Goal: Task Accomplishment & Management: Complete application form

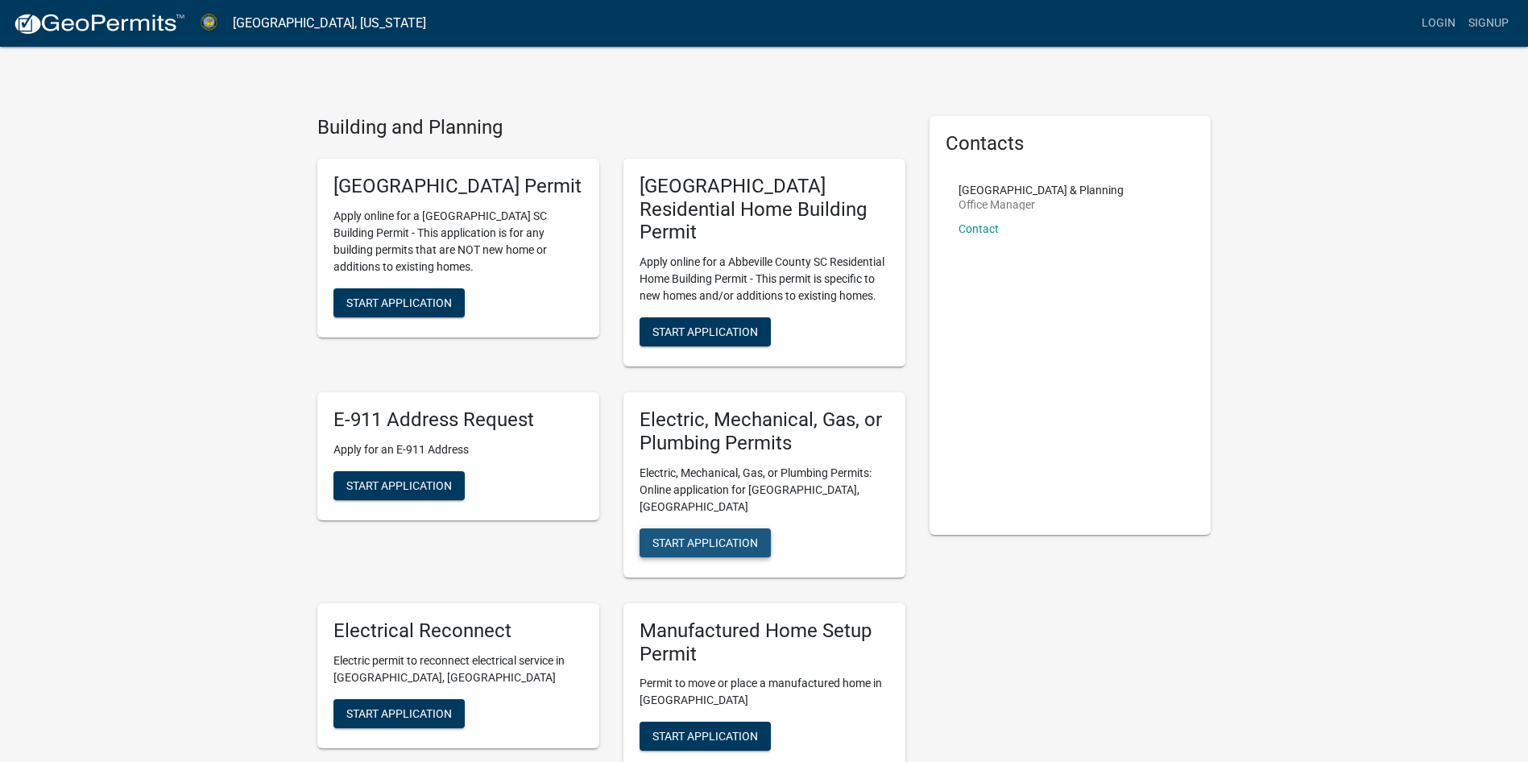
click at [689, 536] on span "Start Application" at bounding box center [705, 542] width 106 height 13
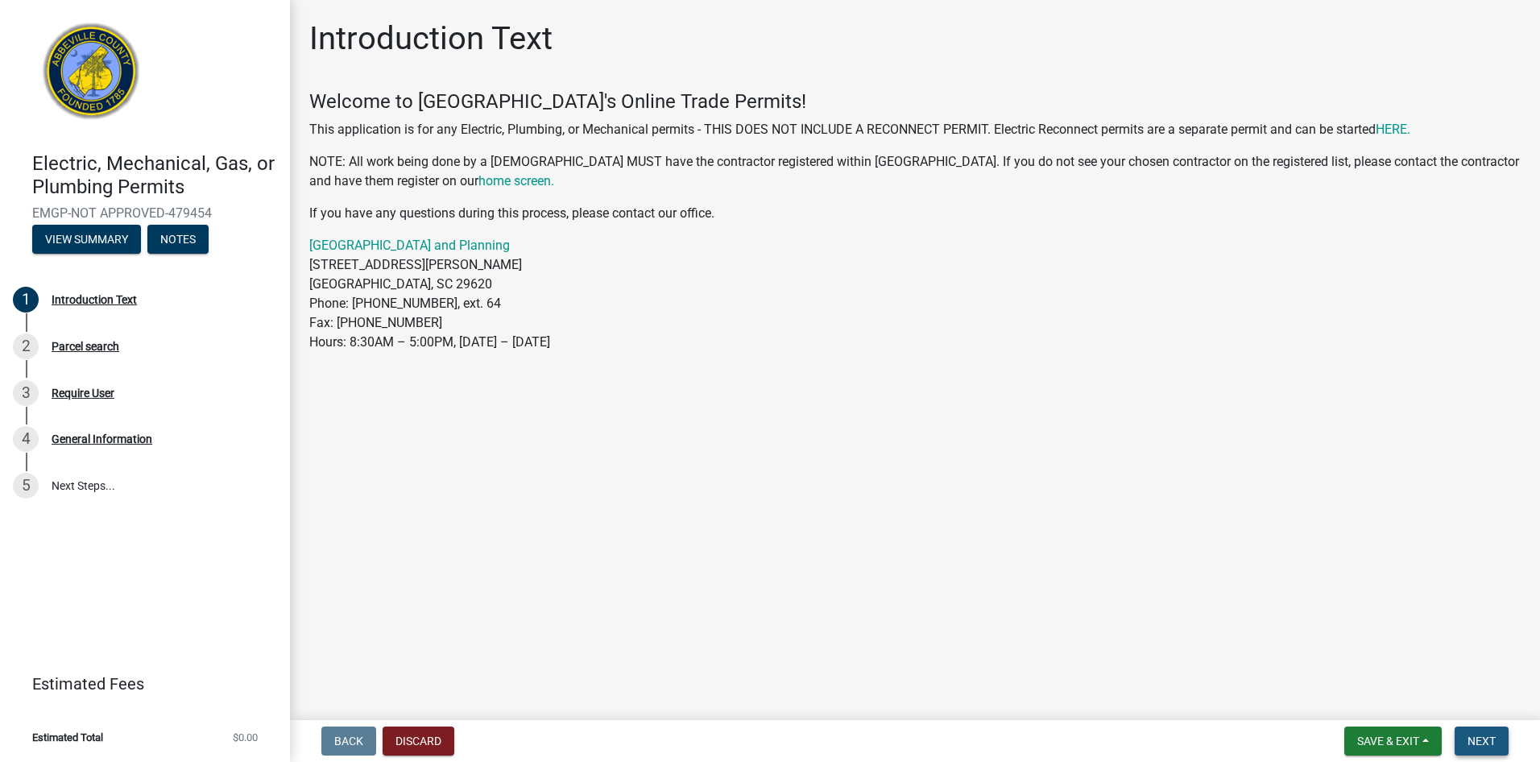
click at [1485, 735] on span "Next" at bounding box center [1482, 741] width 28 height 13
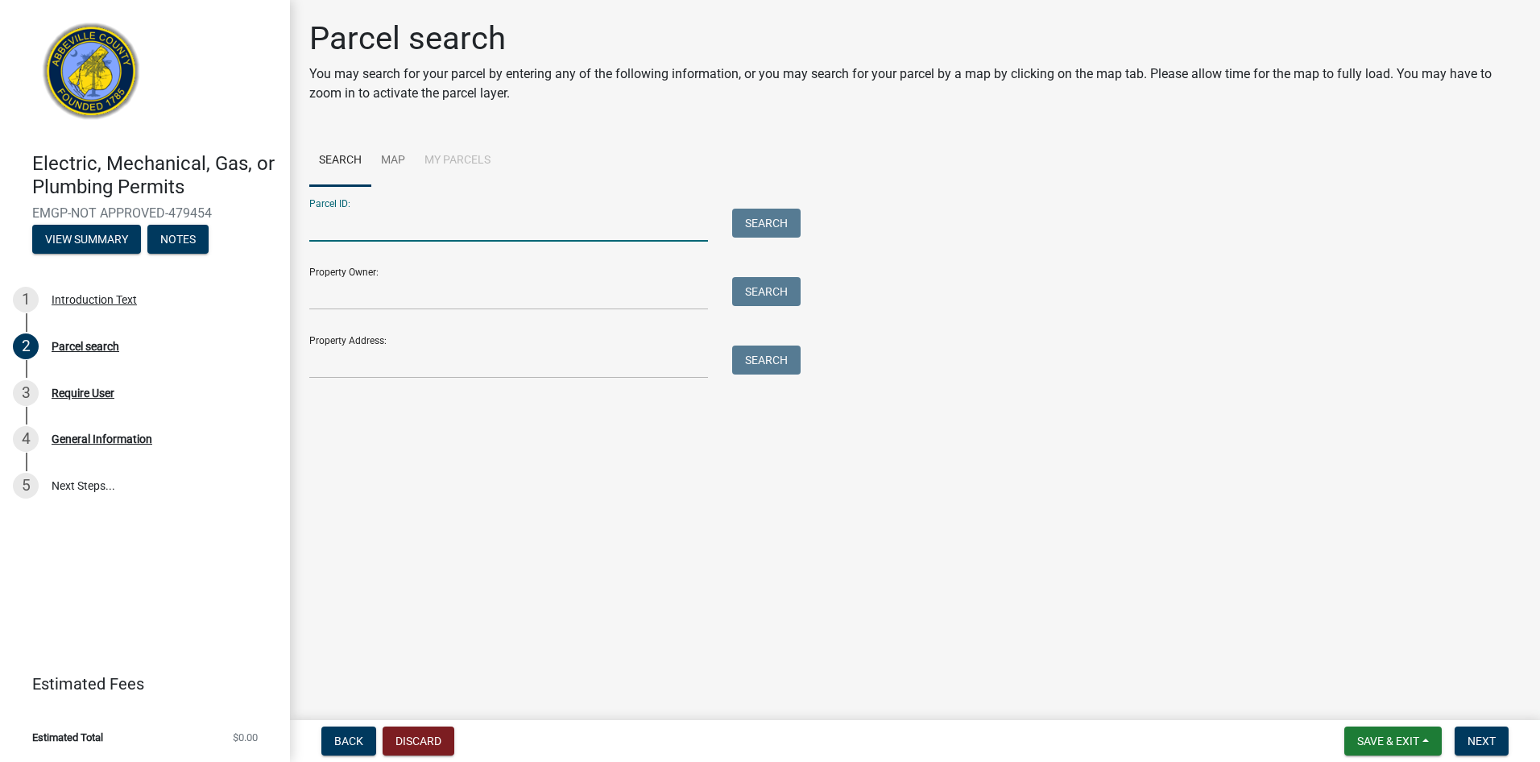
click at [431, 219] on input "Parcel ID:" at bounding box center [508, 225] width 399 height 33
click at [448, 304] on input "Property Owner:" at bounding box center [508, 293] width 399 height 33
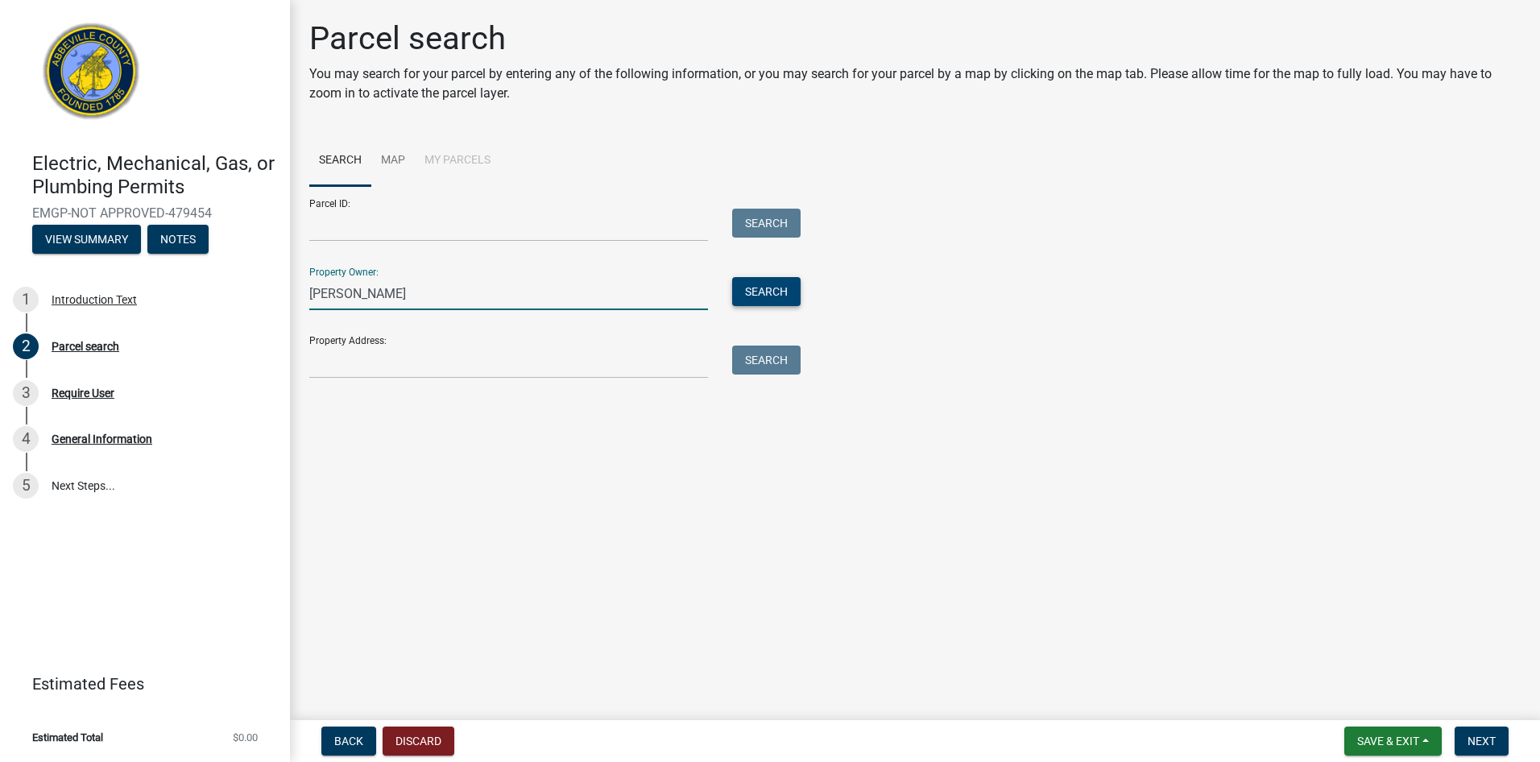
type input "Ronez"
click at [779, 294] on button "Search" at bounding box center [766, 291] width 68 height 29
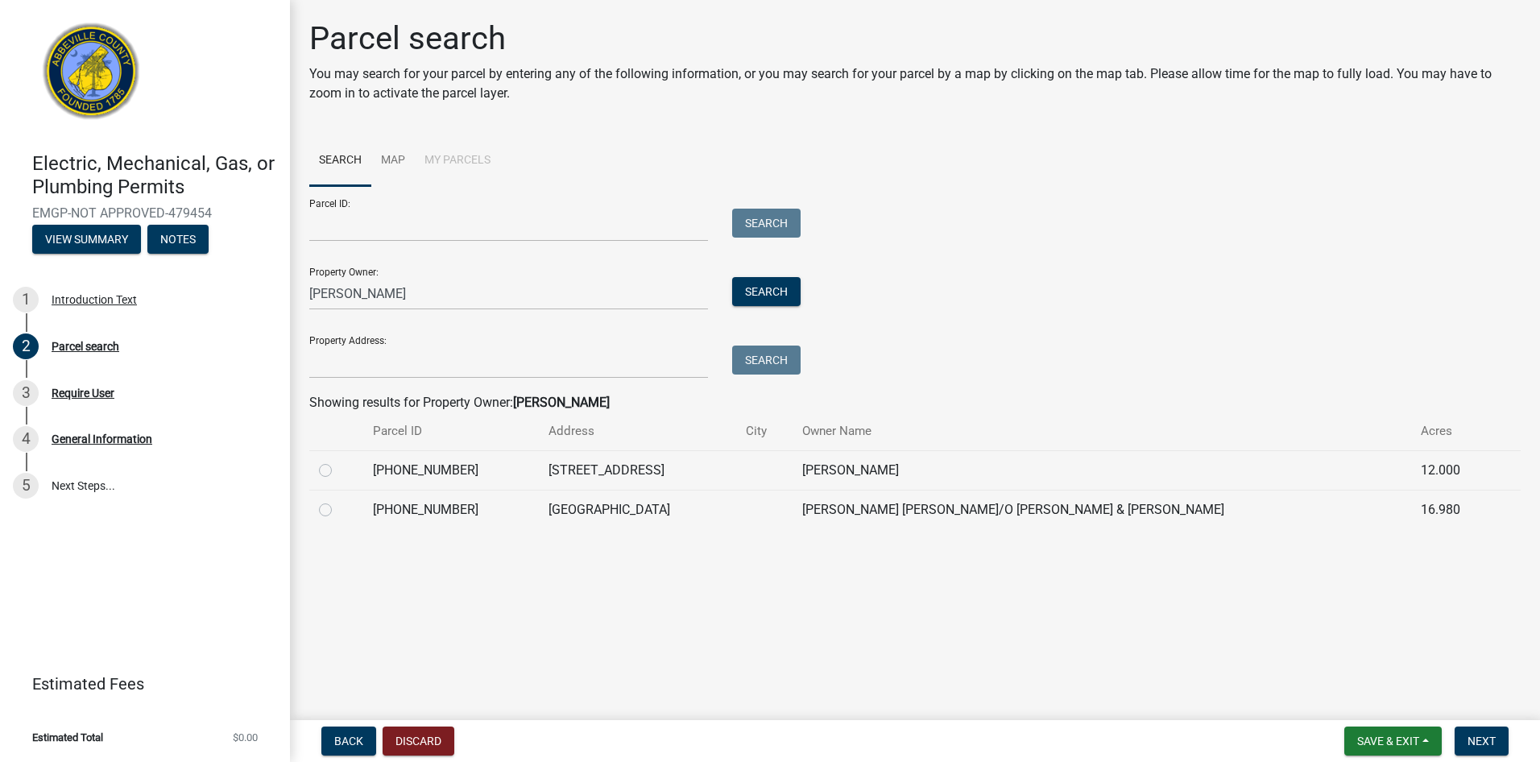
click at [338, 500] on label at bounding box center [338, 500] width 0 height 0
click at [338, 505] on input "radio" at bounding box center [343, 505] width 10 height 10
radio input "true"
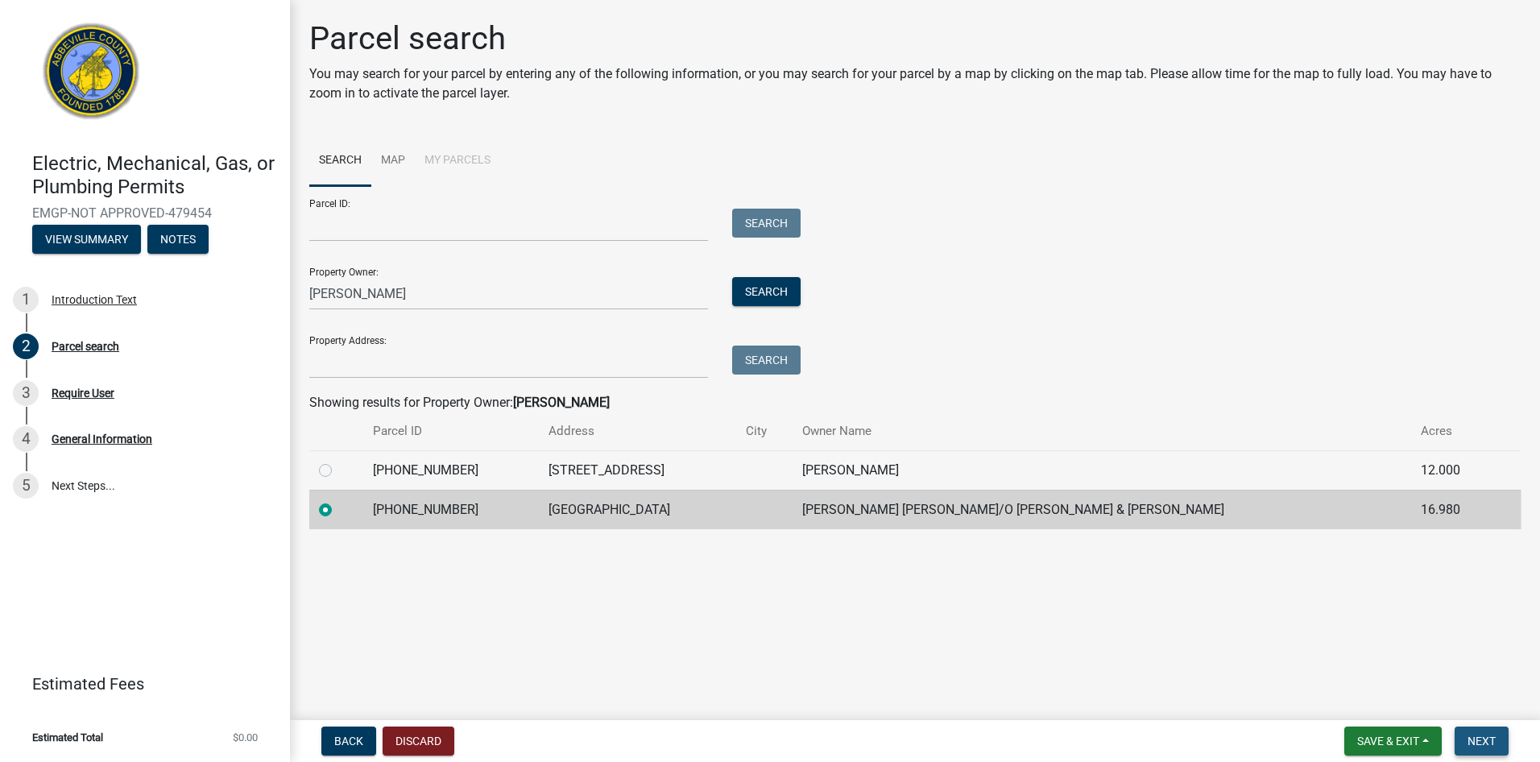
click at [1493, 738] on span "Next" at bounding box center [1482, 741] width 28 height 13
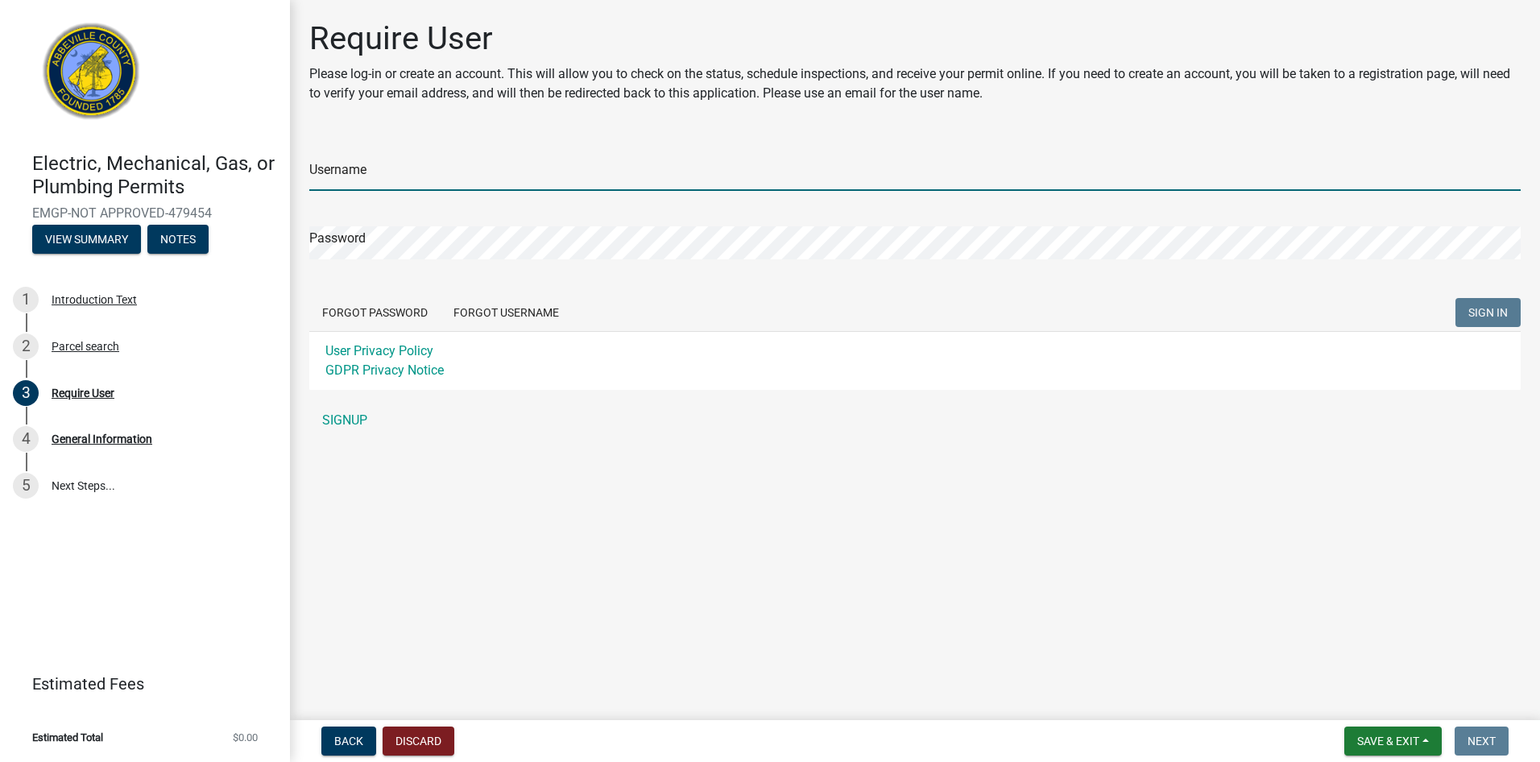
click at [412, 171] on input "Username" at bounding box center [915, 174] width 1212 height 33
type input "HomesteadDreams"
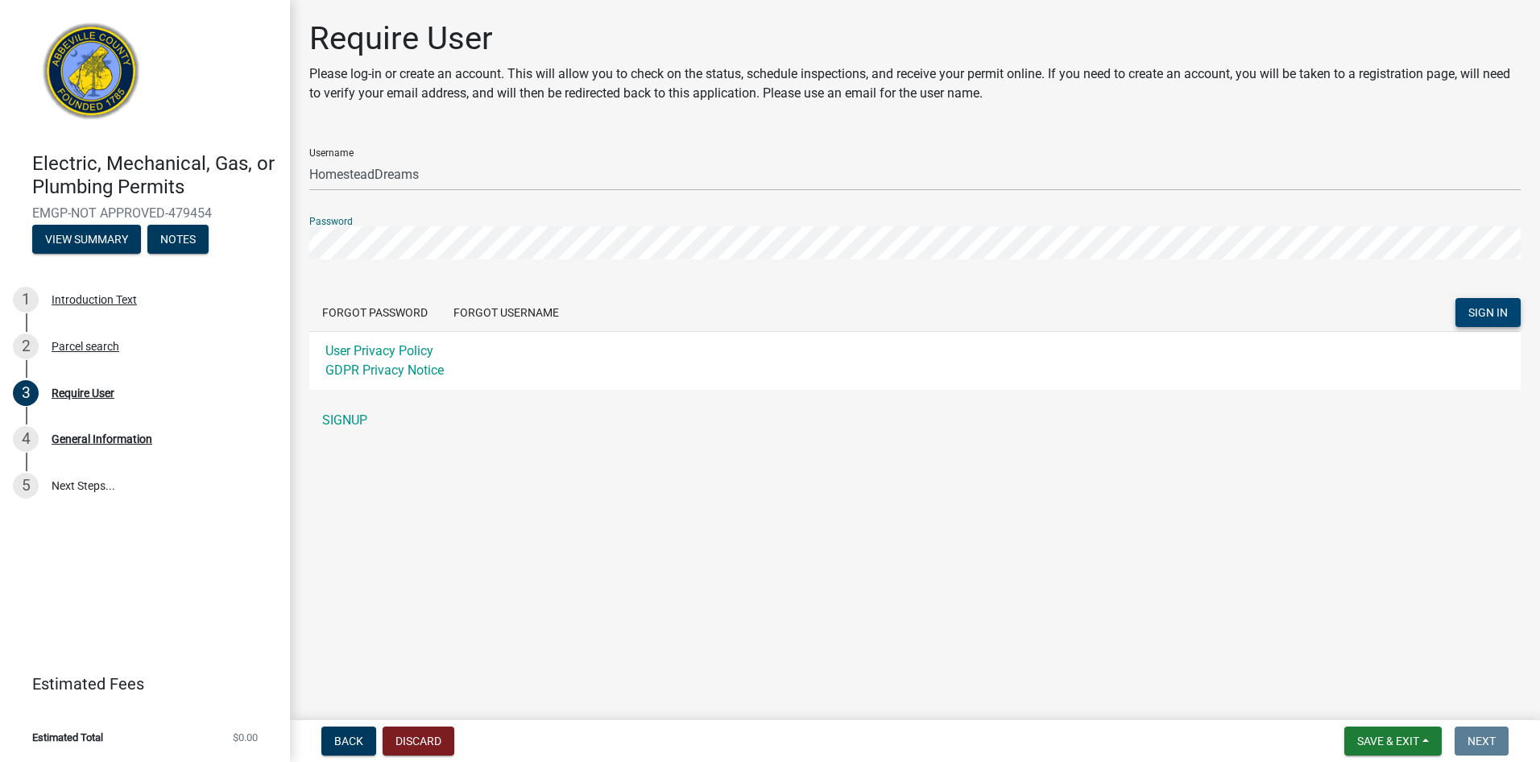
click at [1474, 300] on button "SIGN IN" at bounding box center [1488, 312] width 65 height 29
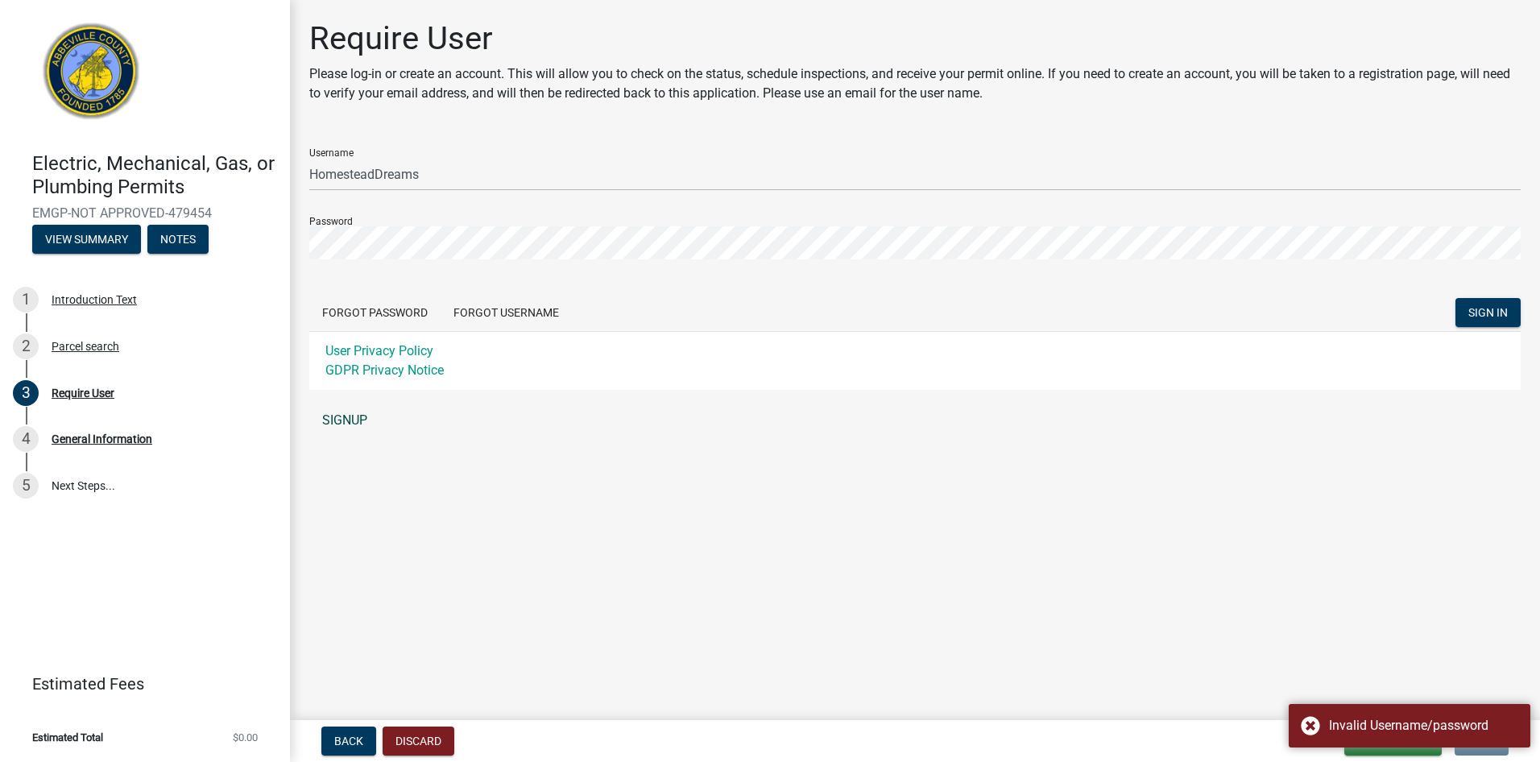
click at [350, 405] on link "SIGNUP" at bounding box center [915, 420] width 1212 height 32
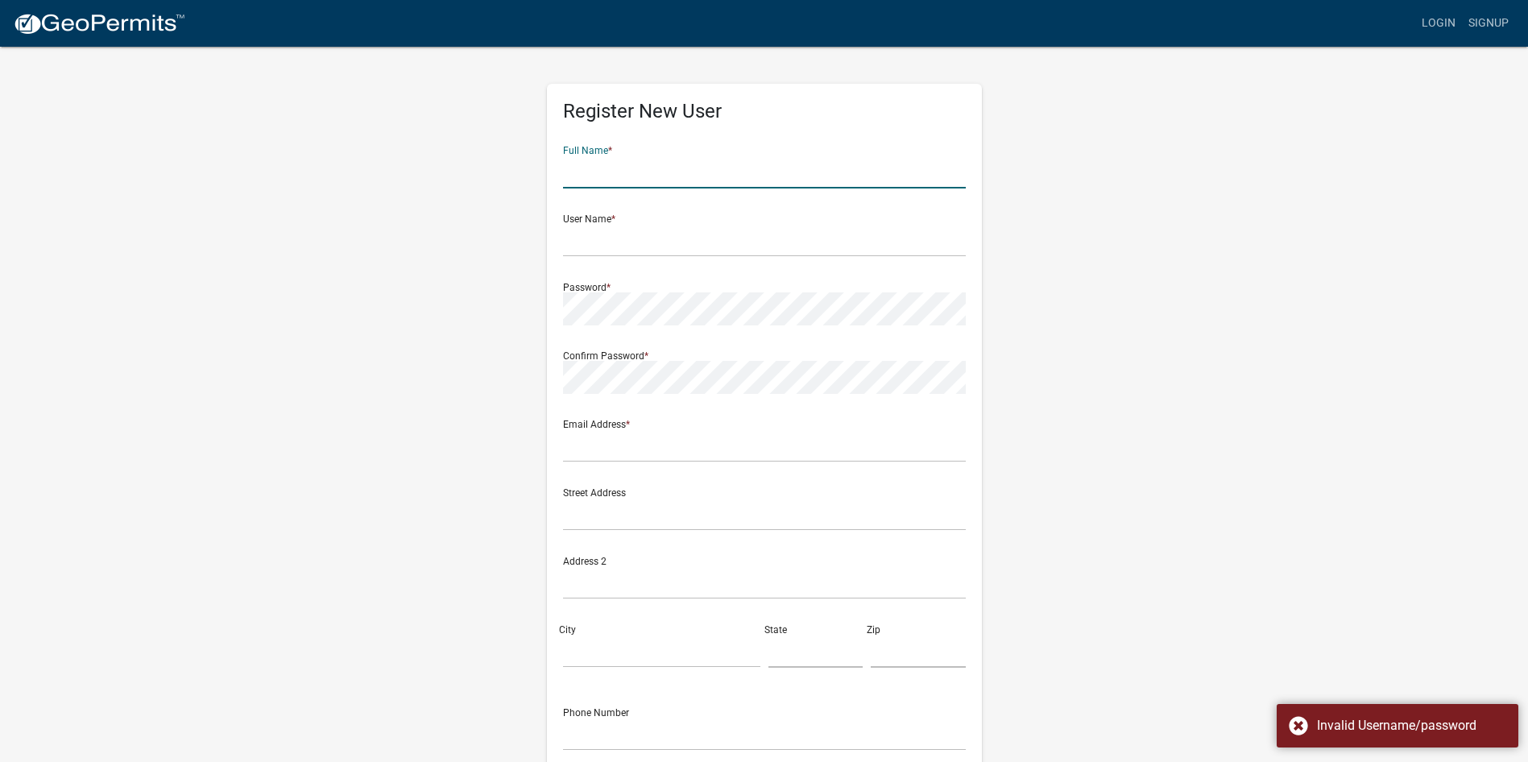
click at [646, 173] on input "text" at bounding box center [764, 171] width 403 height 33
type input "S"
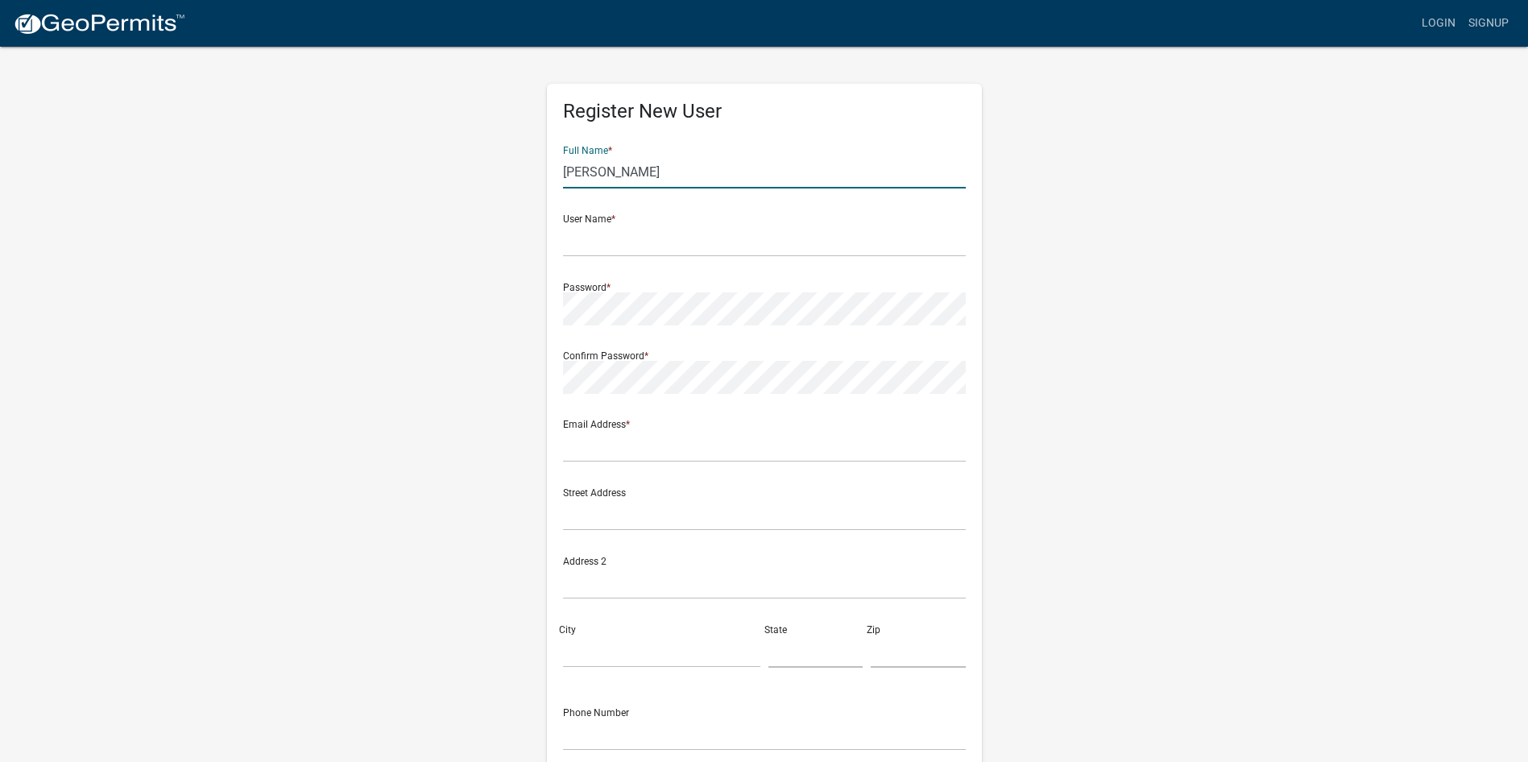
type input "Sandra Ronez"
type input "HomesteadDreams"
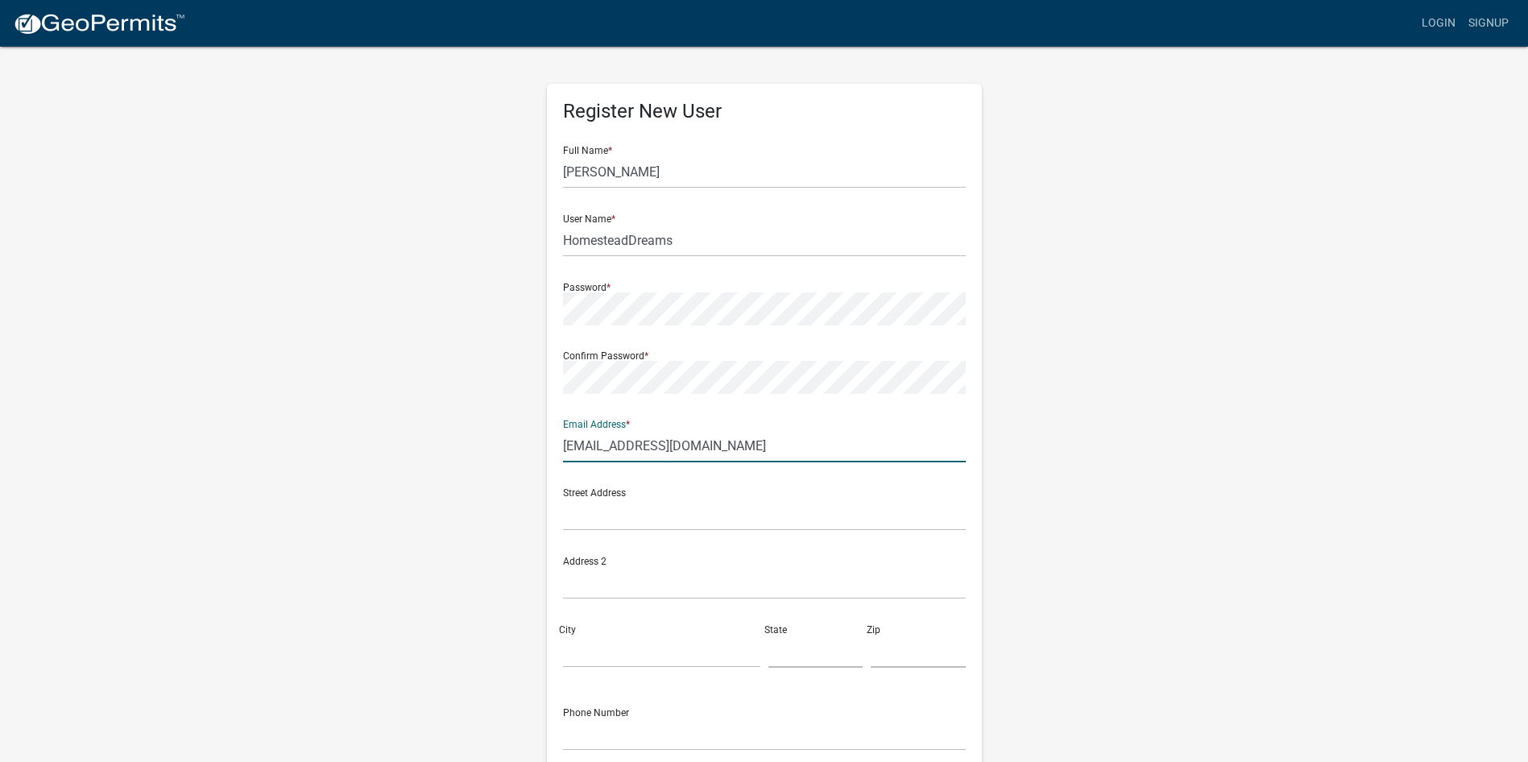
type input "sandyohio1919@gmail.com"
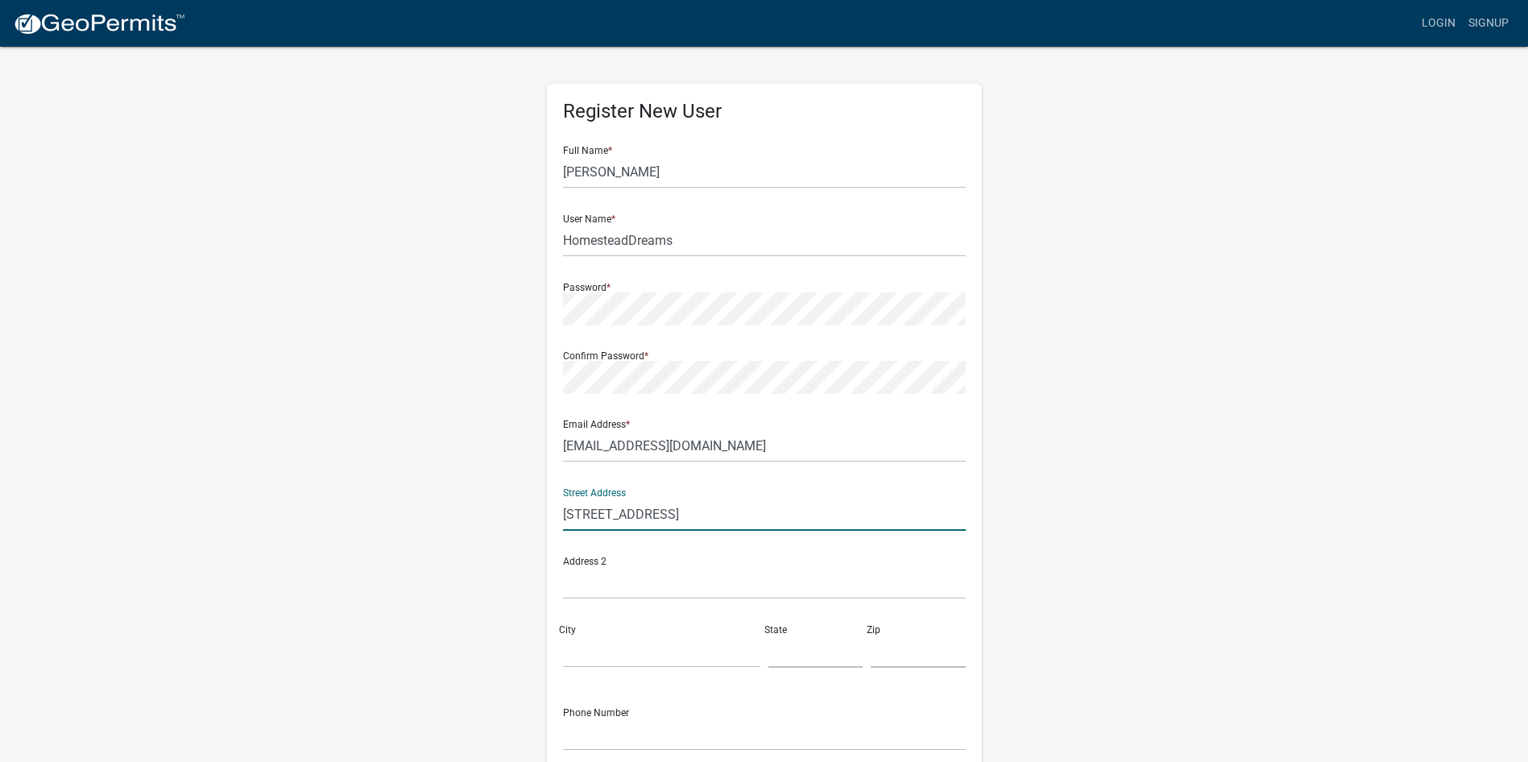
type input "113 Old Brickyard Rd"
type input "Pelzer"
type input "SC"
type input "29669"
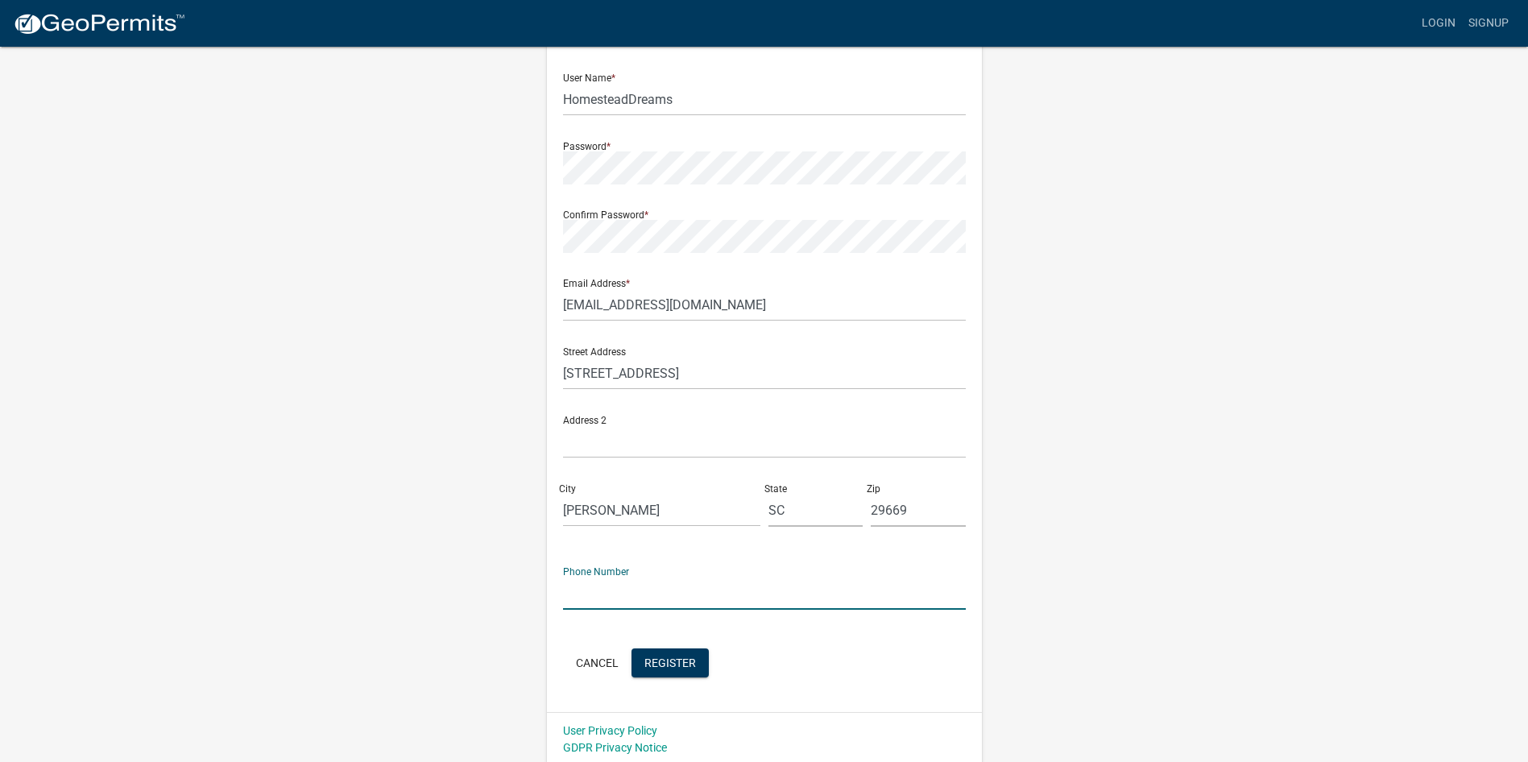
scroll to position [145, 0]
type input "864-509-3363"
click at [674, 663] on span "Register" at bounding box center [670, 658] width 52 height 13
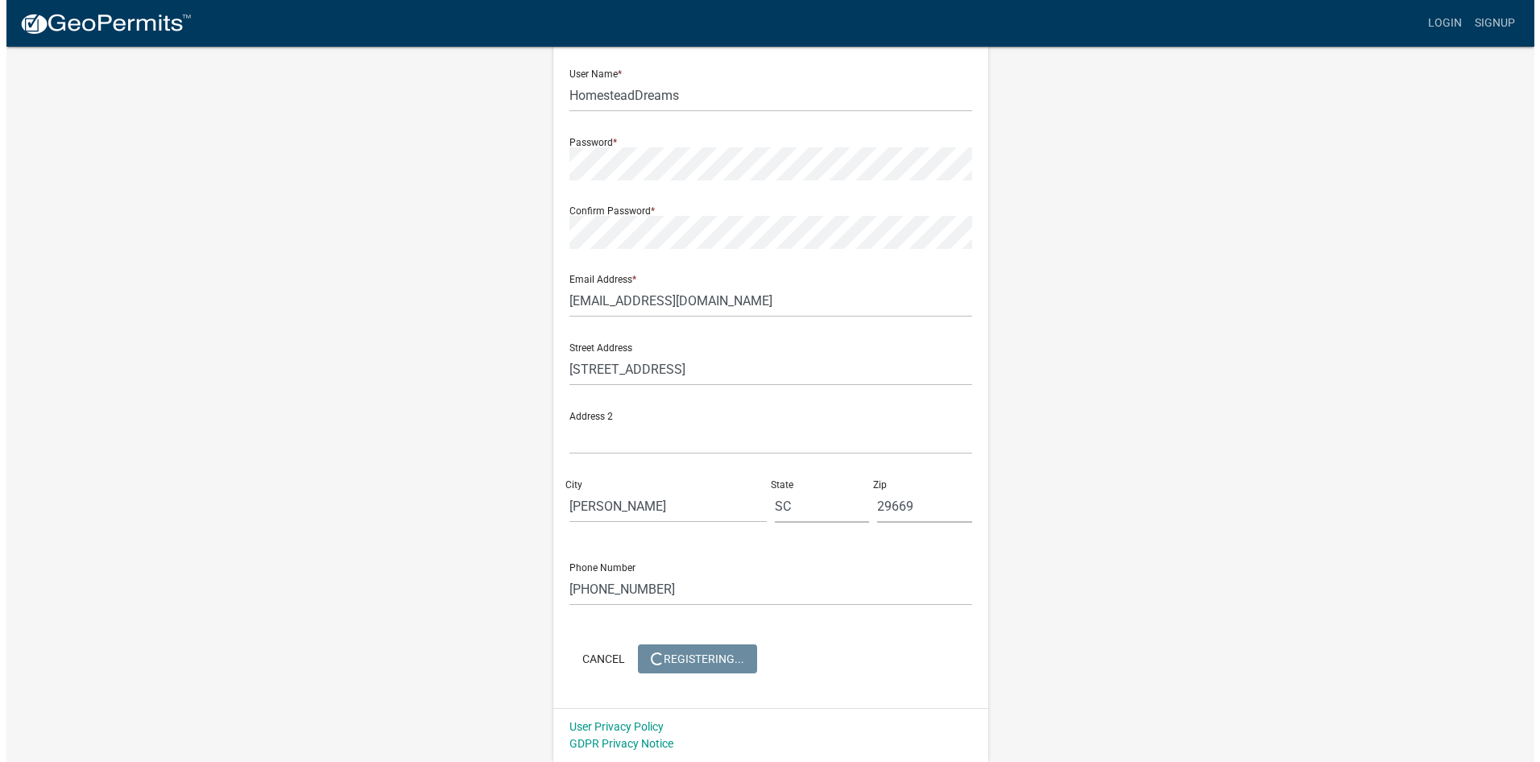
scroll to position [0, 0]
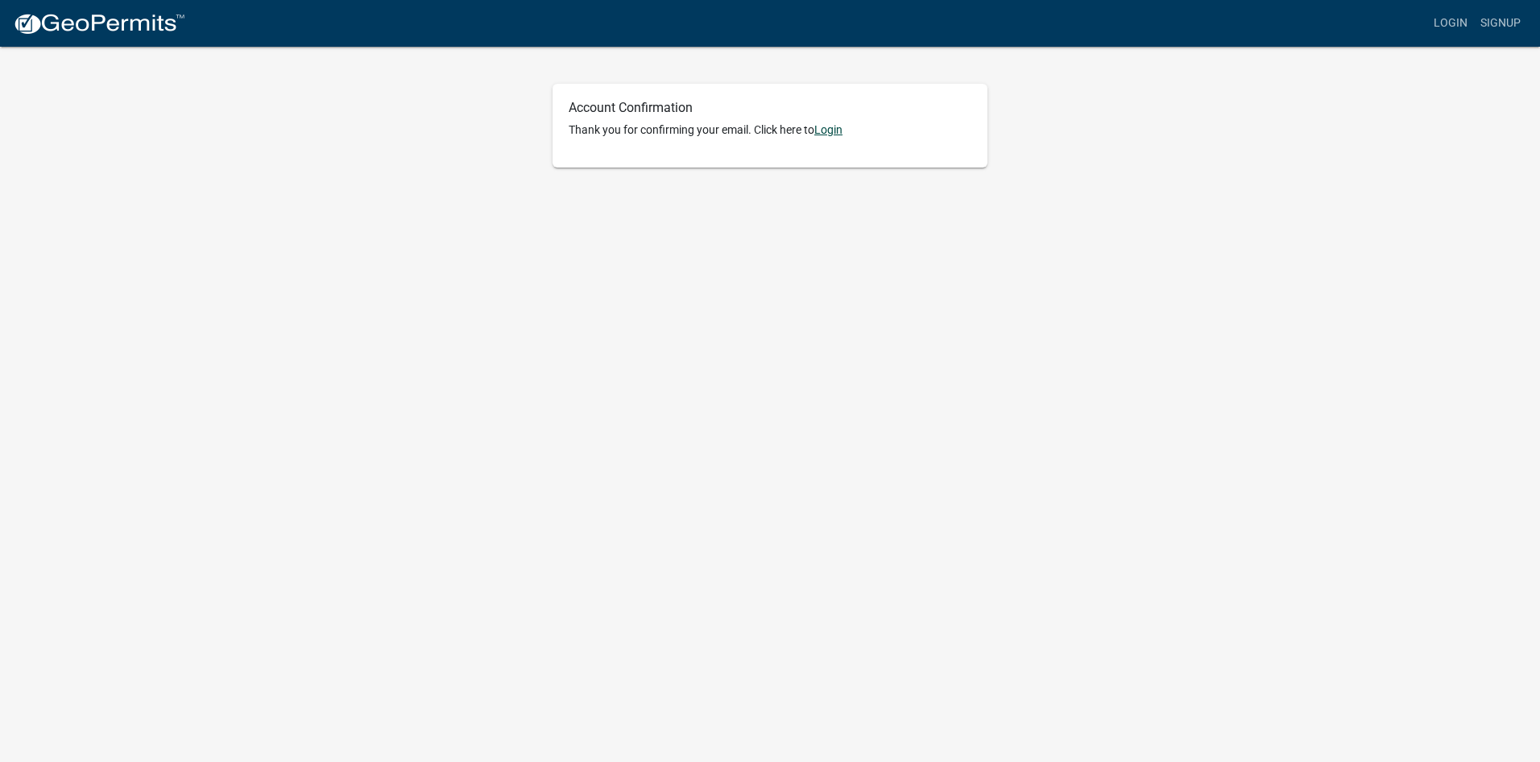
click at [828, 128] on link "Login" at bounding box center [828, 129] width 28 height 13
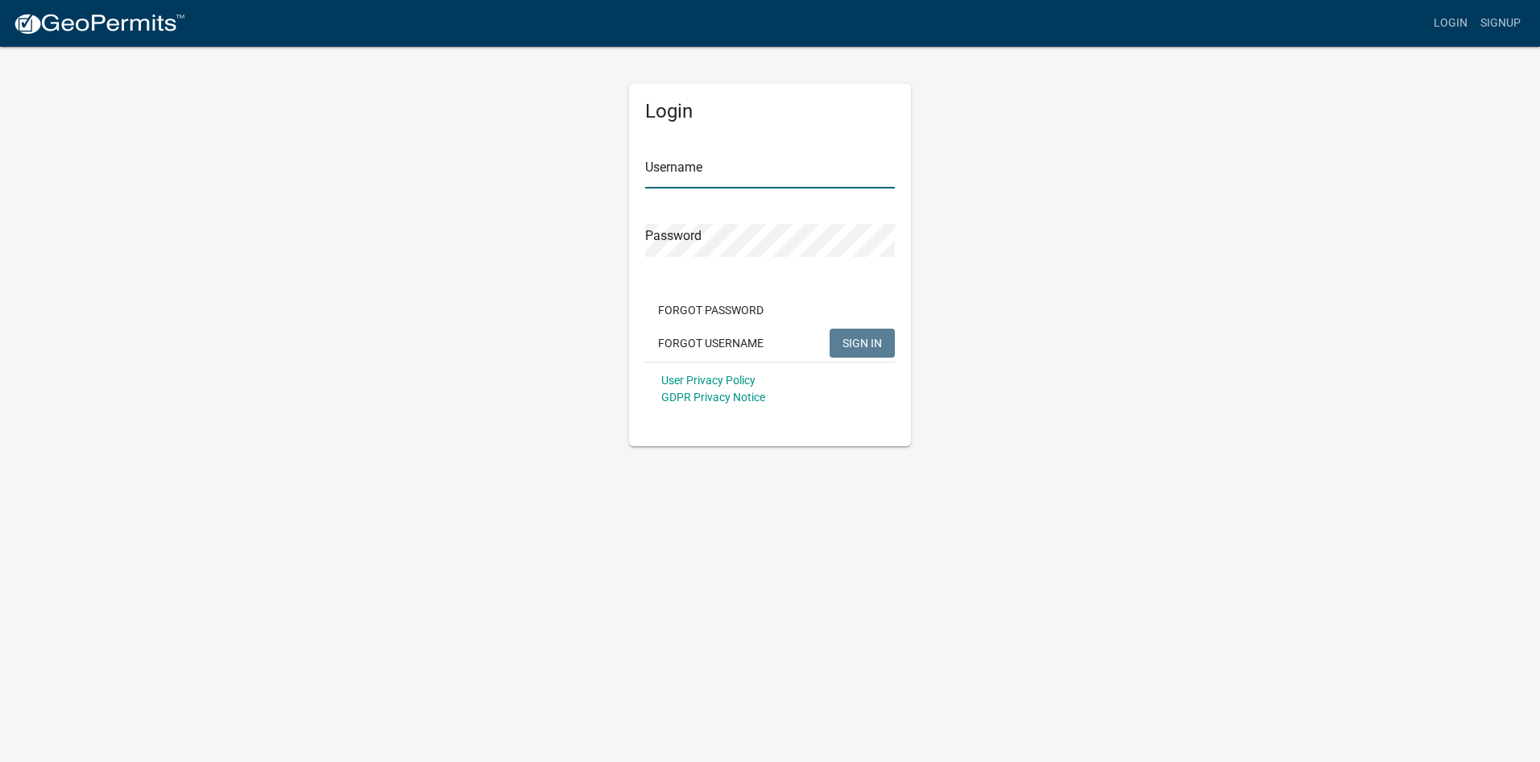
type input "HomesteadDreams"
click at [882, 349] on button "SIGN IN" at bounding box center [862, 343] width 65 height 29
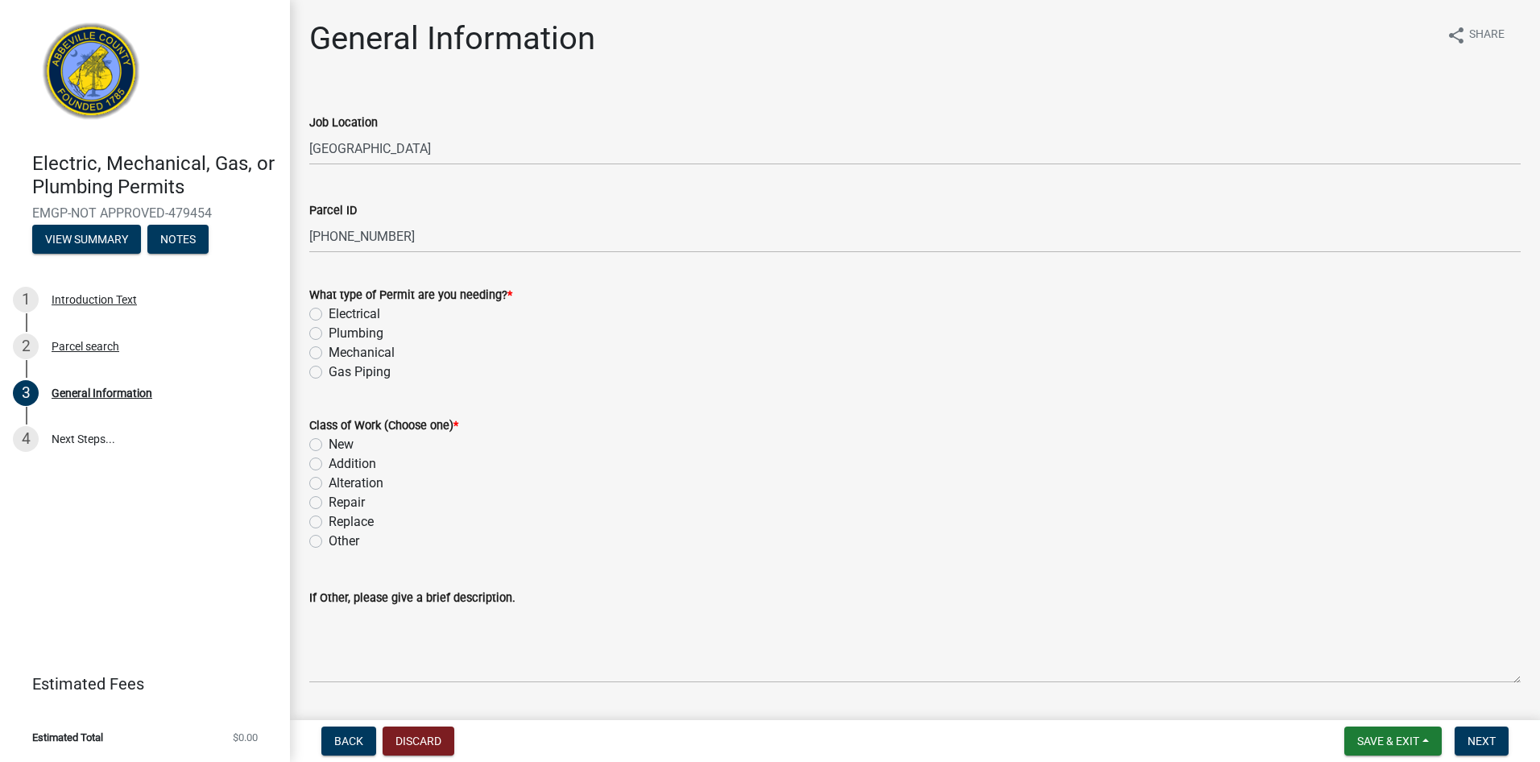
click at [309, 310] on div "What type of Permit are you needing? * Electrical Plumbing Mechanical Gas Piping" at bounding box center [915, 324] width 1236 height 116
click at [329, 316] on label "Electrical" at bounding box center [355, 313] width 52 height 19
click at [329, 315] on input "Electrical" at bounding box center [334, 309] width 10 height 10
radio input "true"
click at [329, 543] on label "Other" at bounding box center [344, 541] width 31 height 19
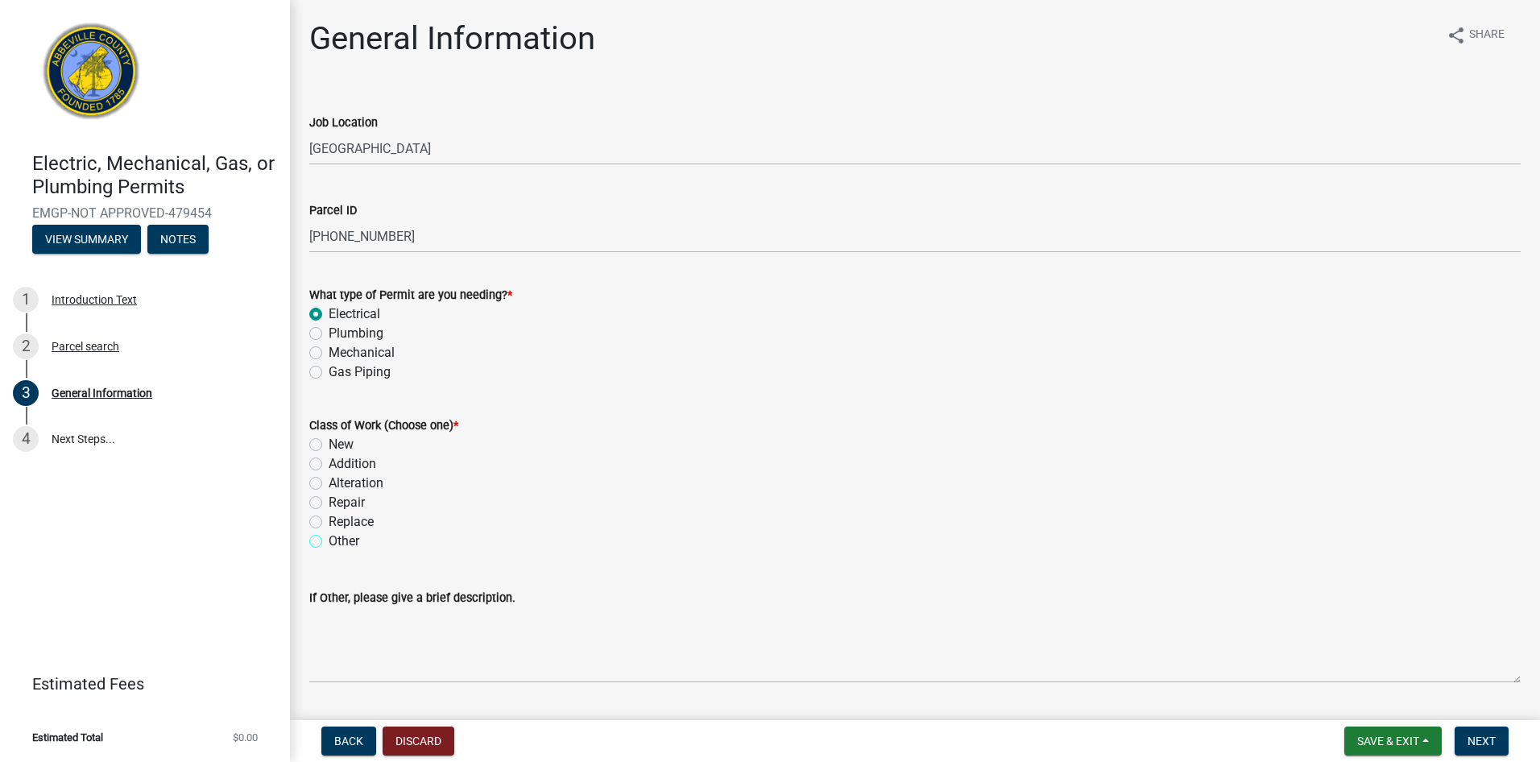
click at [329, 542] on input "Other" at bounding box center [334, 537] width 10 height 10
radio input "true"
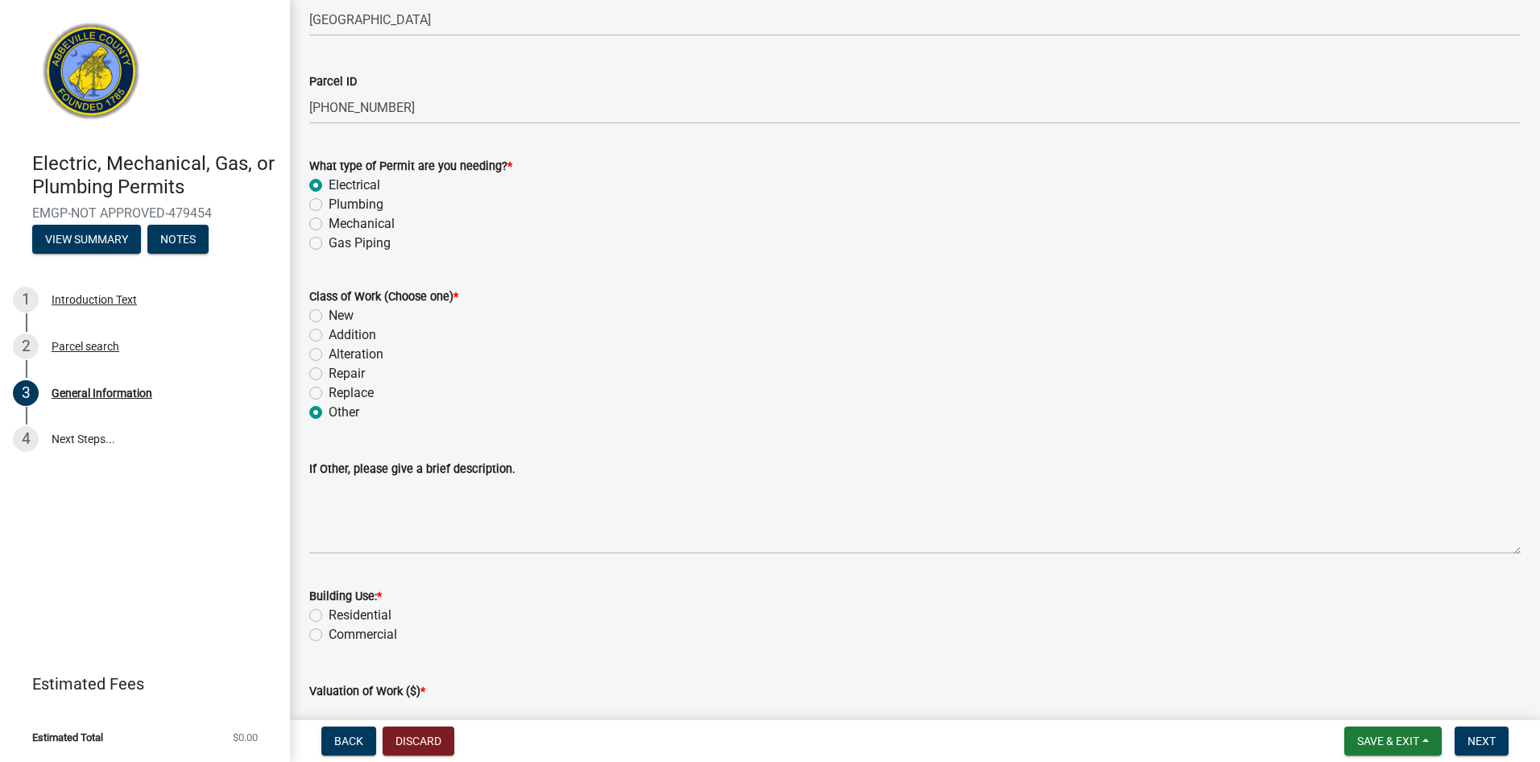
scroll to position [161, 0]
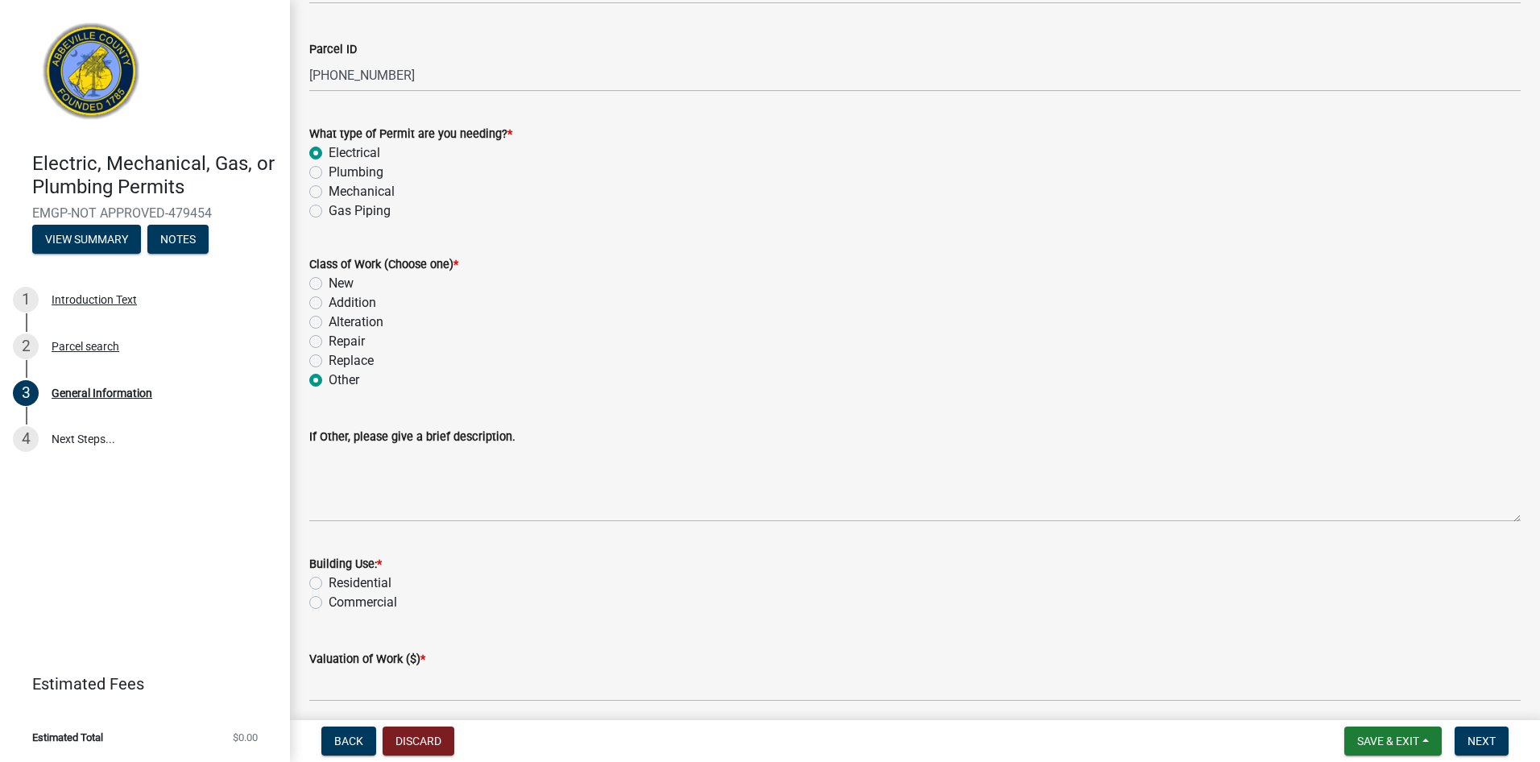
click at [292, 453] on div "General Information share Share Job Location 1364 CHARLIES CREEK RD Parcel ID 0…" at bounding box center [915, 667] width 1250 height 1618
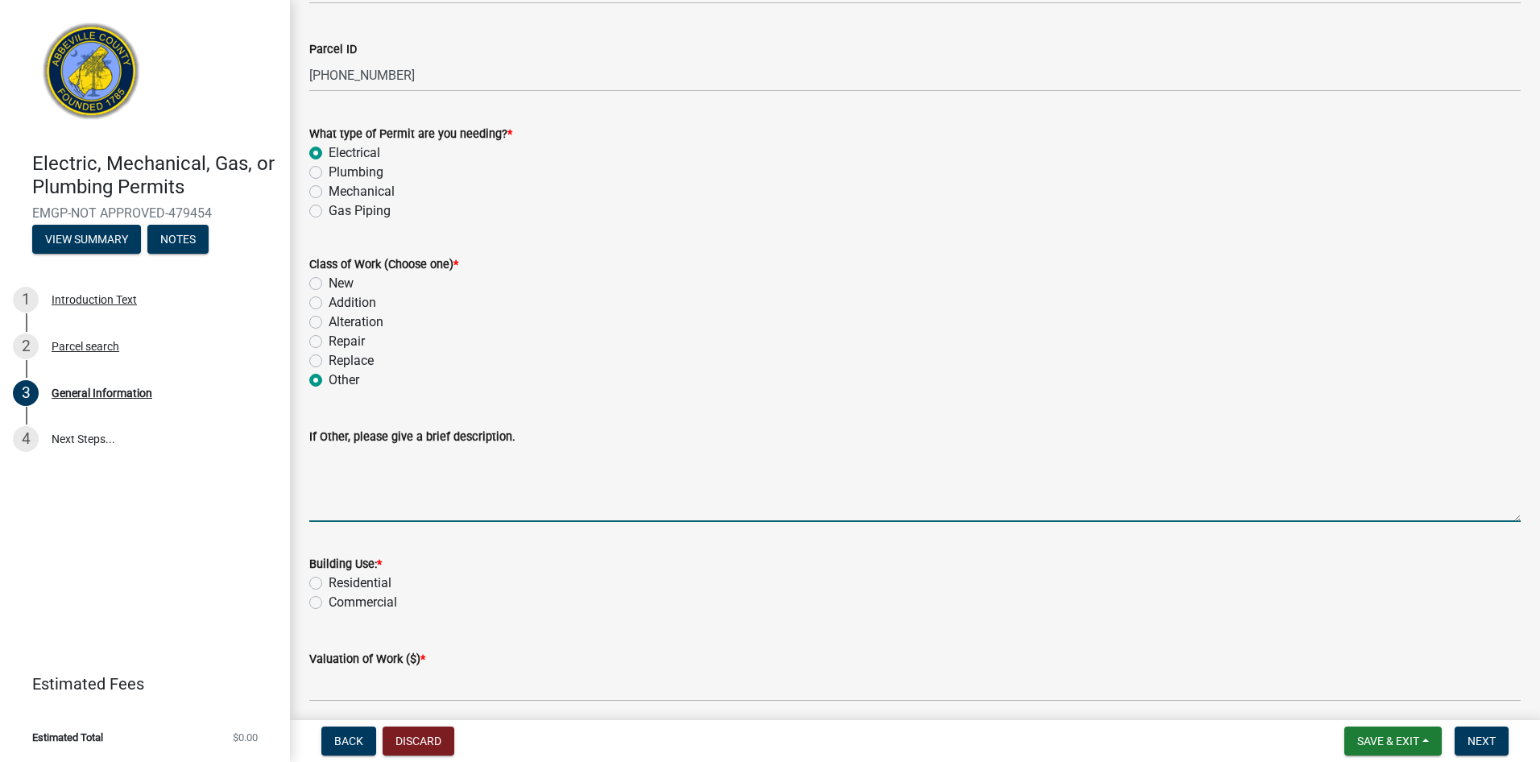
click at [347, 464] on textarea "If Other, please give a brief description." at bounding box center [915, 484] width 1212 height 76
type textarea "We are needing our temp pole inspected for electric service to be provided"
click at [329, 585] on label "Residential" at bounding box center [360, 583] width 63 height 19
click at [329, 584] on input "Residential" at bounding box center [334, 579] width 10 height 10
radio input "true"
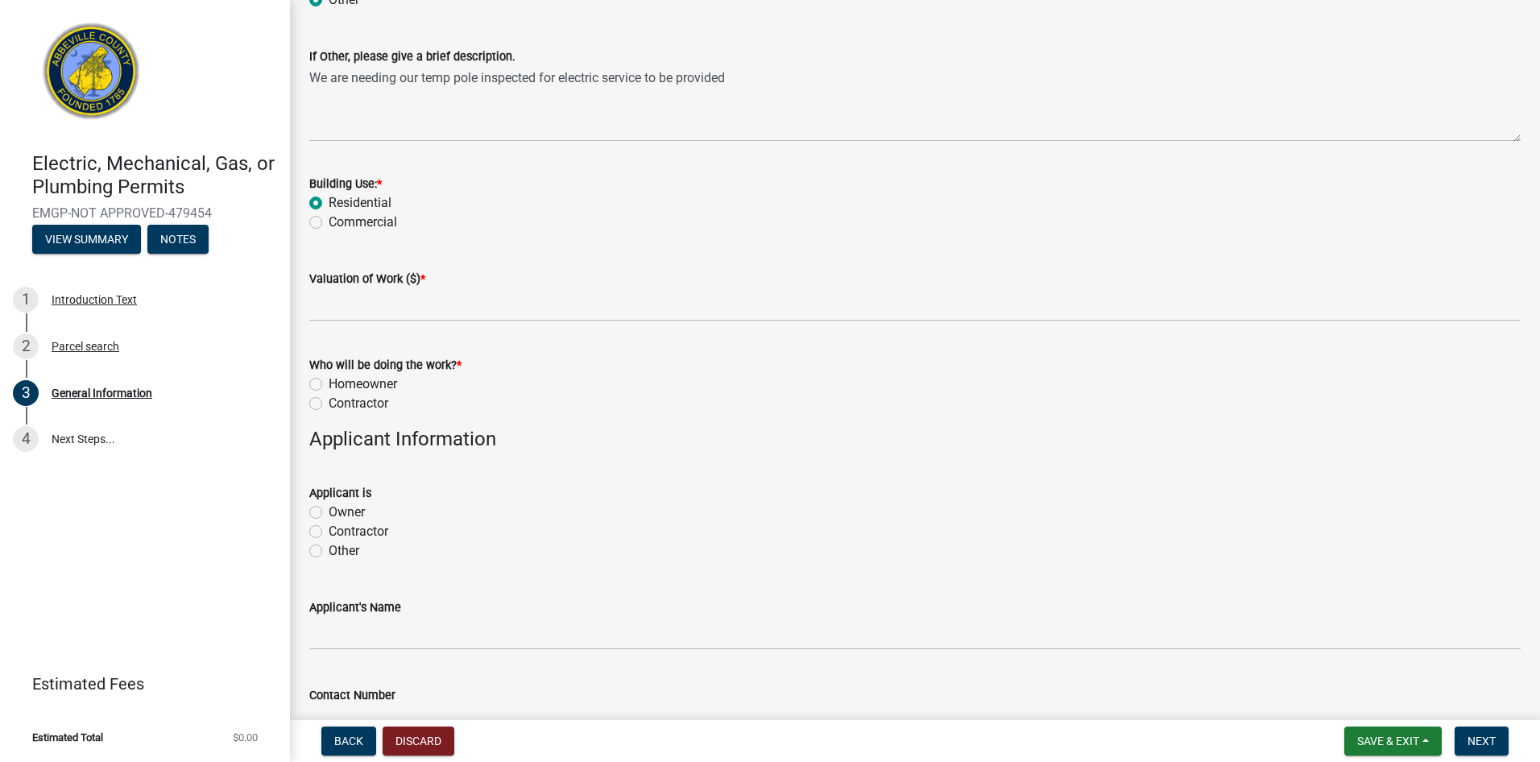
scroll to position [564, 0]
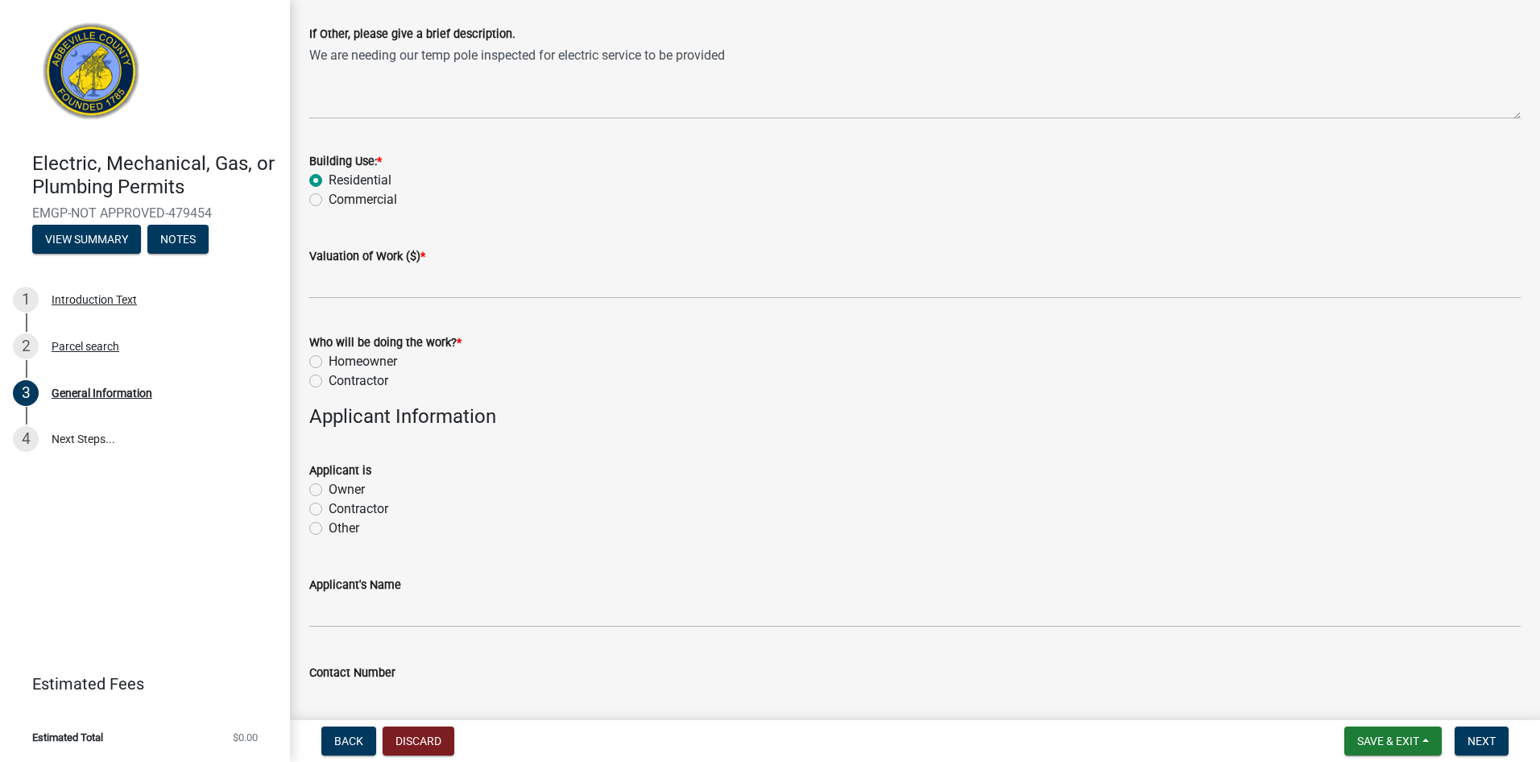
click at [329, 361] on label "Homeowner" at bounding box center [363, 361] width 68 height 19
click at [329, 361] on input "Homeowner" at bounding box center [334, 357] width 10 height 10
radio input "true"
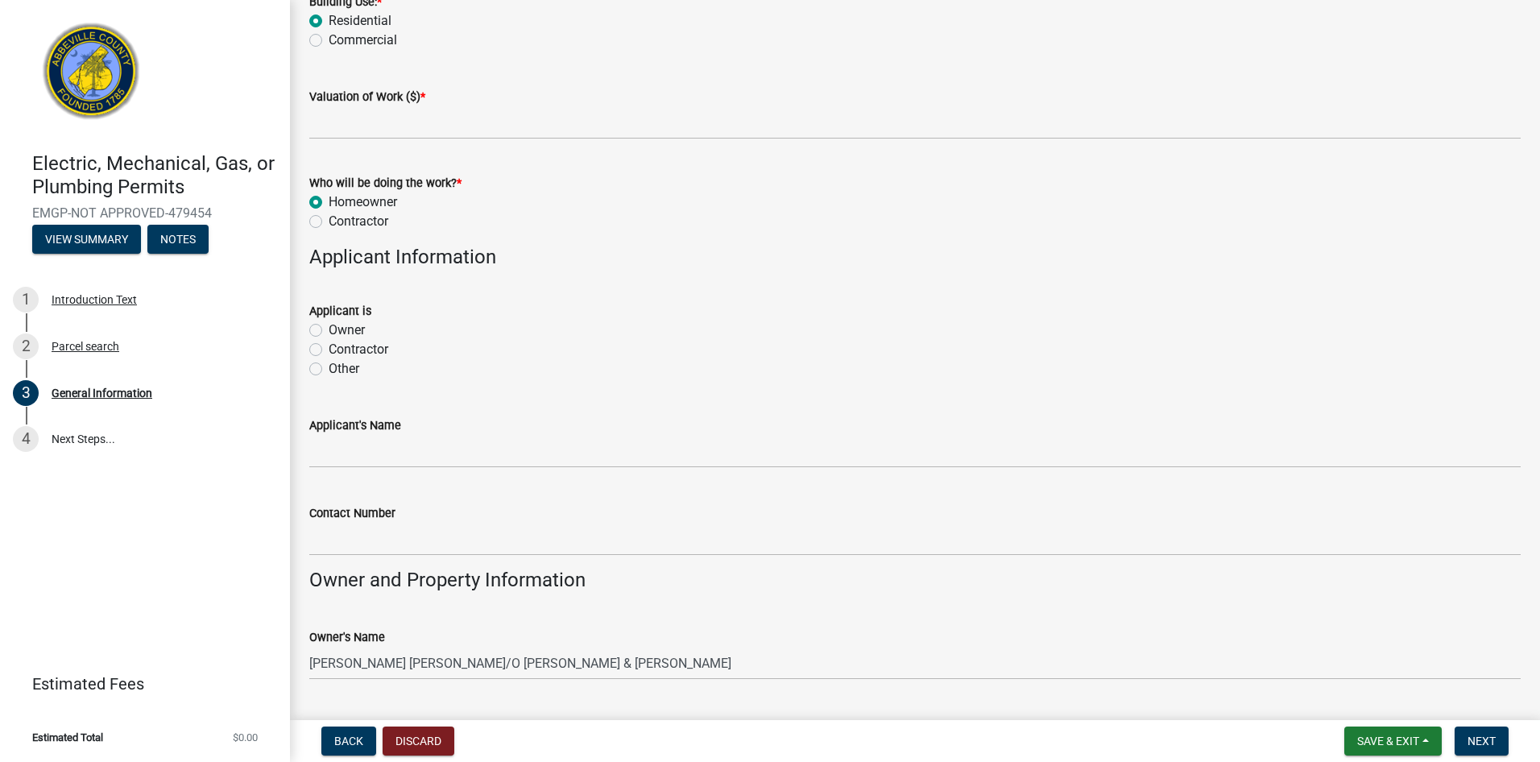
scroll to position [725, 0]
click at [329, 328] on label "Owner" at bounding box center [347, 328] width 36 height 19
click at [329, 328] on input "Owner" at bounding box center [334, 324] width 10 height 10
radio input "true"
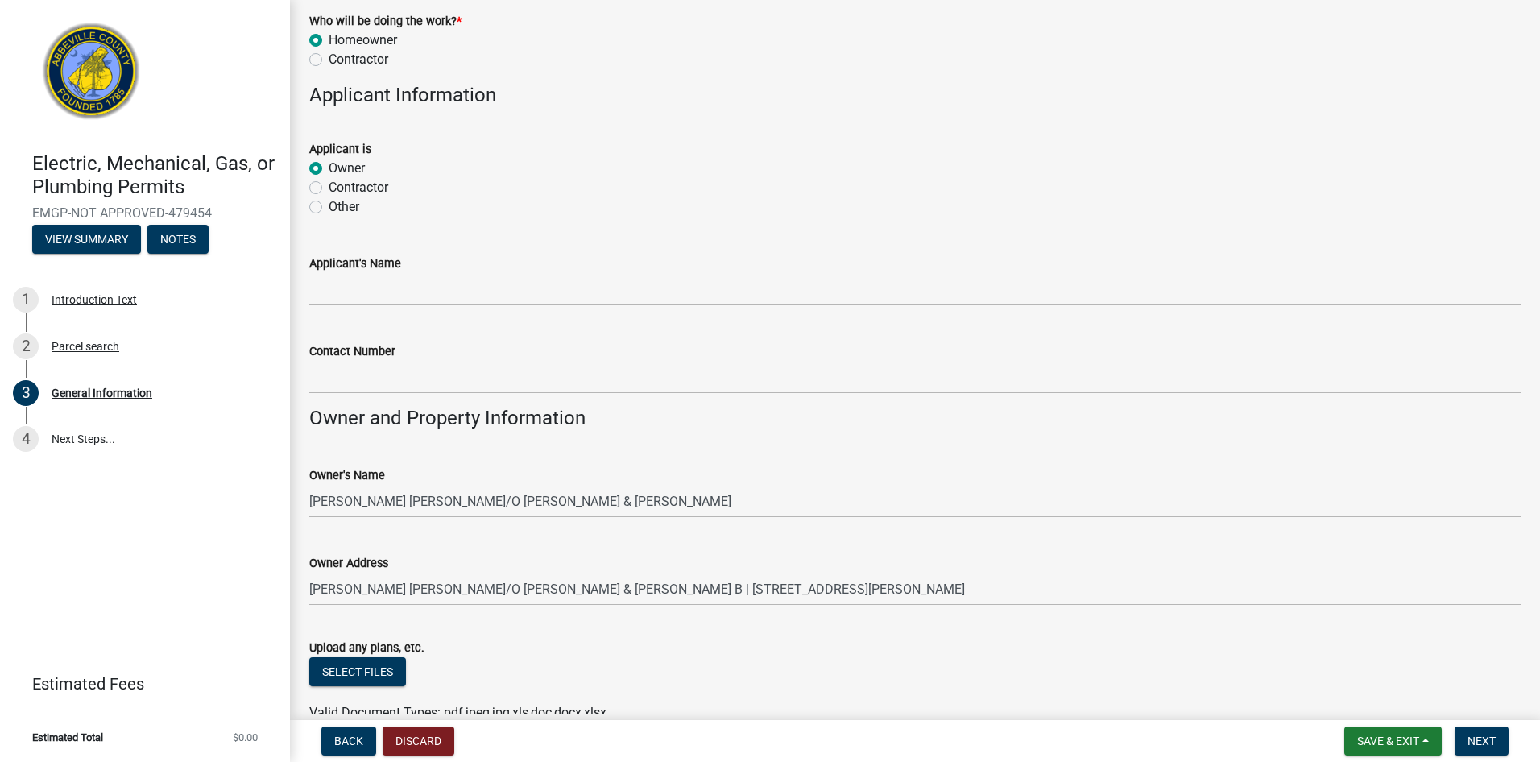
scroll to position [886, 0]
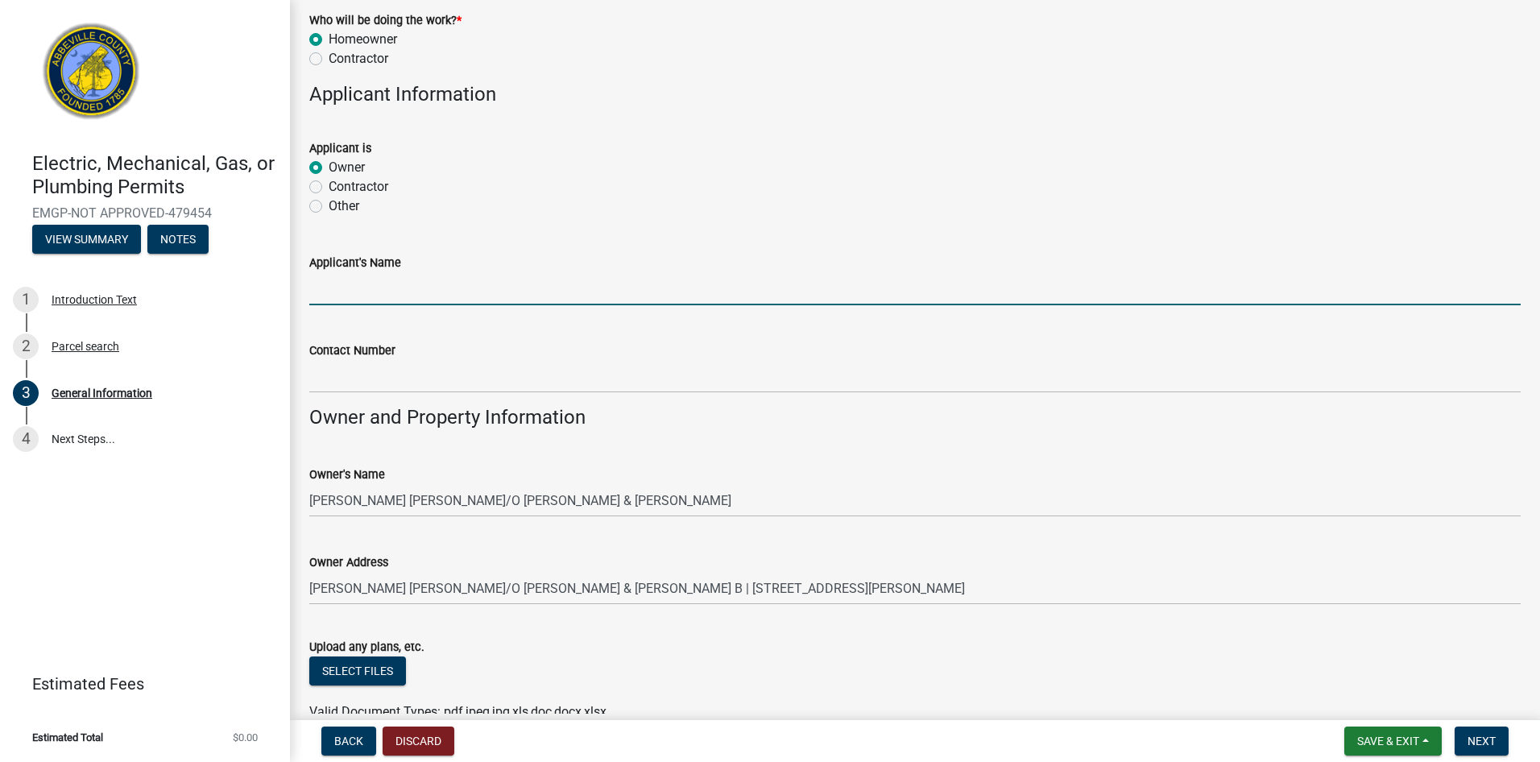
click at [365, 279] on input "Applicant's Name" at bounding box center [915, 288] width 1212 height 33
type input "Sandra Ronez & Zinoviy Biletskiy"
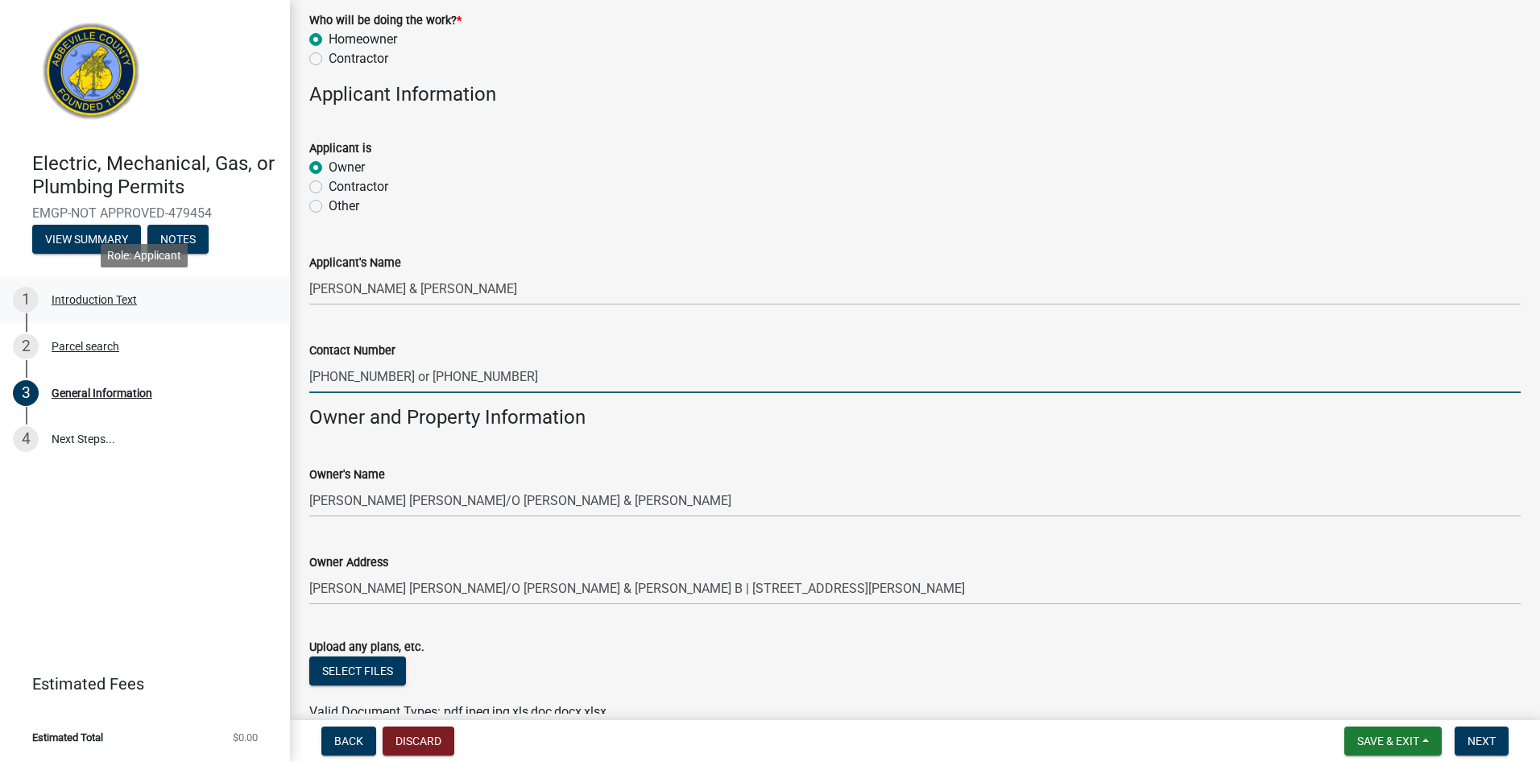
drag, startPoint x: 511, startPoint y: 371, endPoint x: 63, endPoint y: 316, distance: 451.3
click at [63, 316] on div "Electric, Mechanical, Gas, or Plumbing Permits EMGP-NOT APPROVED-479454 View Su…" at bounding box center [770, 381] width 1540 height 762
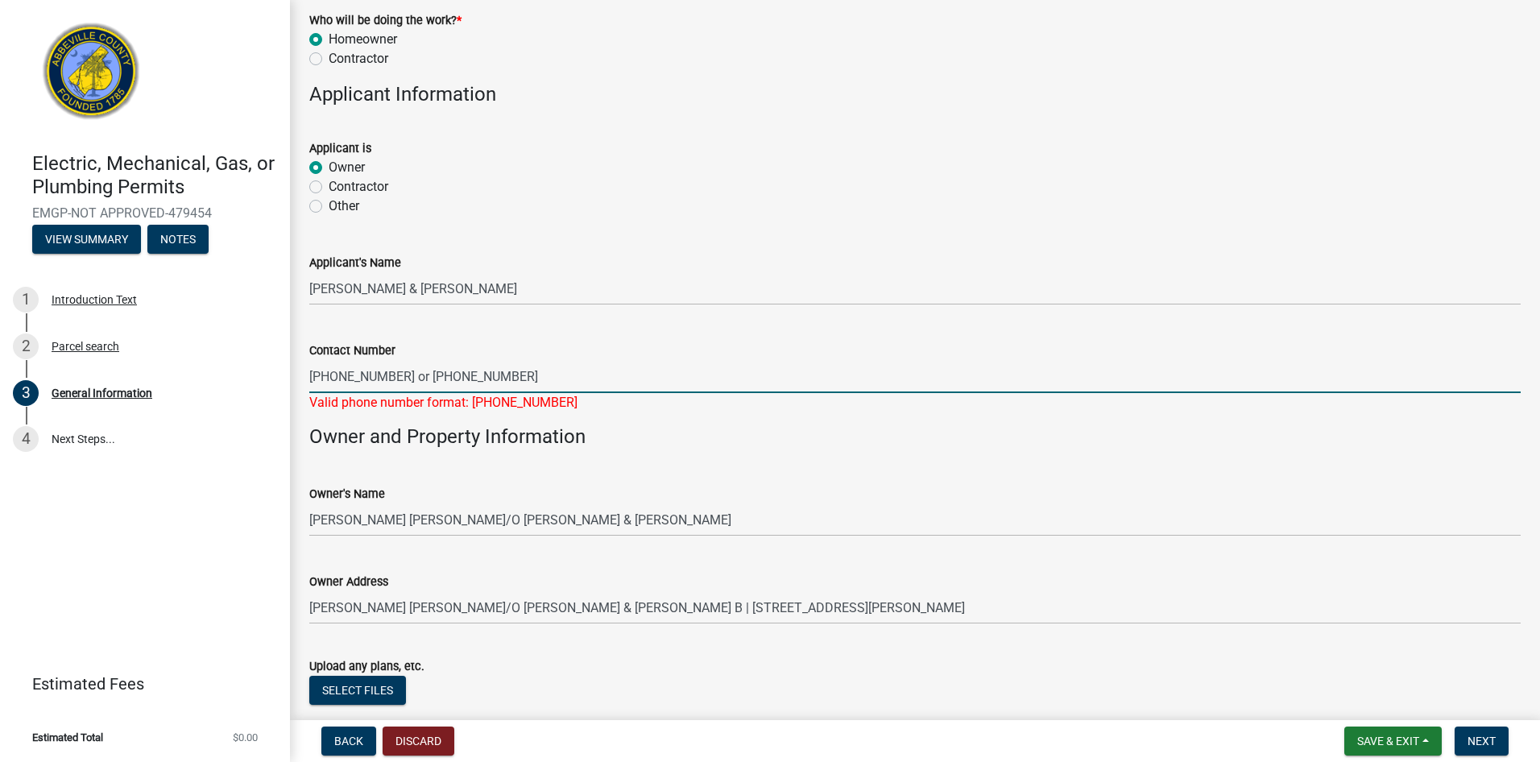
drag, startPoint x: 509, startPoint y: 362, endPoint x: 394, endPoint y: 364, distance: 115.2
click at [394, 364] on input "864-404-1033 or 864-509-3363" at bounding box center [915, 376] width 1212 height 33
click at [391, 376] on input "864-404-1033" at bounding box center [915, 376] width 1212 height 33
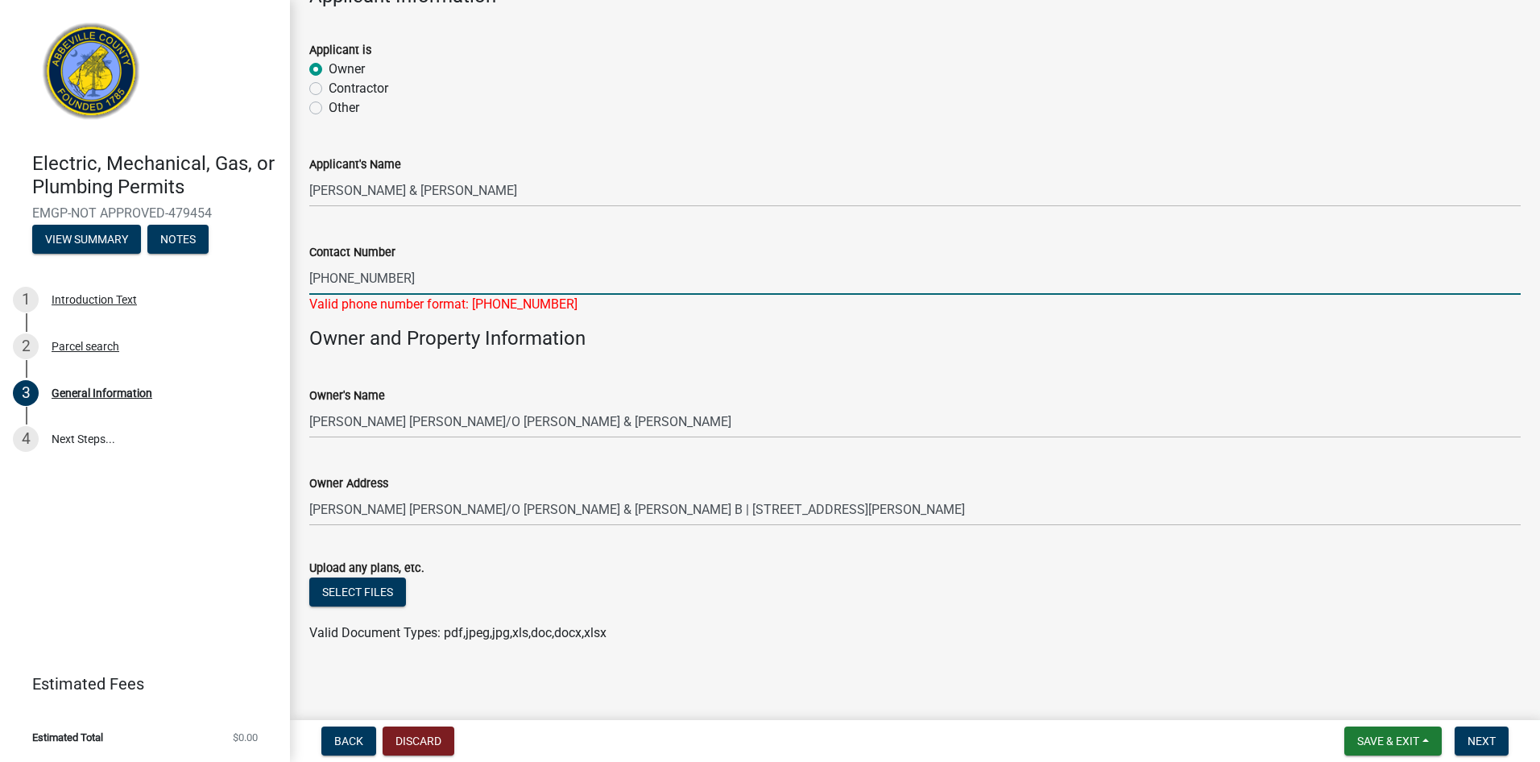
scroll to position [991, 0]
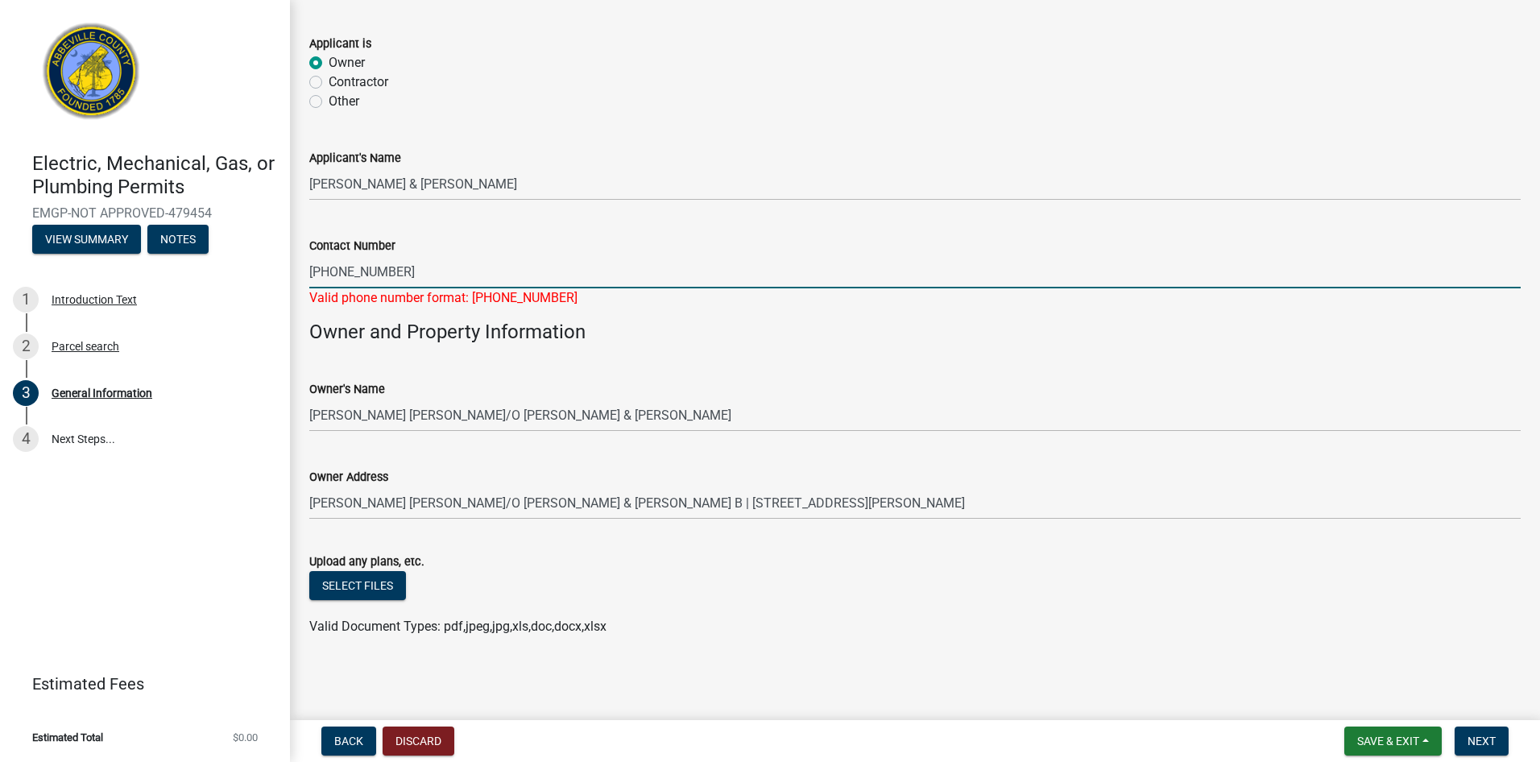
type input "864-404-1033"
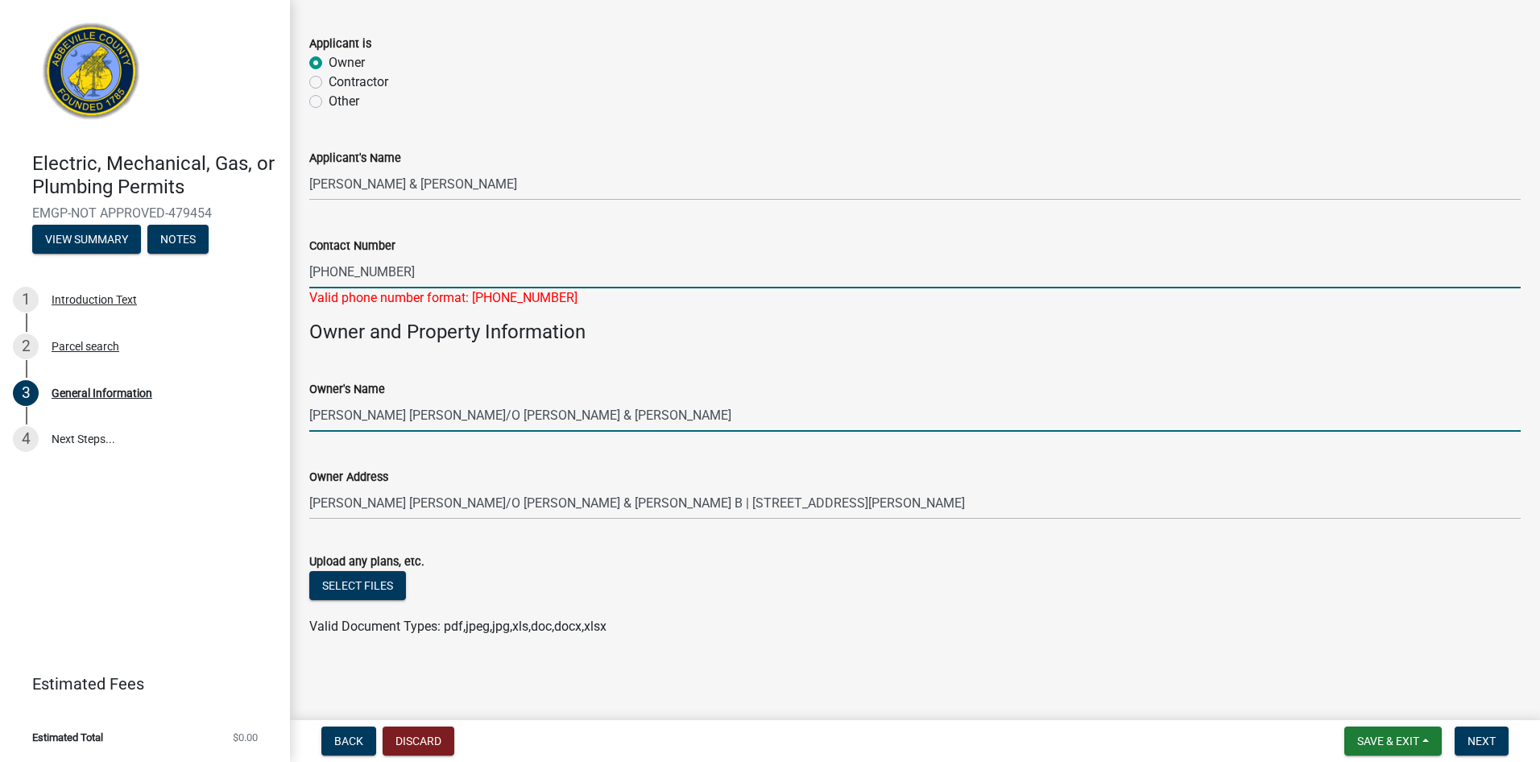
click at [575, 419] on input "HARPER CHARLES E C/O RONEZ SANDRA & ZINOVIY B" at bounding box center [915, 415] width 1212 height 33
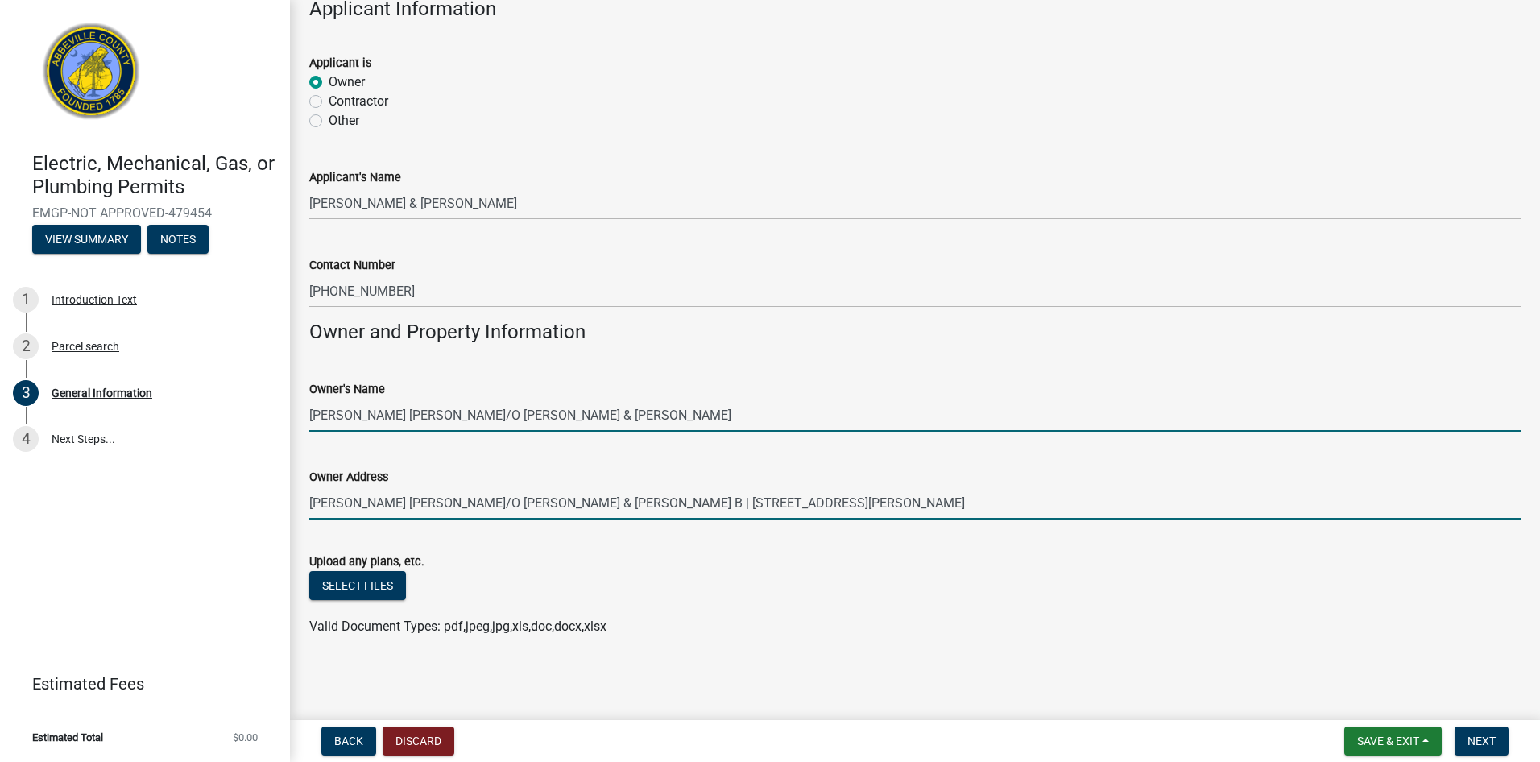
click at [534, 512] on input "HARPER CHARLES E C/O RONEZ SANDRA & ZINOVIY B | 113 OLD BRICKYARD RD PELZER SC …" at bounding box center [915, 503] width 1212 height 33
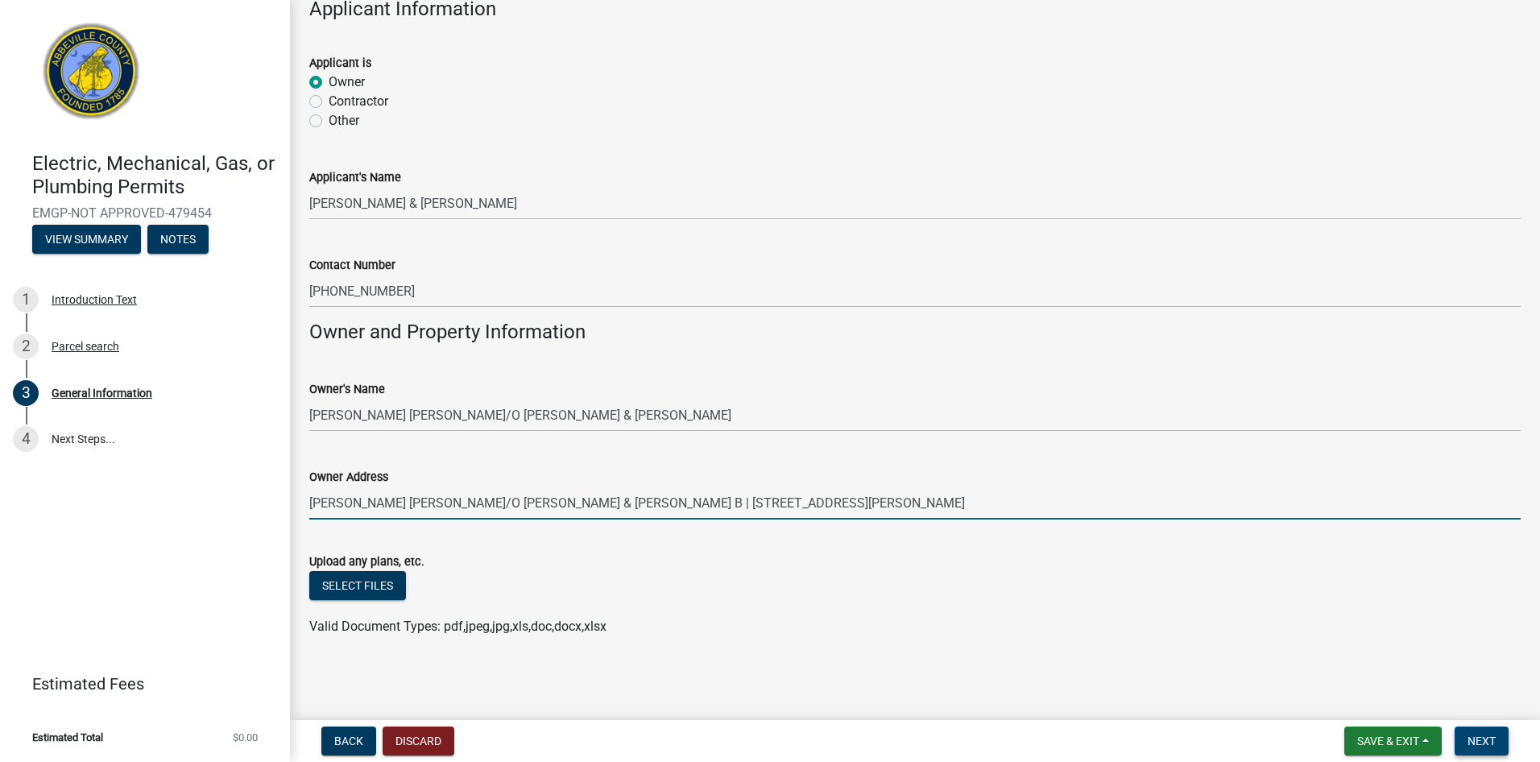
click at [1493, 737] on span "Next" at bounding box center [1482, 741] width 28 height 13
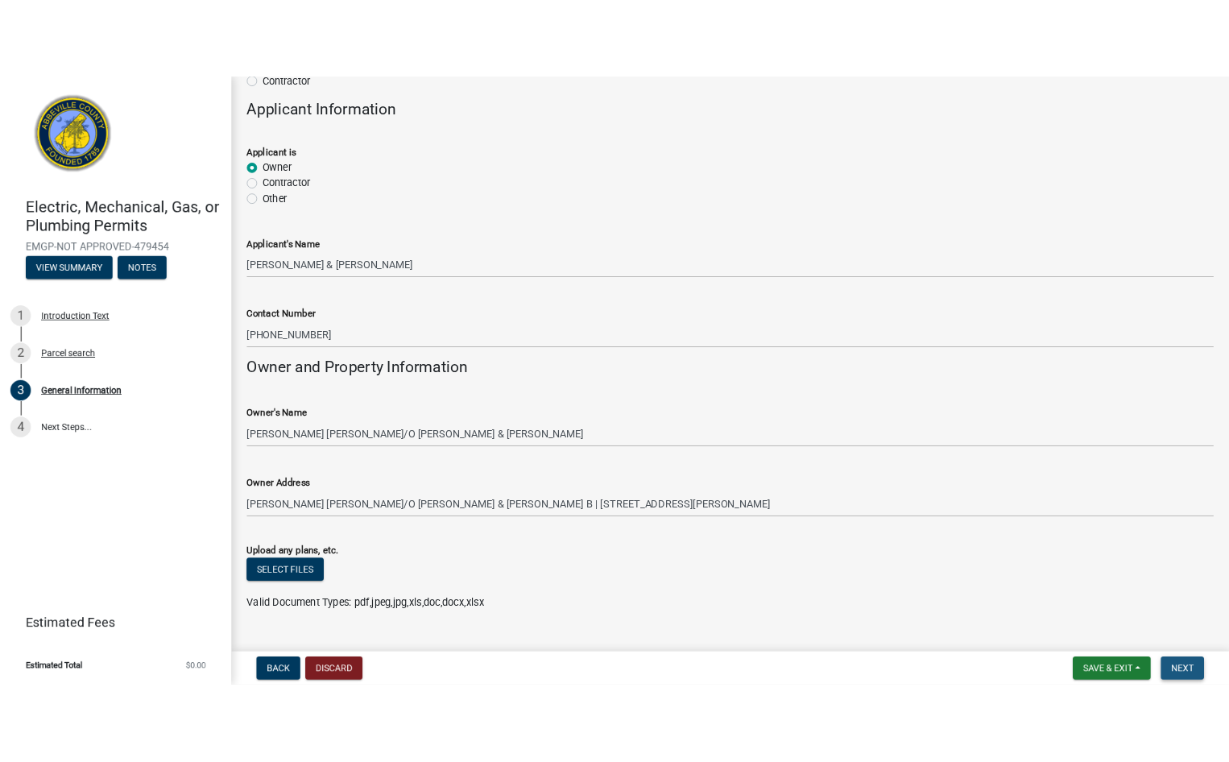
scroll to position [1004, 0]
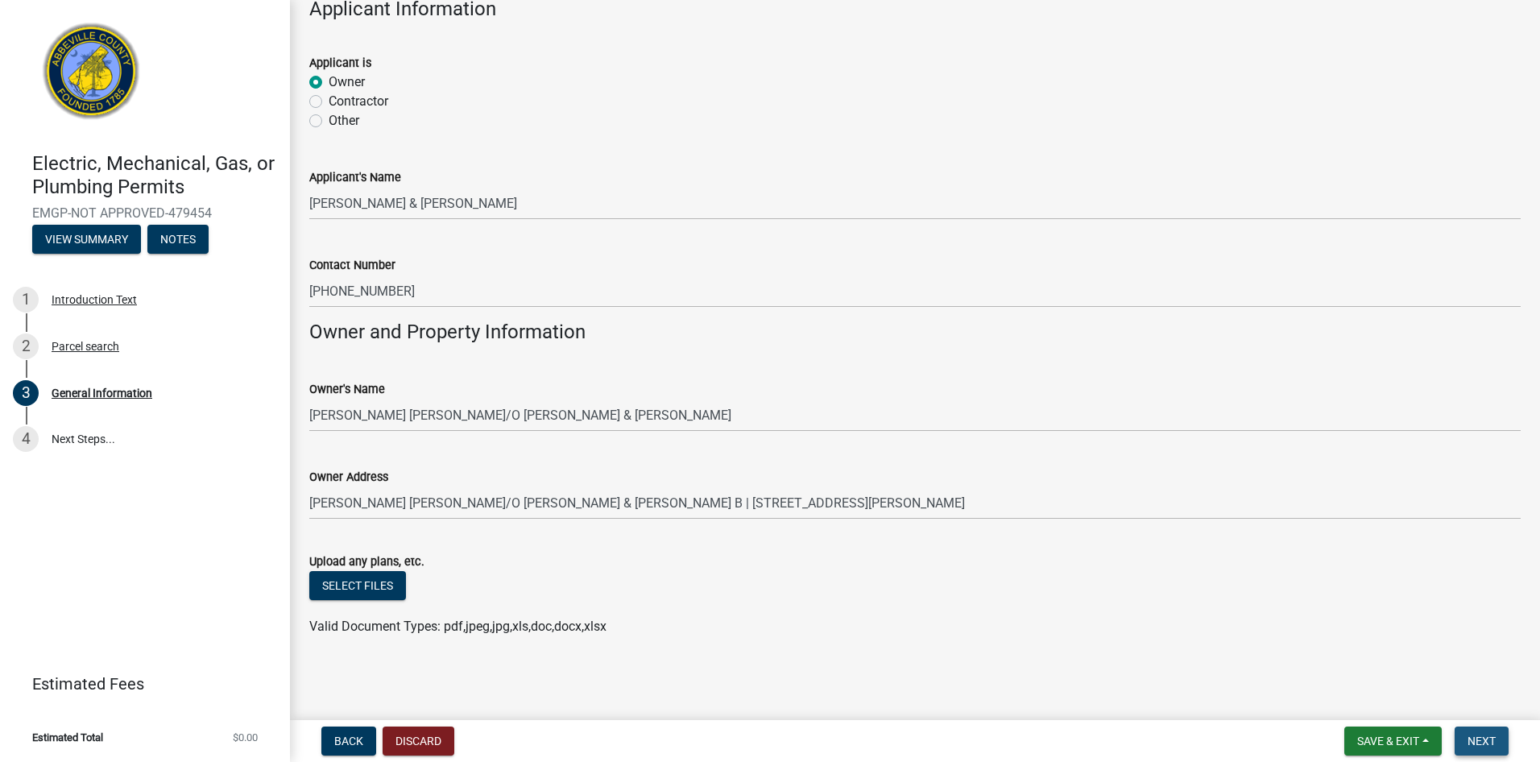
click at [1493, 737] on span "Next" at bounding box center [1482, 741] width 28 height 13
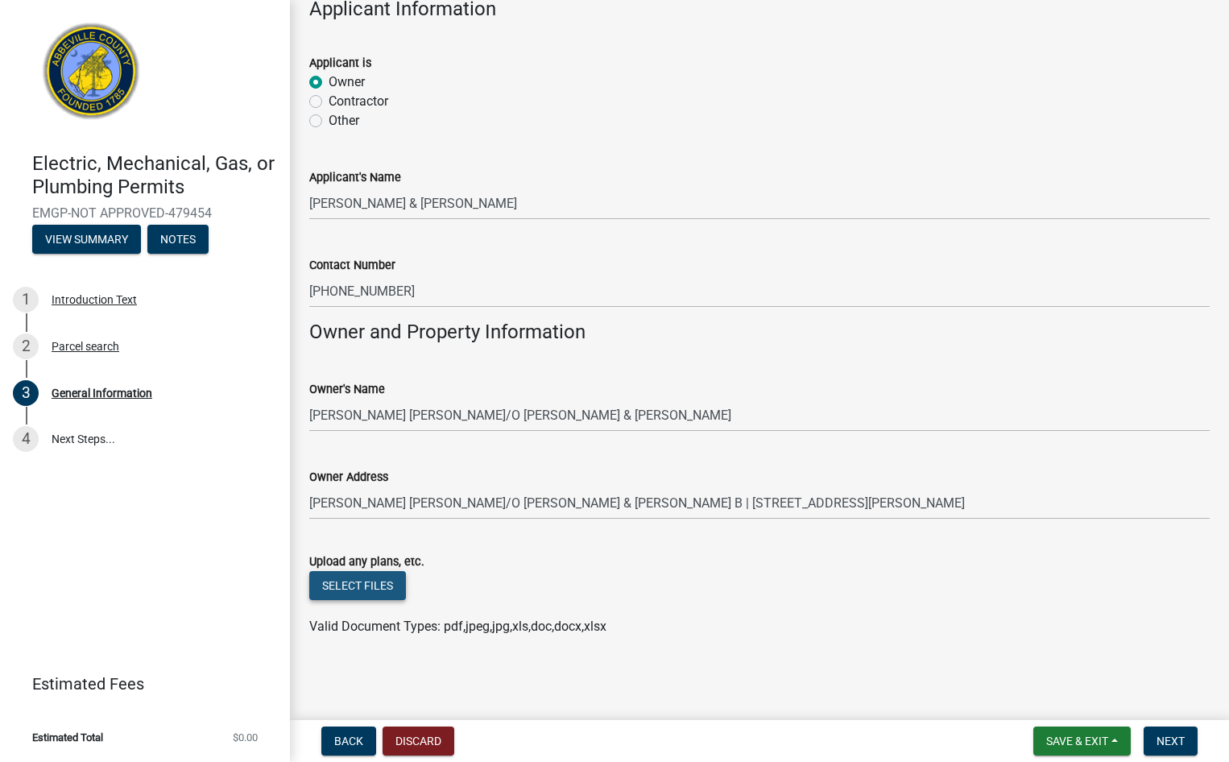
click at [340, 589] on button "Select files" at bounding box center [357, 585] width 97 height 29
click at [364, 592] on button "Select files" at bounding box center [357, 585] width 97 height 29
click at [367, 571] on button "Select files" at bounding box center [357, 585] width 97 height 29
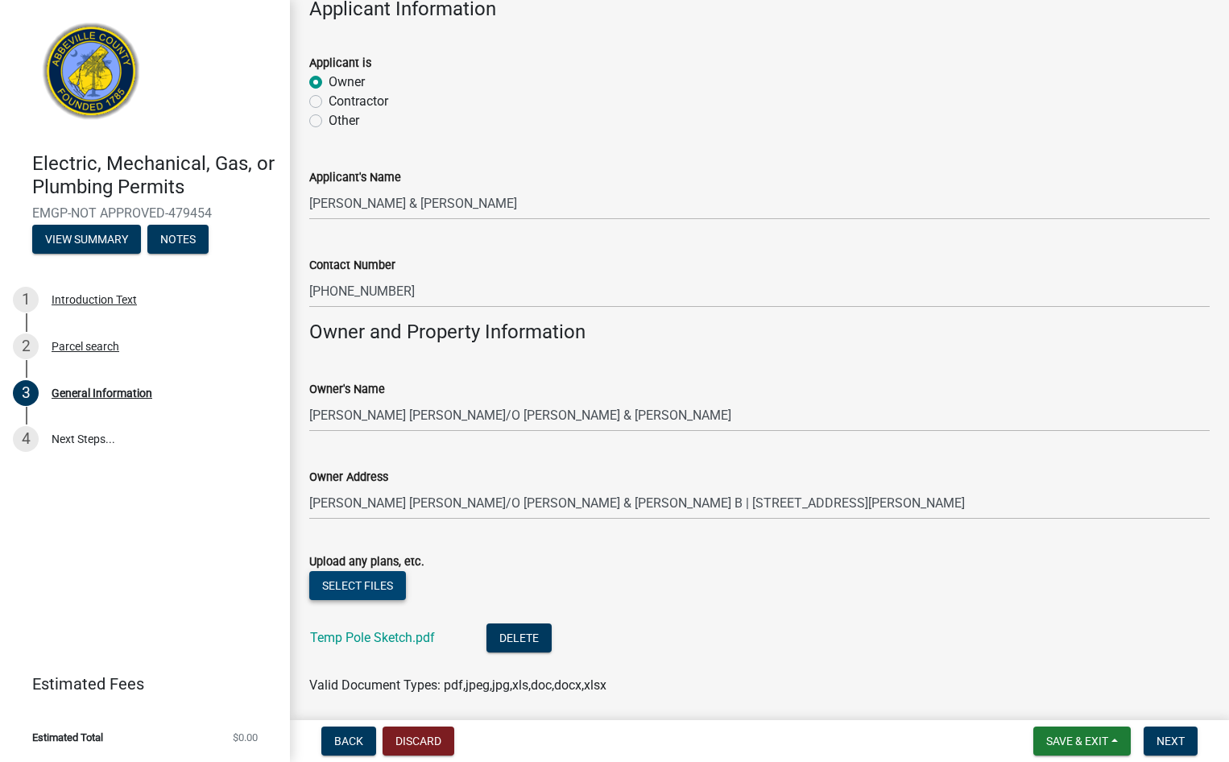
click at [375, 580] on button "Select files" at bounding box center [357, 585] width 97 height 29
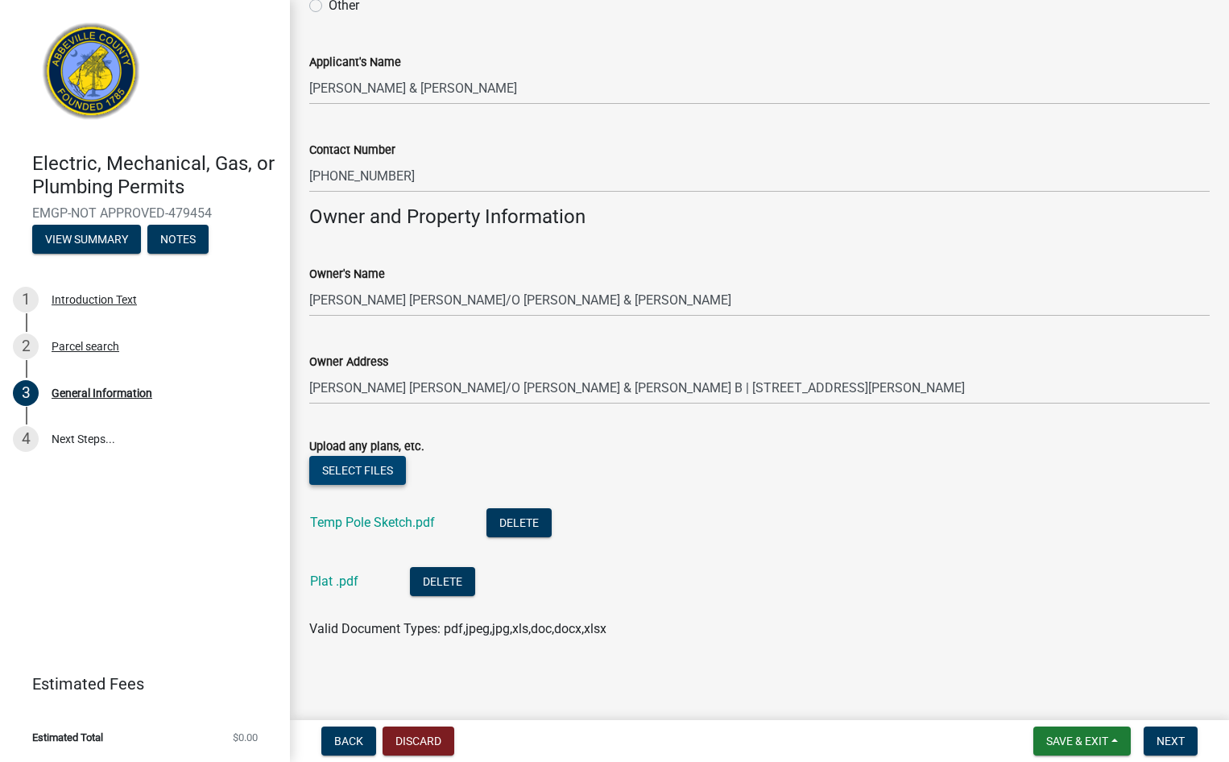
scroll to position [1121, 0]
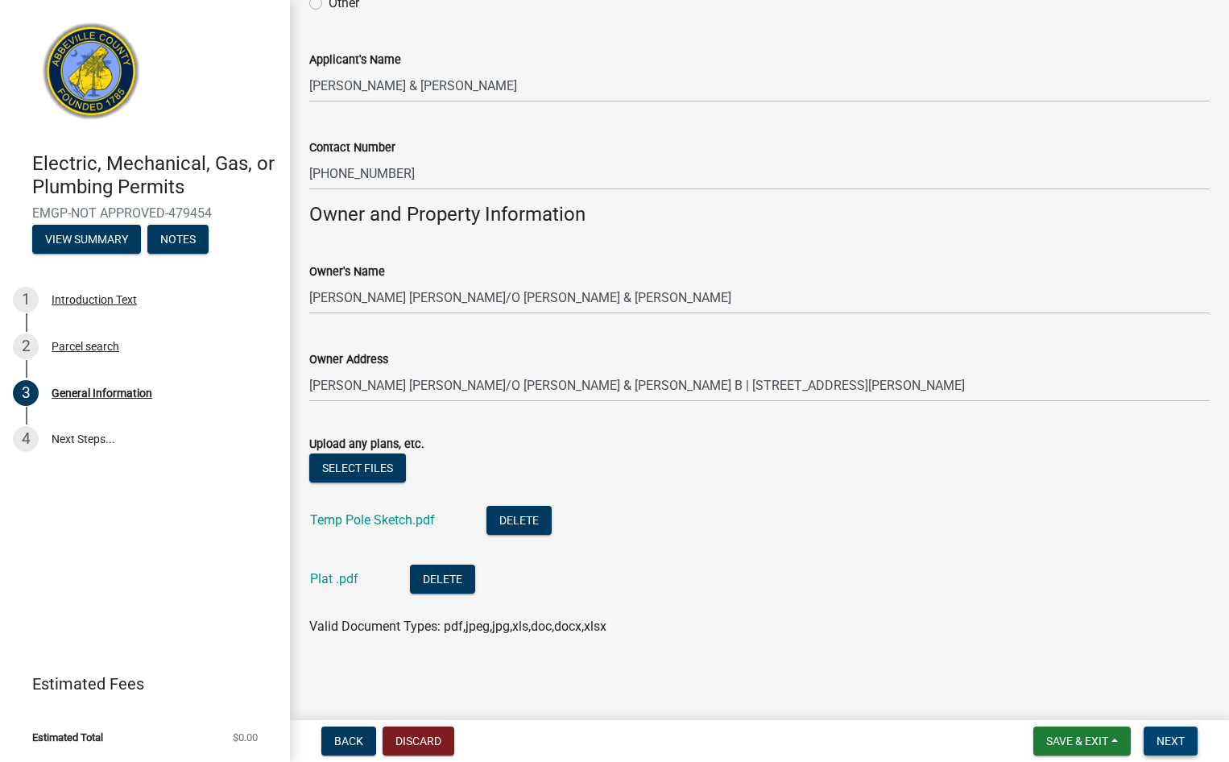
click at [1169, 731] on button "Next" at bounding box center [1171, 741] width 54 height 29
click at [1166, 737] on span "Next" at bounding box center [1171, 741] width 28 height 13
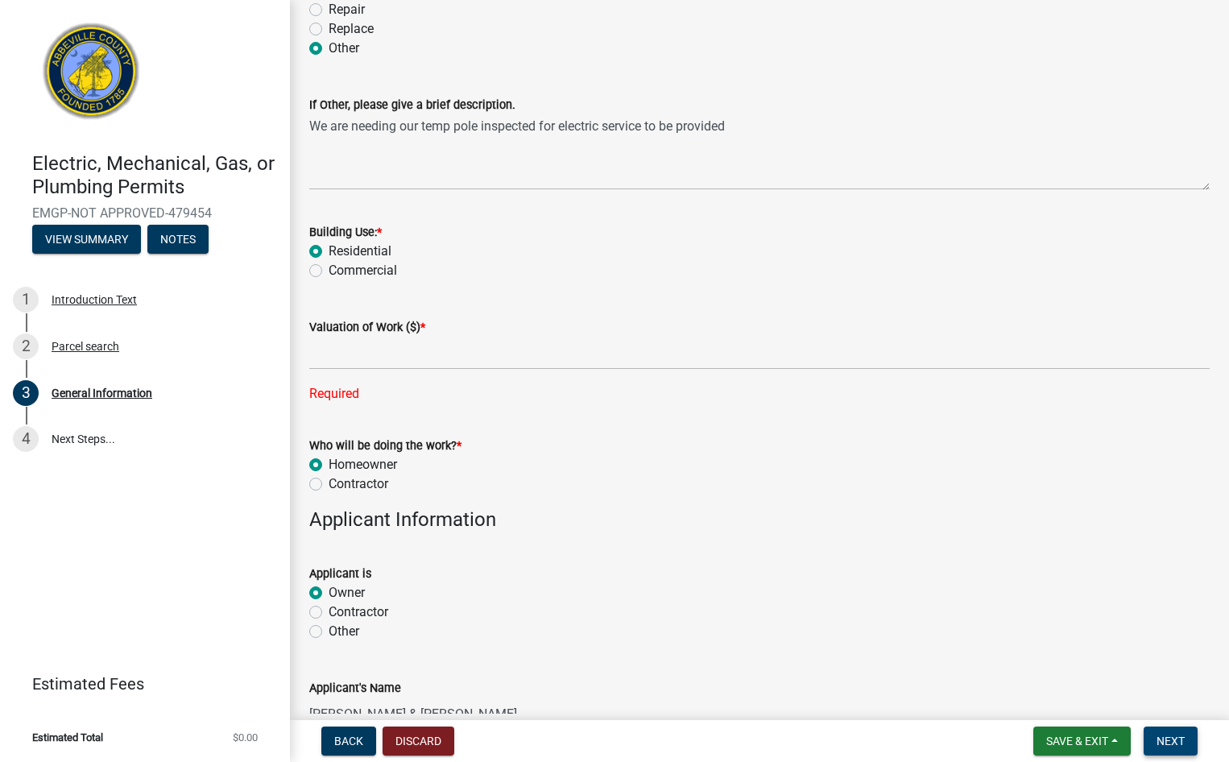
scroll to position [557, 0]
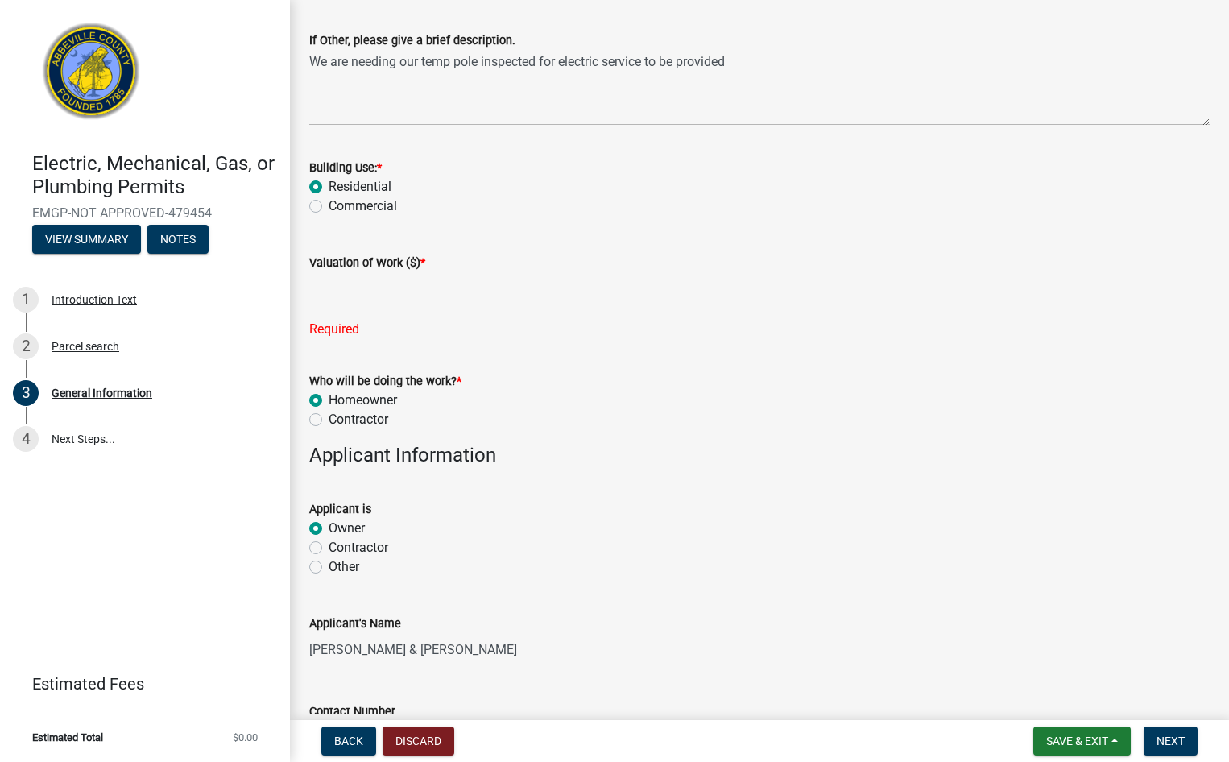
click at [329, 398] on label "Homeowner" at bounding box center [363, 400] width 68 height 19
click at [329, 398] on input "Homeowner" at bounding box center [334, 396] width 10 height 10
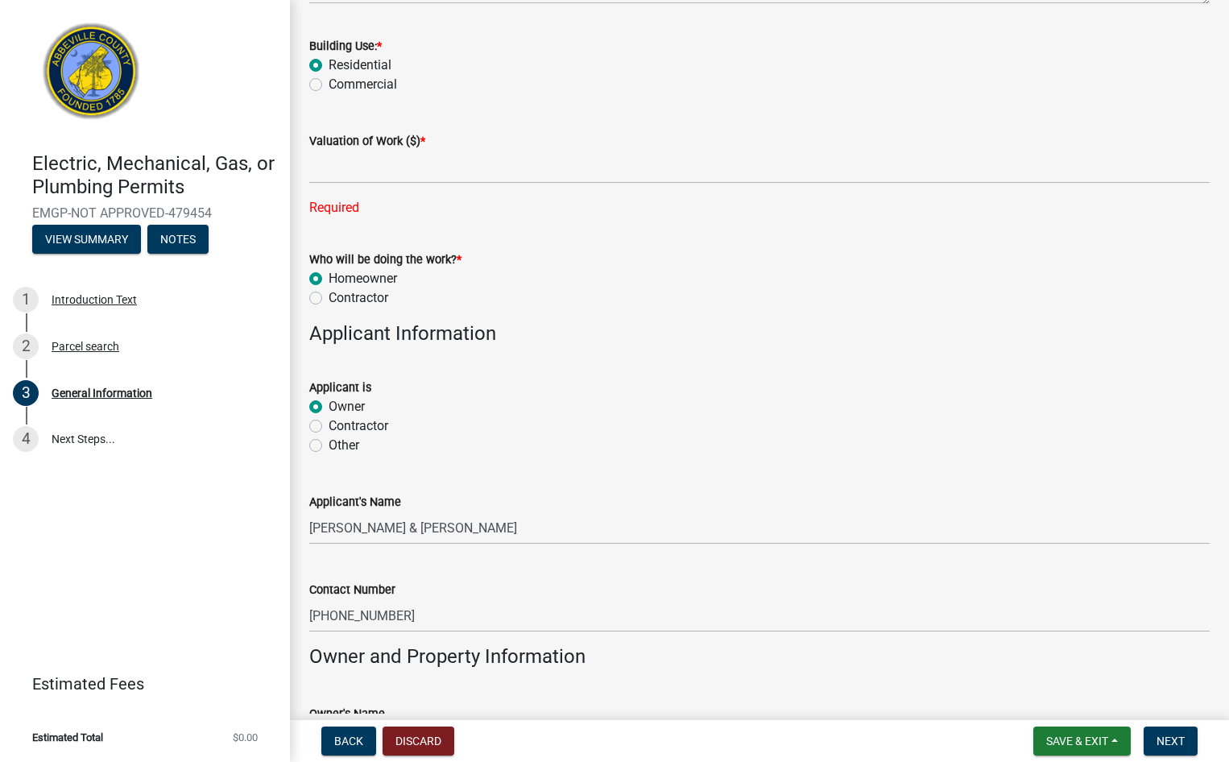
scroll to position [719, 0]
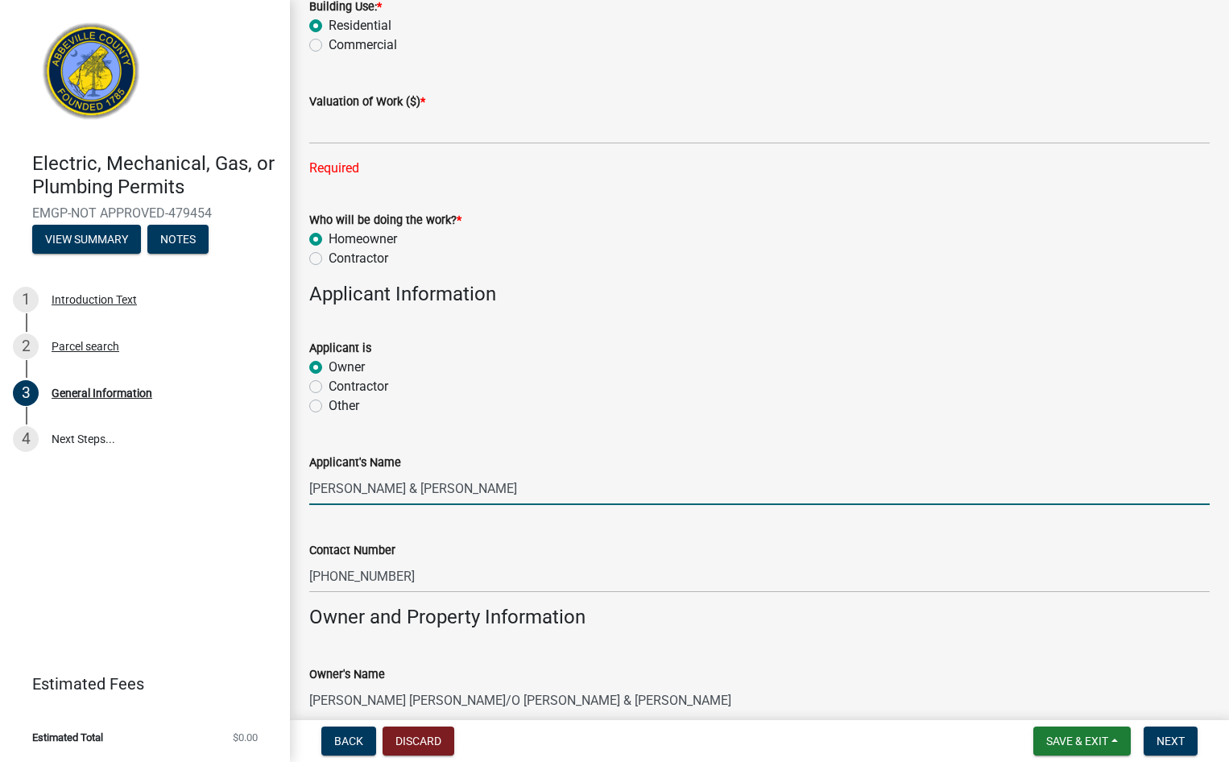
drag, startPoint x: 538, startPoint y: 499, endPoint x: -3, endPoint y: 432, distance: 545.5
click at [0, 432] on html "Internet Explorer does NOT work with GeoPermits. Get a new browser for more sec…" at bounding box center [614, 381] width 1229 height 762
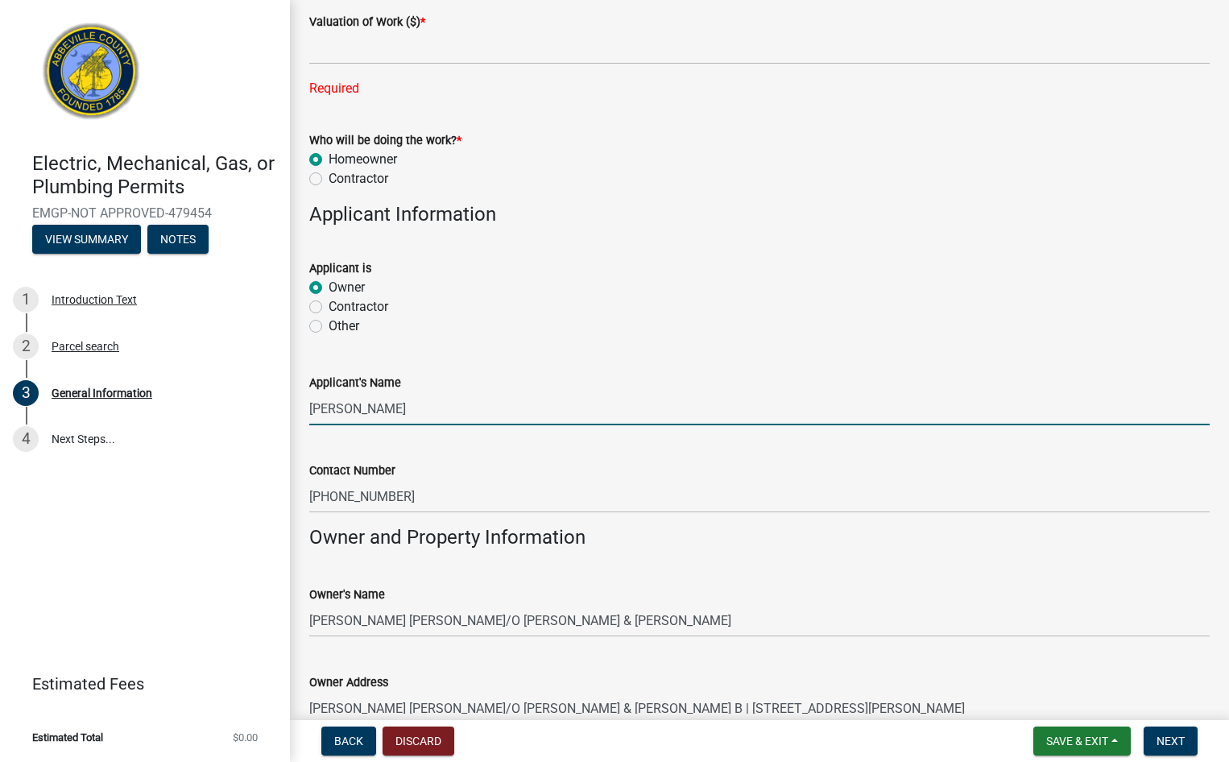
scroll to position [799, 0]
type input "Zinoviy Biletskiy"
click at [1182, 739] on span "Next" at bounding box center [1171, 741] width 28 height 13
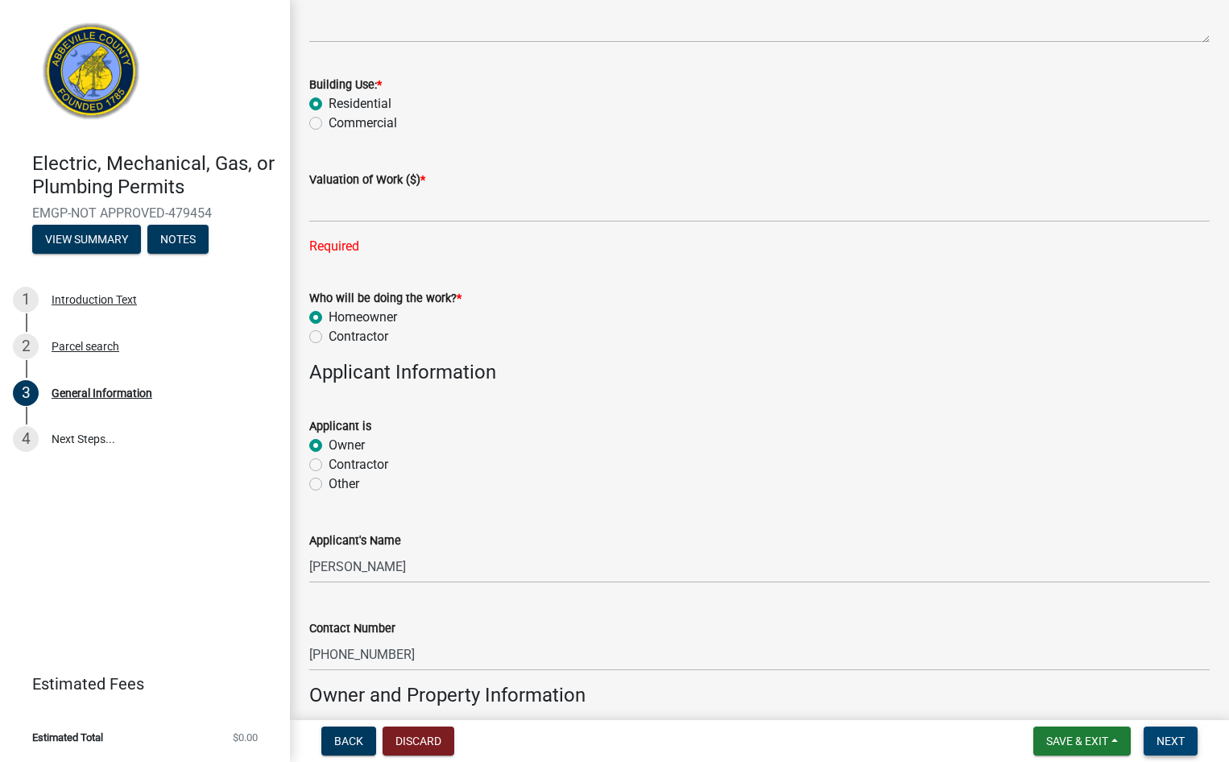
scroll to position [638, 0]
click at [329, 340] on label "Contractor" at bounding box center [359, 338] width 60 height 19
click at [329, 340] on input "Contractor" at bounding box center [334, 334] width 10 height 10
radio input "true"
click at [320, 326] on div "Homeowner" at bounding box center [759, 319] width 901 height 19
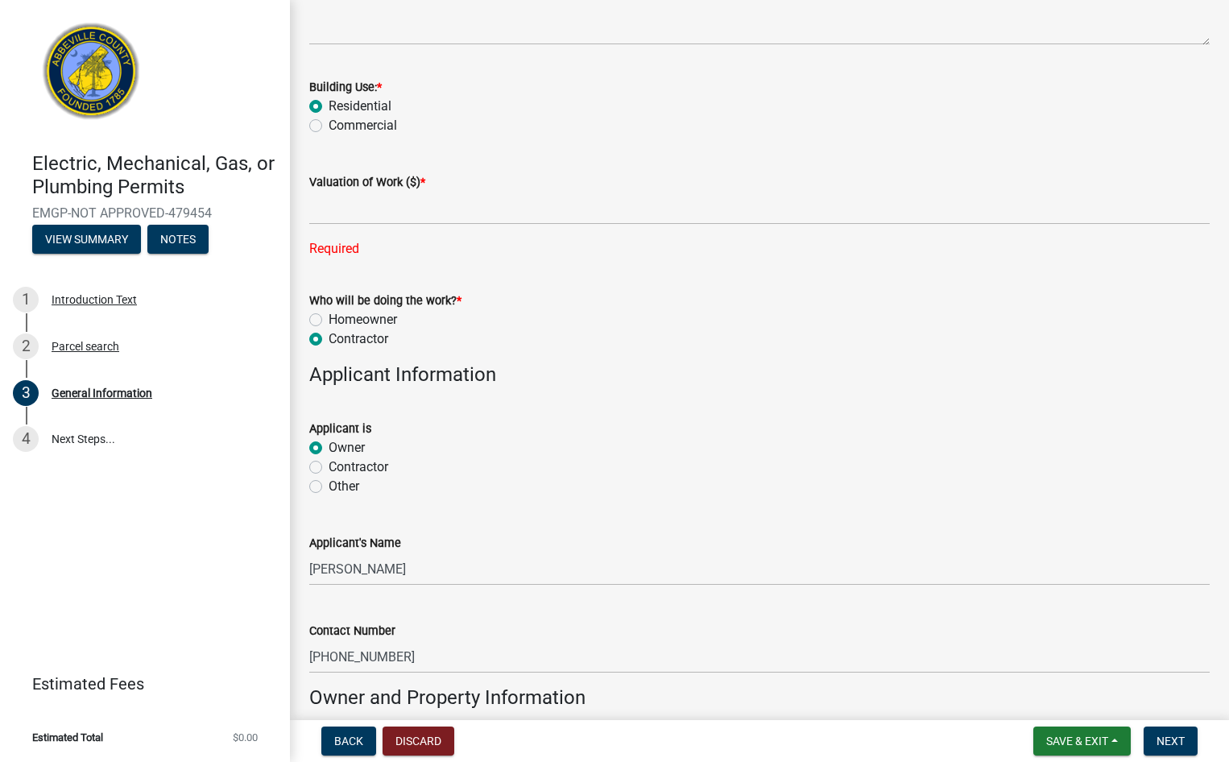
click at [329, 318] on label "Homeowner" at bounding box center [363, 319] width 68 height 19
click at [329, 318] on input "Homeowner" at bounding box center [334, 315] width 10 height 10
radio input "true"
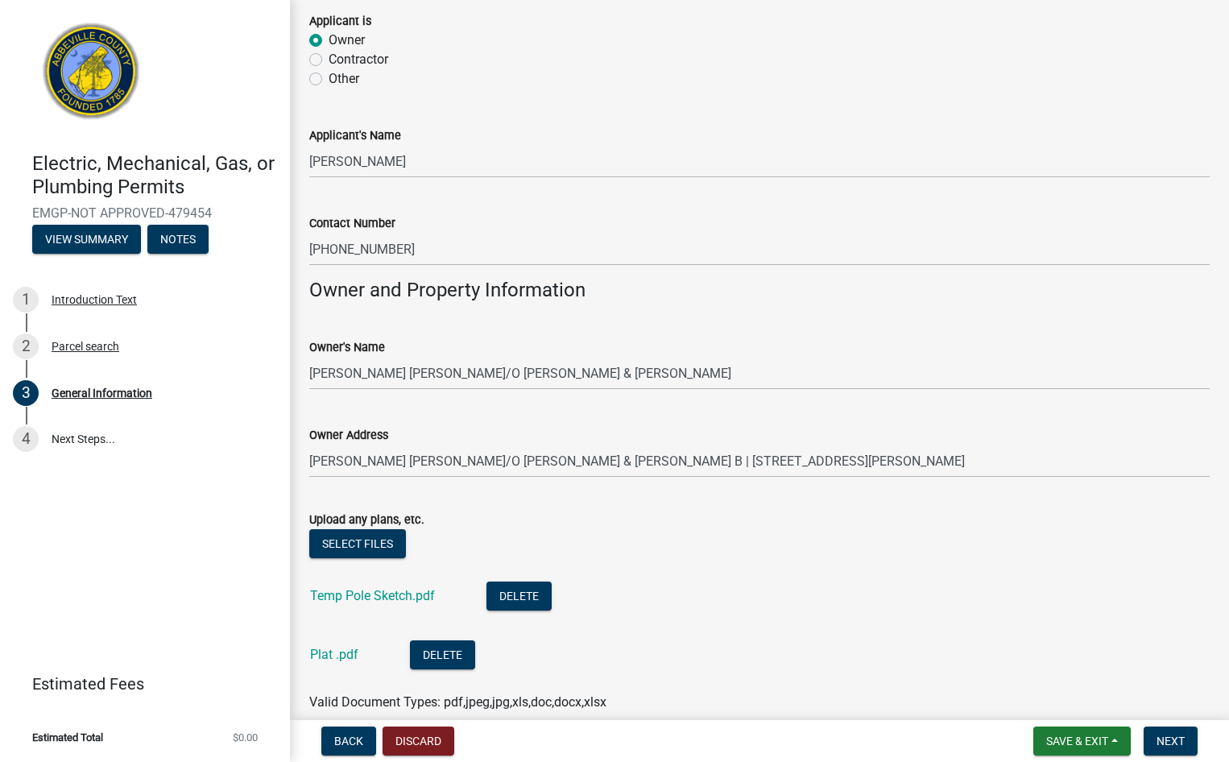
scroll to position [1121, 0]
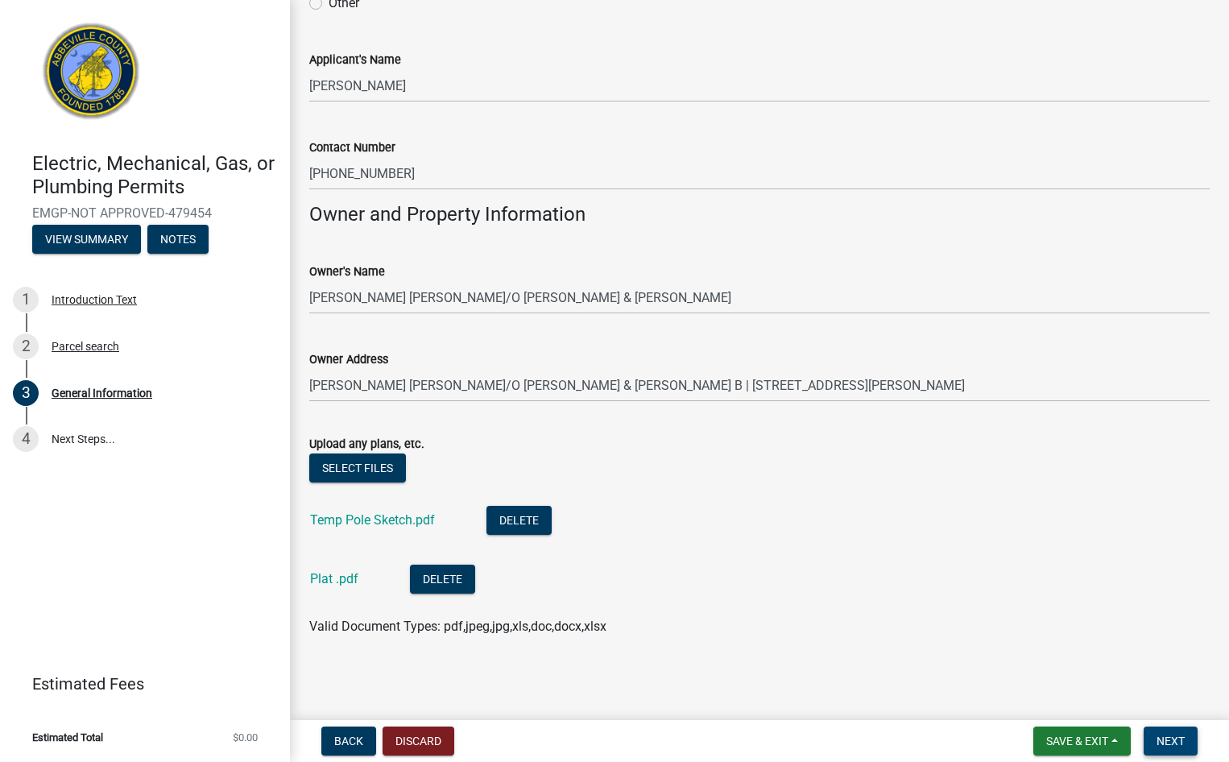
click at [1170, 735] on span "Next" at bounding box center [1171, 741] width 28 height 13
click at [1111, 735] on button "Save & Exit" at bounding box center [1082, 741] width 97 height 29
click at [1042, 657] on button "Save" at bounding box center [1066, 660] width 129 height 39
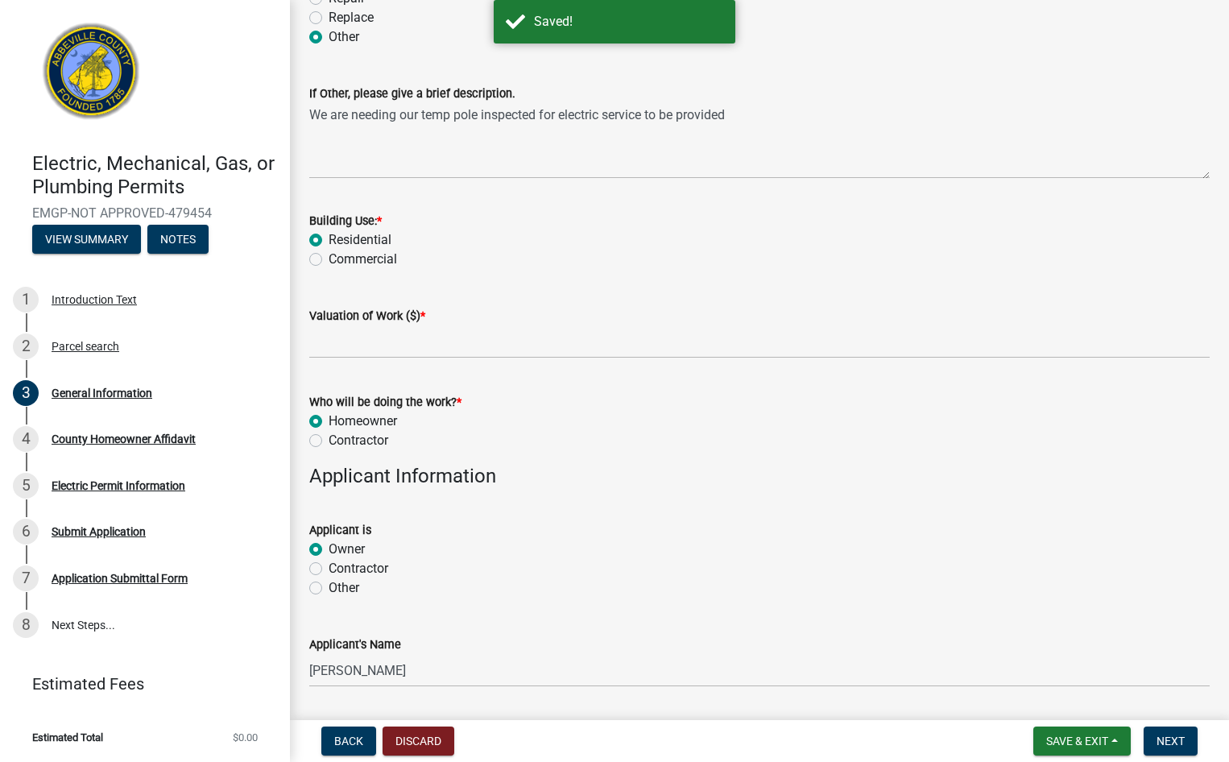
scroll to position [564, 0]
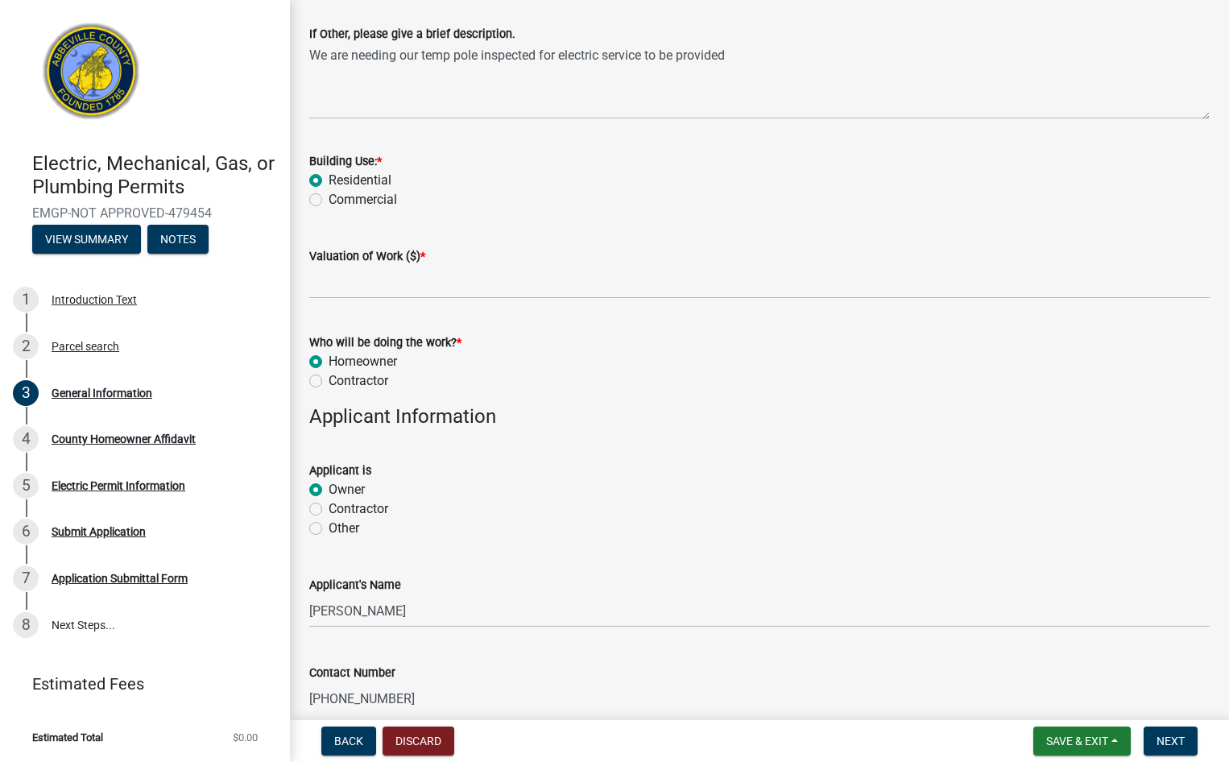
click at [397, 255] on label "Valuation of Work ($) *" at bounding box center [367, 256] width 116 height 11
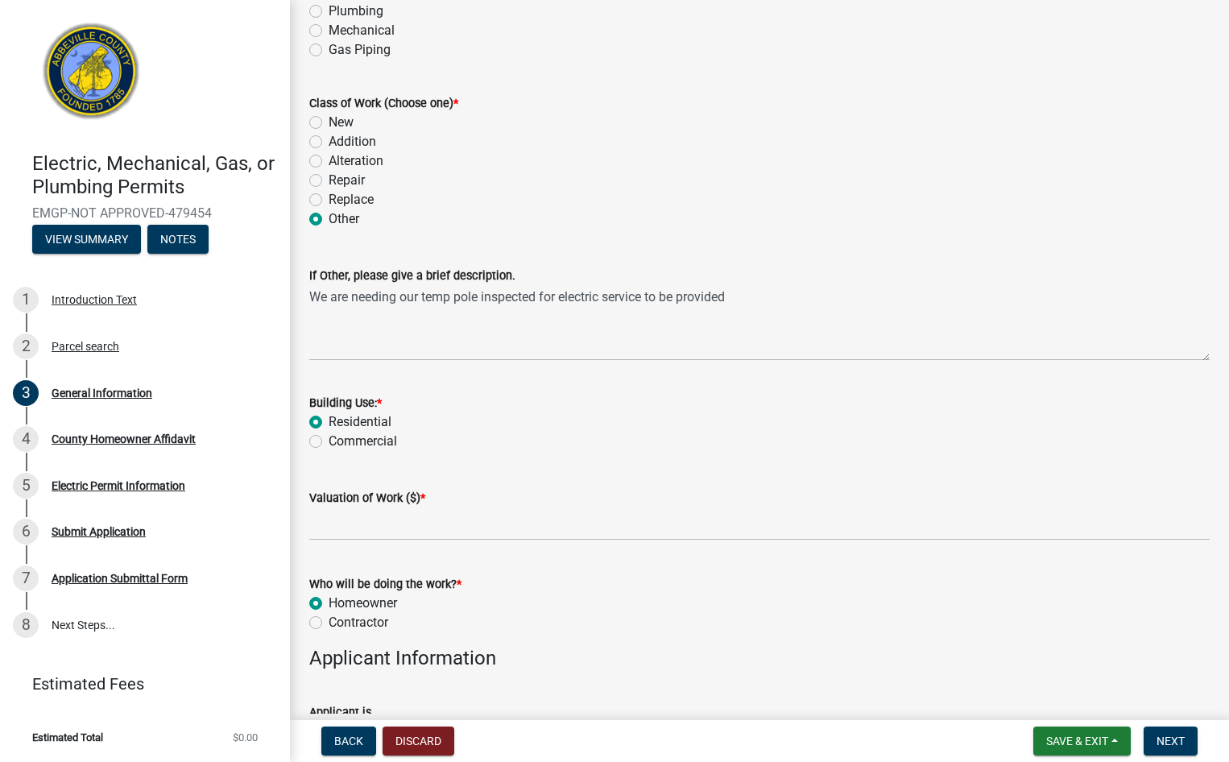
scroll to position [403, 0]
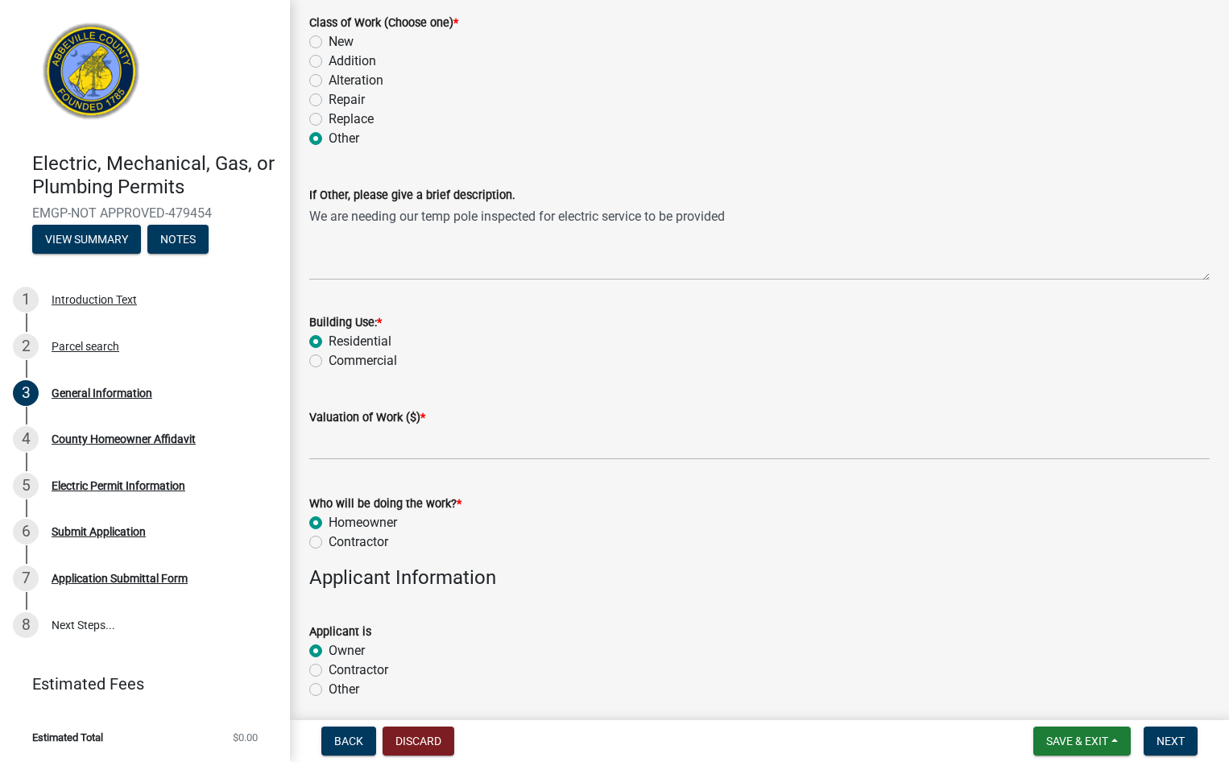
click at [371, 425] on div "Valuation of Work ($) *" at bounding box center [759, 417] width 901 height 19
click at [381, 413] on label "Valuation of Work ($) *" at bounding box center [367, 417] width 116 height 11
click at [413, 417] on label "Valuation of Work ($) *" at bounding box center [367, 417] width 116 height 11
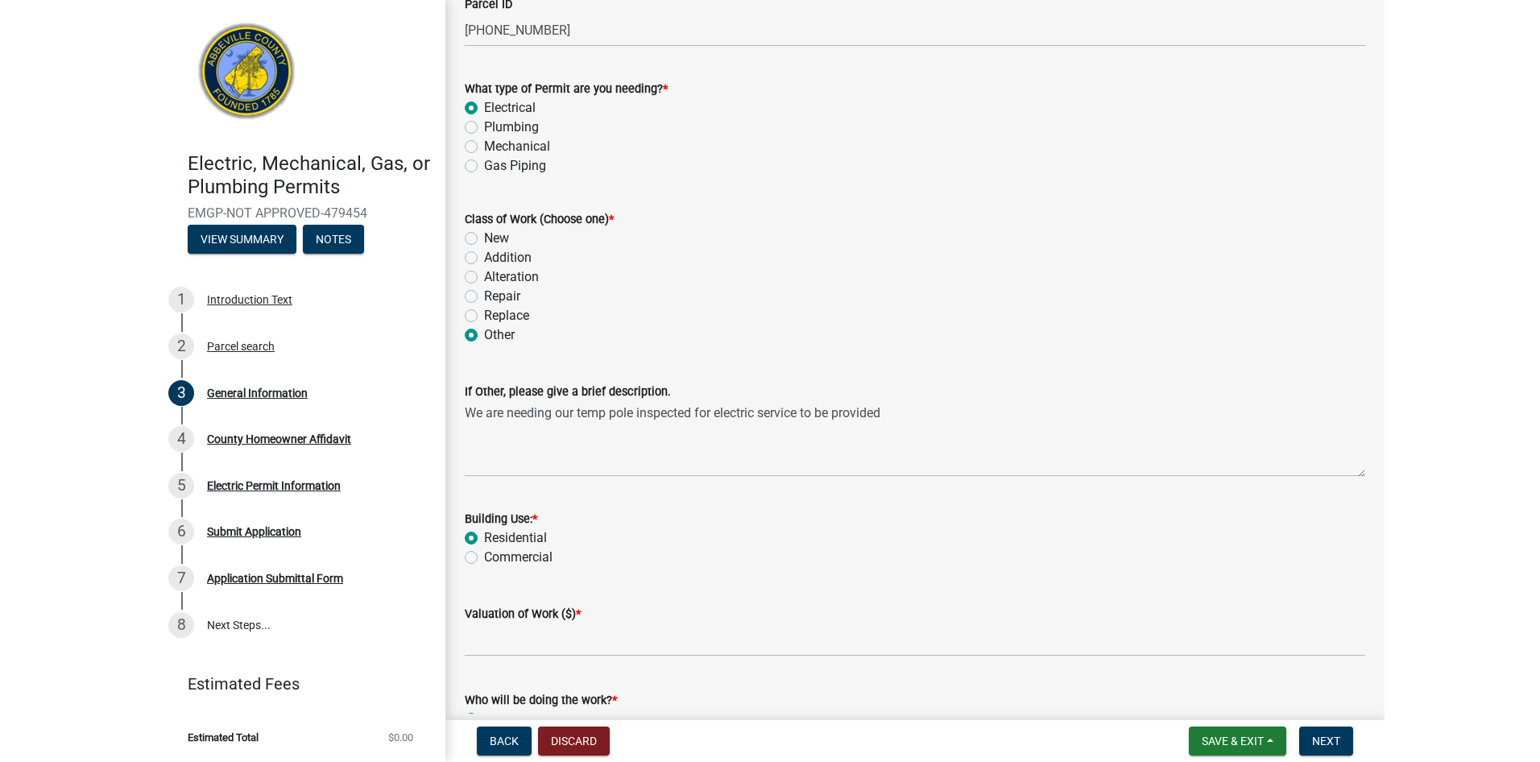
scroll to position [0, 0]
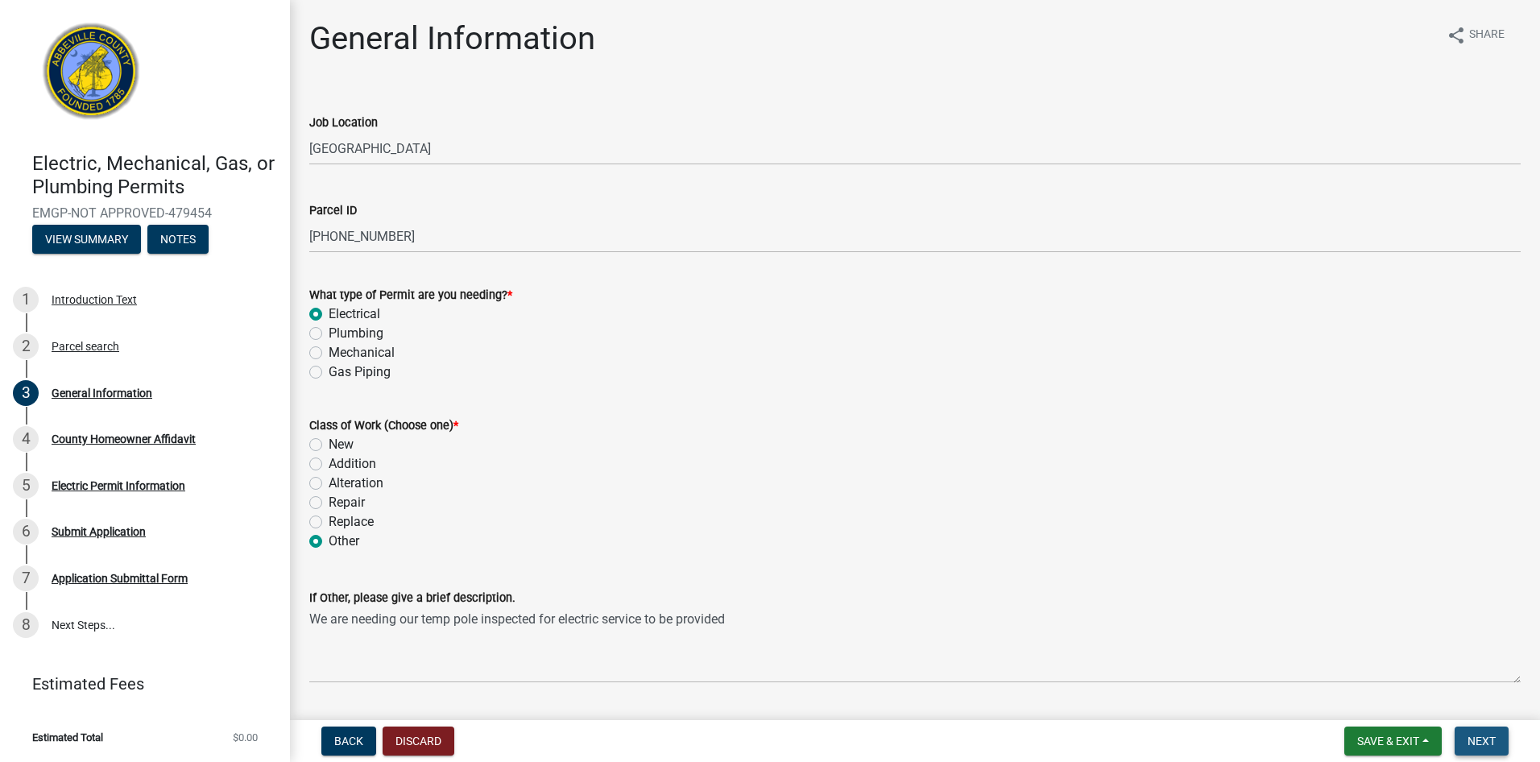
click at [1482, 739] on span "Next" at bounding box center [1482, 741] width 28 height 13
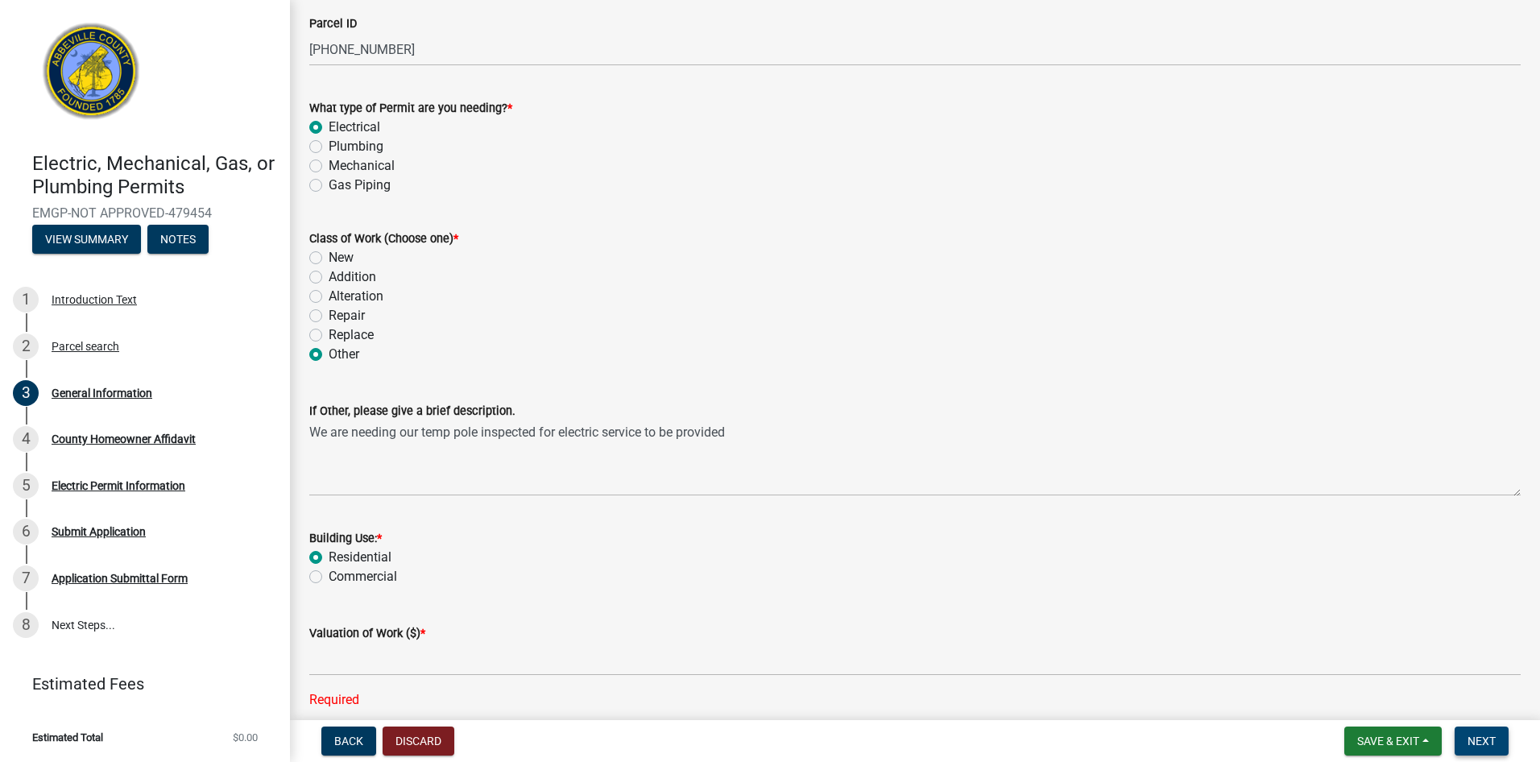
scroll to position [242, 0]
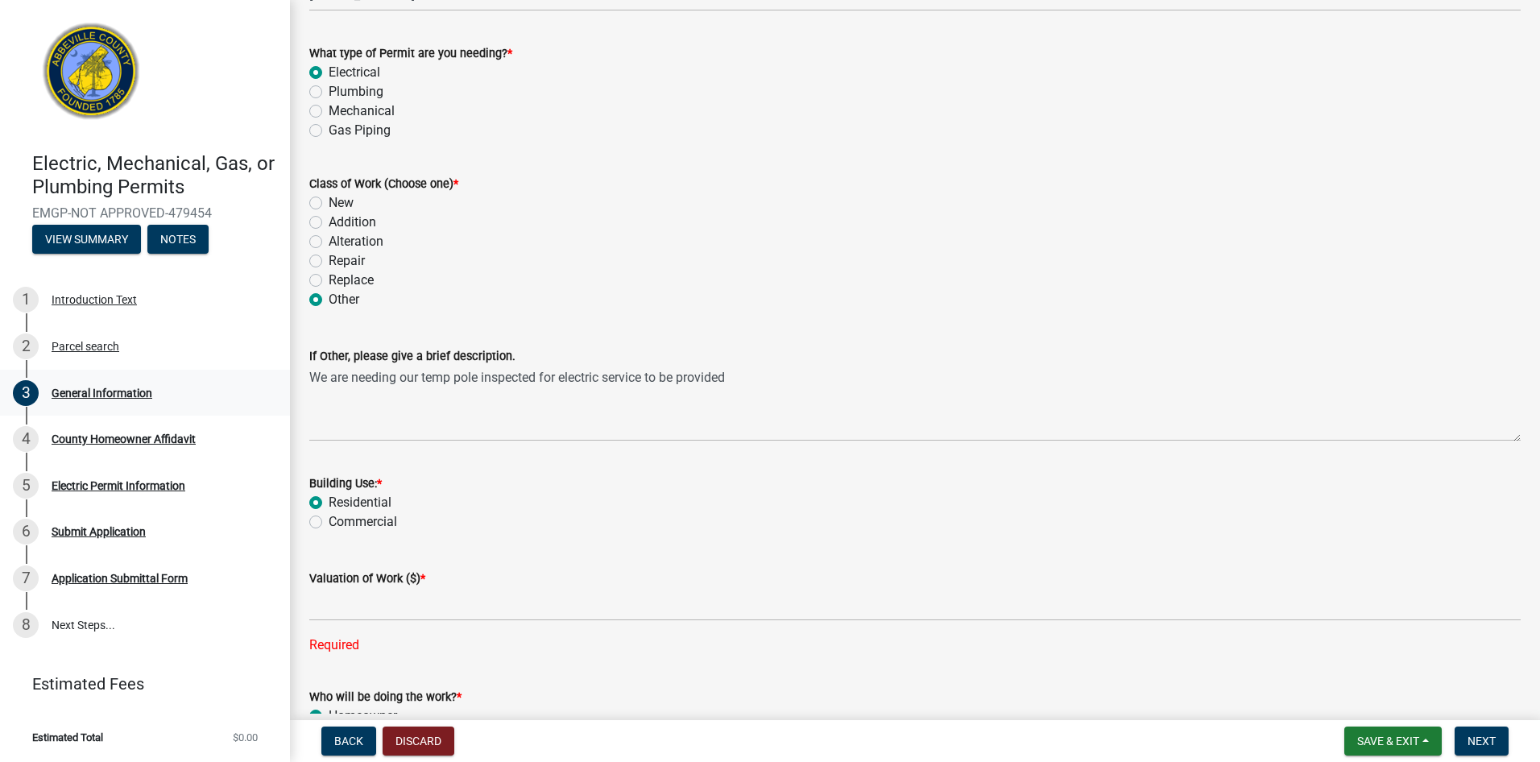
click at [71, 391] on div "General Information" at bounding box center [102, 392] width 101 height 11
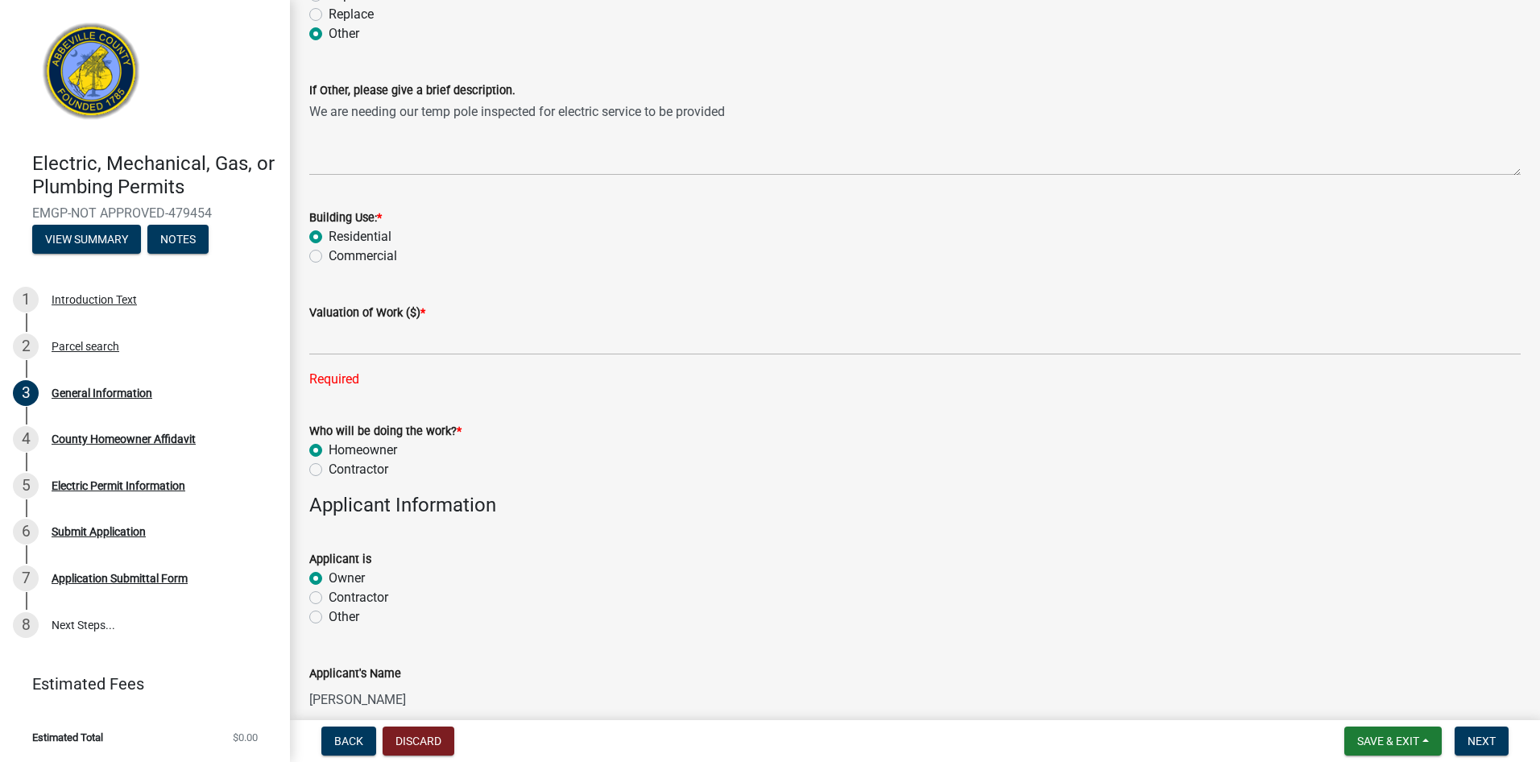
scroll to position [564, 0]
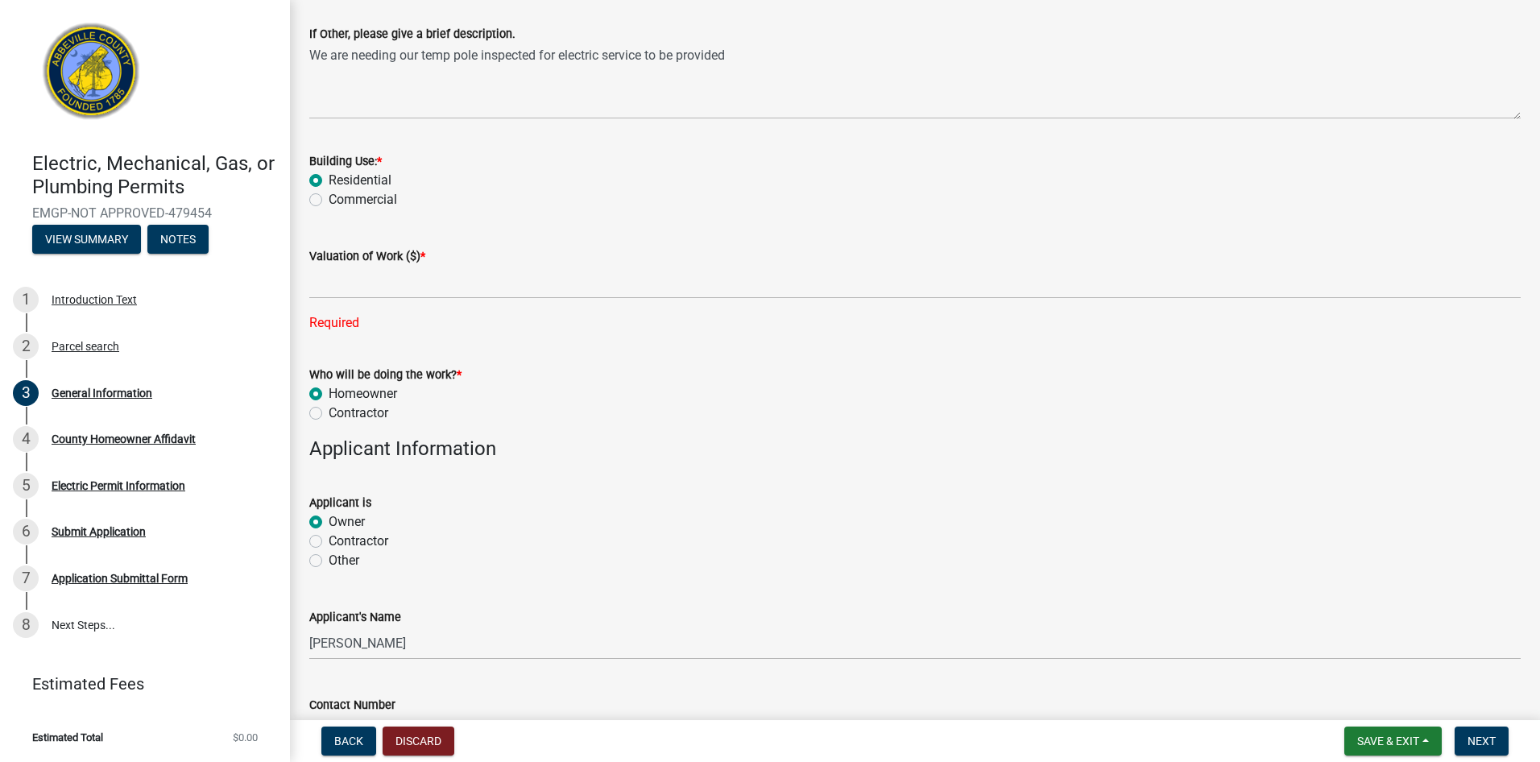
click at [339, 410] on label "Contractor" at bounding box center [359, 413] width 60 height 19
click at [339, 410] on input "Contractor" at bounding box center [334, 409] width 10 height 10
radio input "true"
click at [344, 387] on label "Homeowner" at bounding box center [363, 393] width 68 height 19
click at [339, 387] on input "Homeowner" at bounding box center [334, 389] width 10 height 10
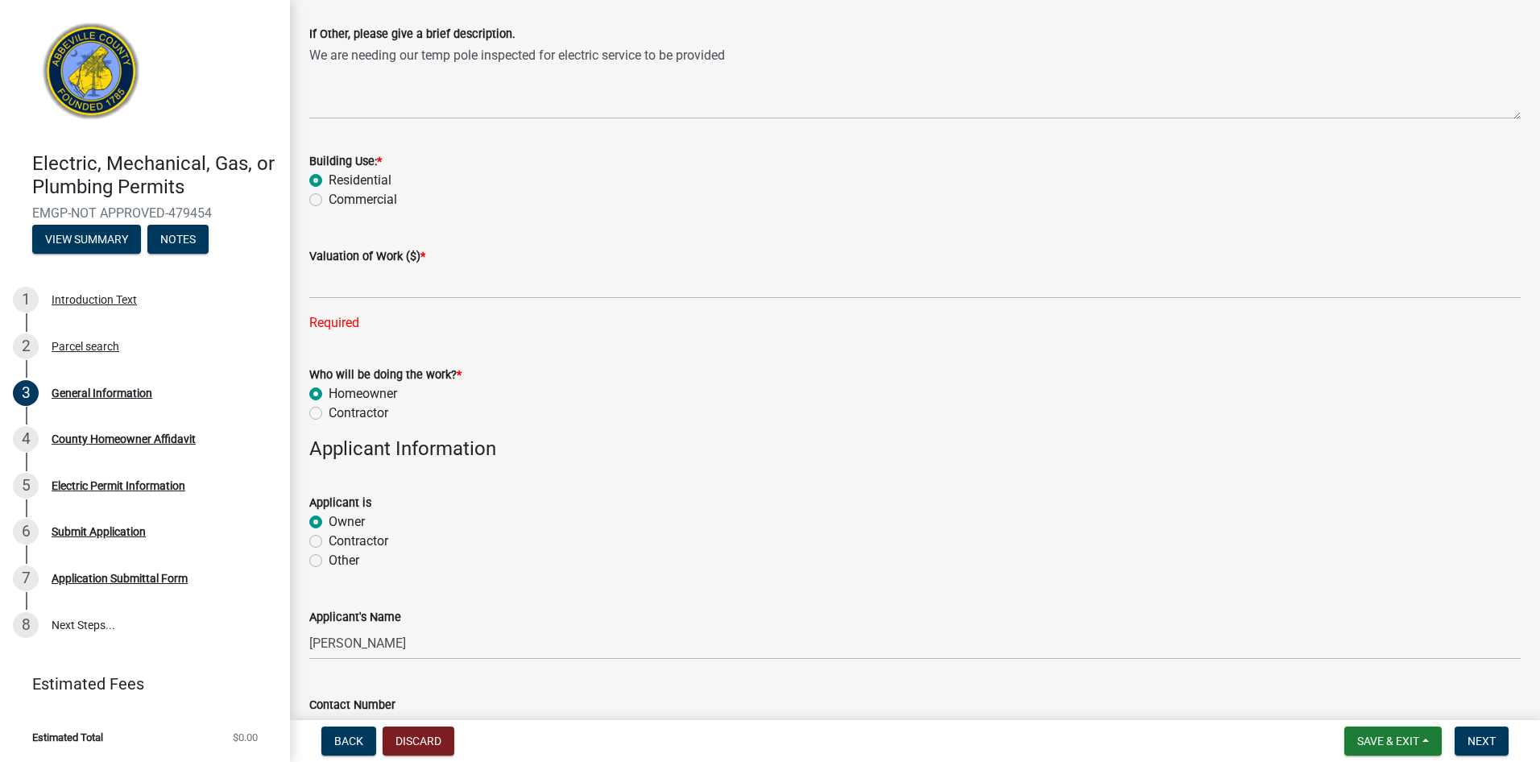
radio input "true"
click at [359, 183] on label "Residential" at bounding box center [360, 180] width 63 height 19
click at [339, 181] on input "Residential" at bounding box center [334, 176] width 10 height 10
click at [363, 259] on label "Valuation of Work ($) *" at bounding box center [367, 256] width 116 height 11
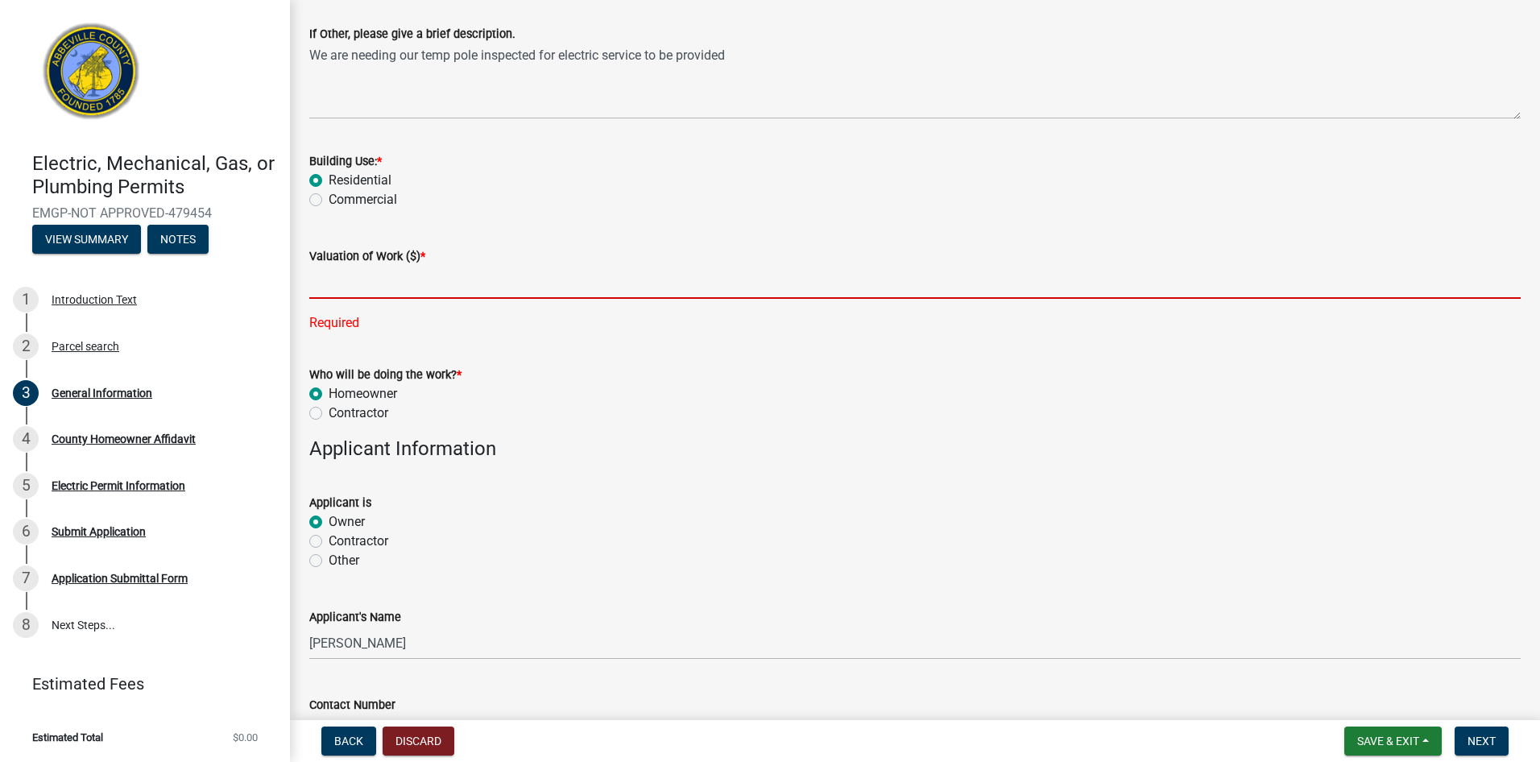
click at [362, 293] on input "text" at bounding box center [915, 282] width 1212 height 33
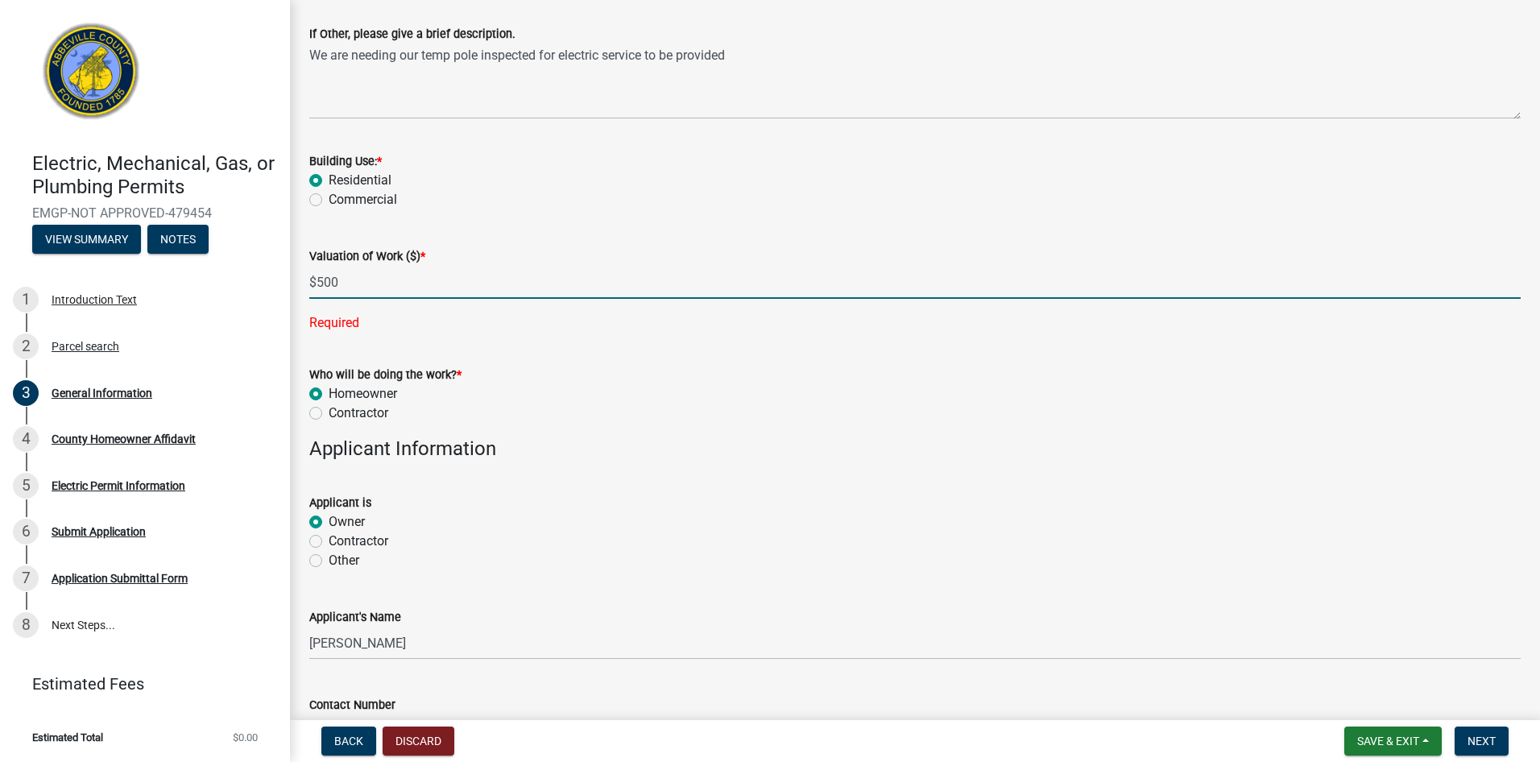
drag, startPoint x: 362, startPoint y: 283, endPoint x: 187, endPoint y: 272, distance: 175.9
click at [187, 272] on div "Electric, Mechanical, Gas, or Plumbing Permits EMGP-NOT APPROVED-479454 View Su…" at bounding box center [770, 381] width 1540 height 762
type input "300"
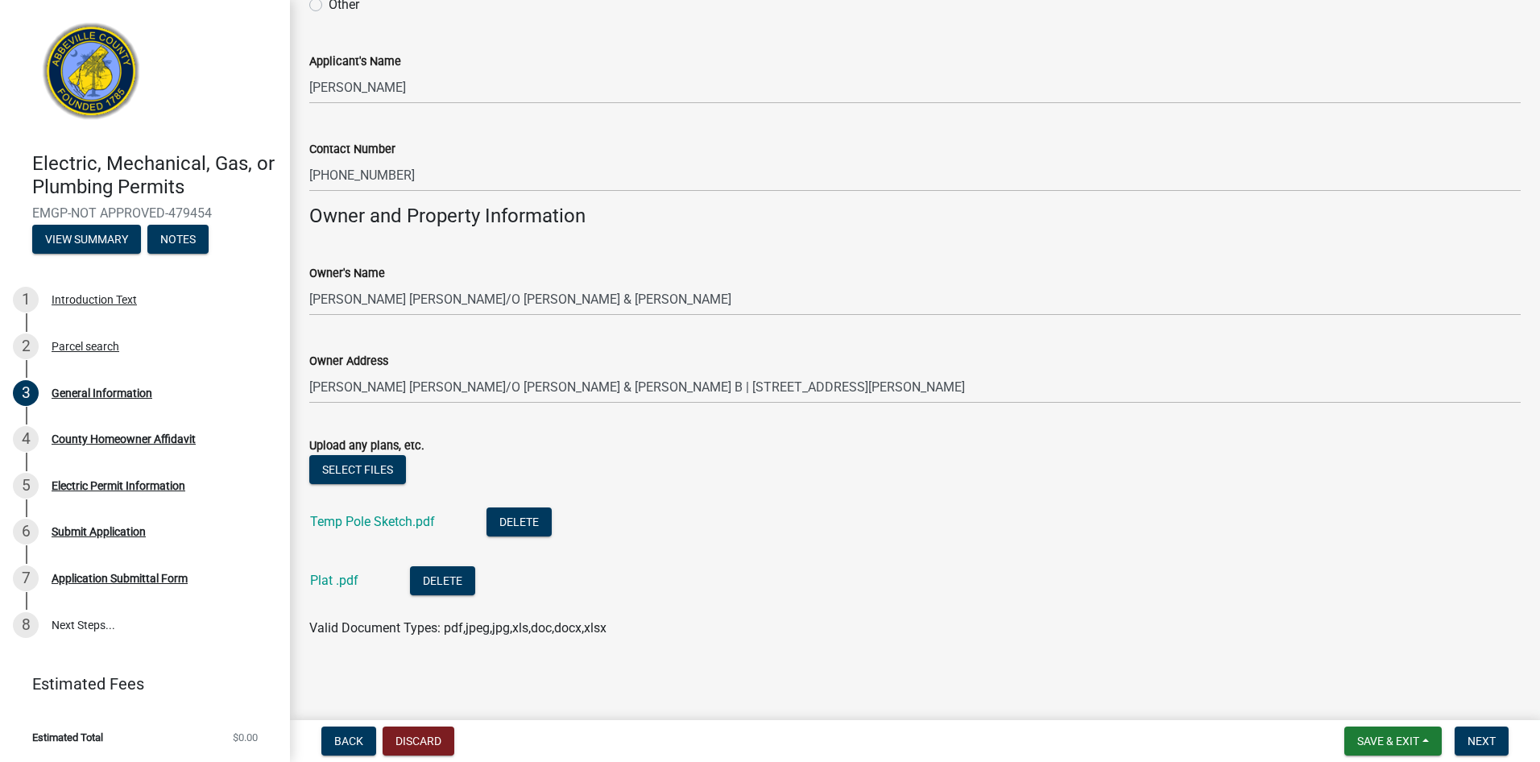
scroll to position [1089, 0]
click at [1477, 739] on span "Next" at bounding box center [1482, 741] width 28 height 13
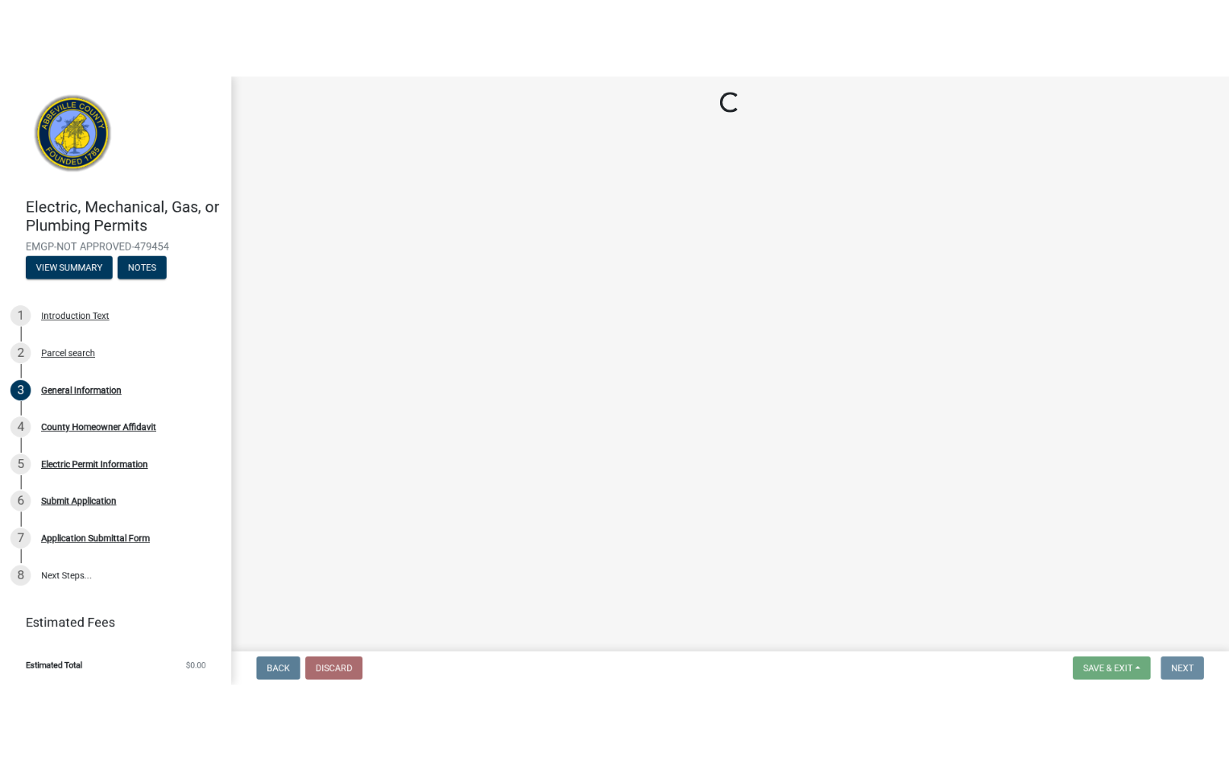
scroll to position [0, 0]
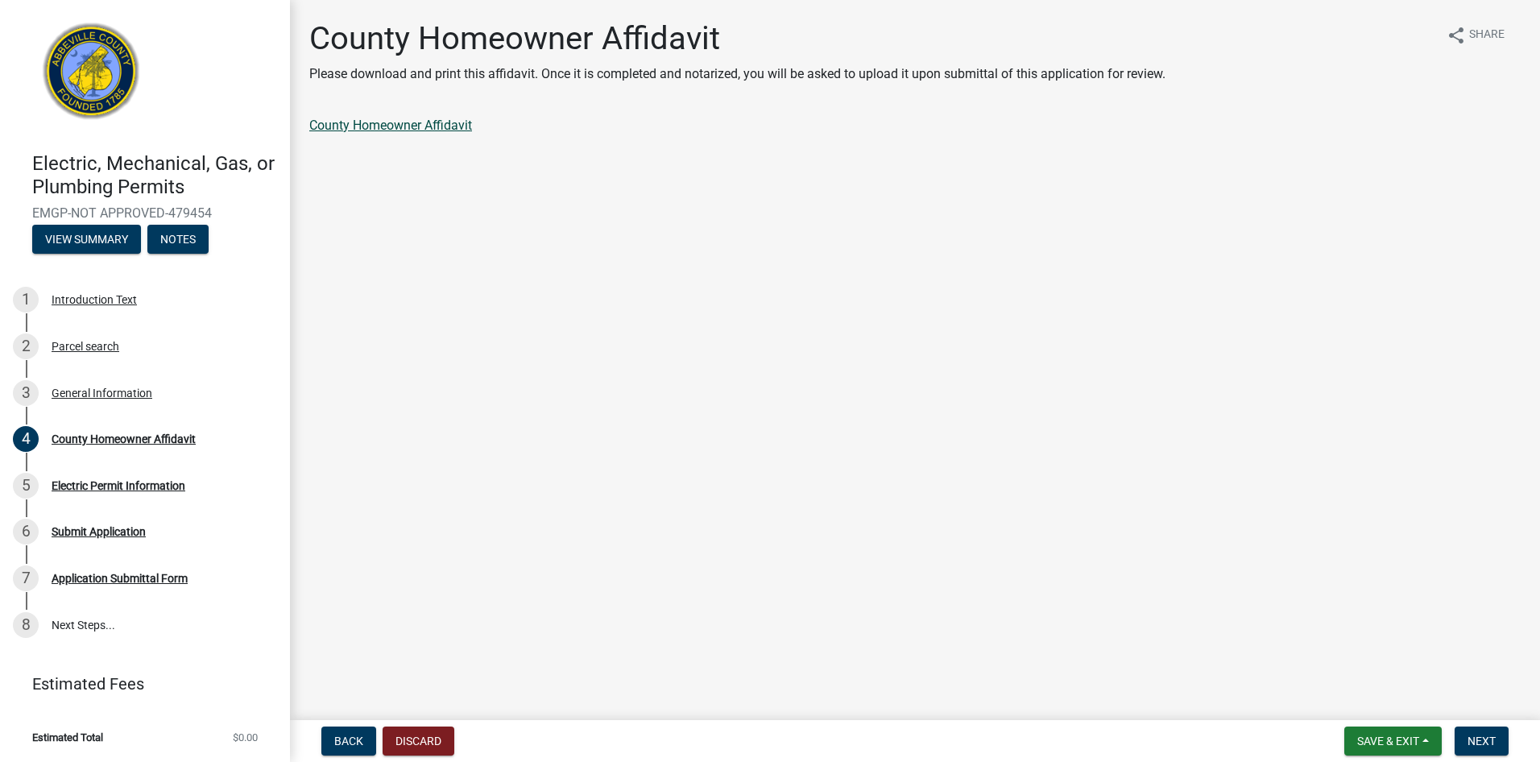
click at [402, 124] on link "County Homeowner Affidavit" at bounding box center [390, 125] width 163 height 15
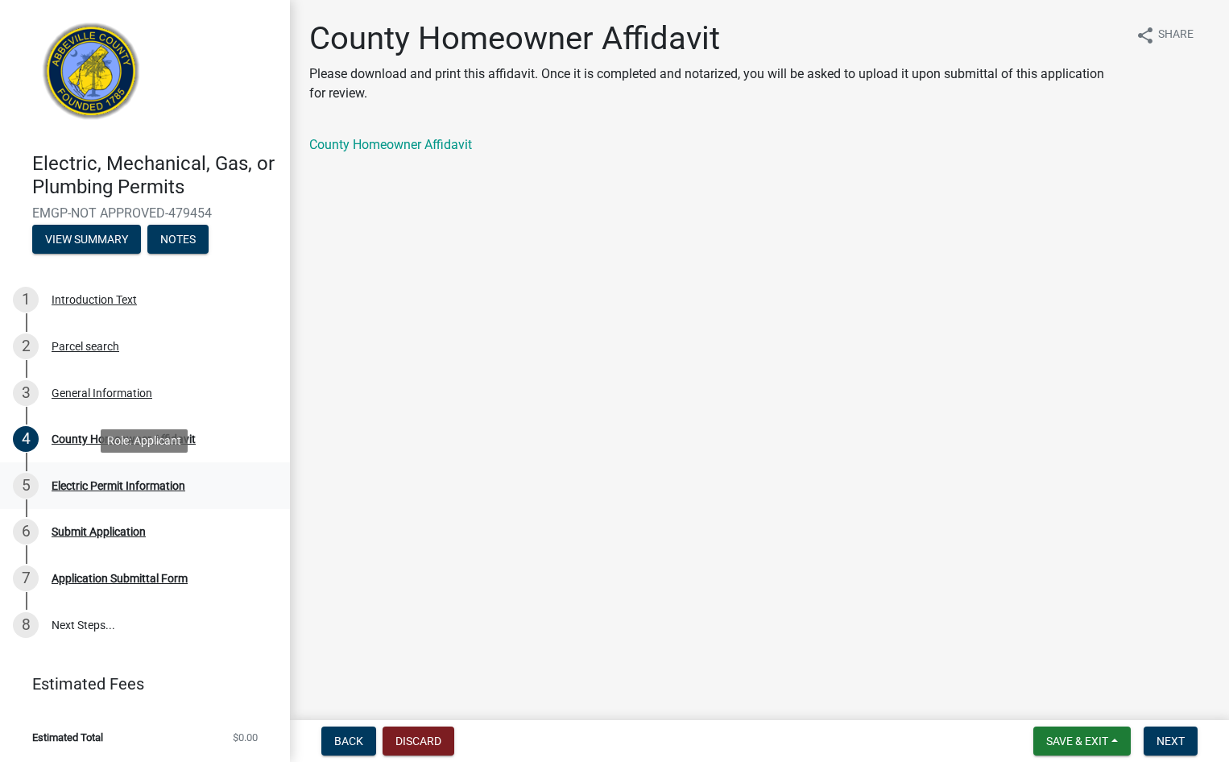
click at [88, 488] on div "Electric Permit Information" at bounding box center [119, 485] width 134 height 11
click at [1178, 736] on span "Next" at bounding box center [1171, 741] width 28 height 13
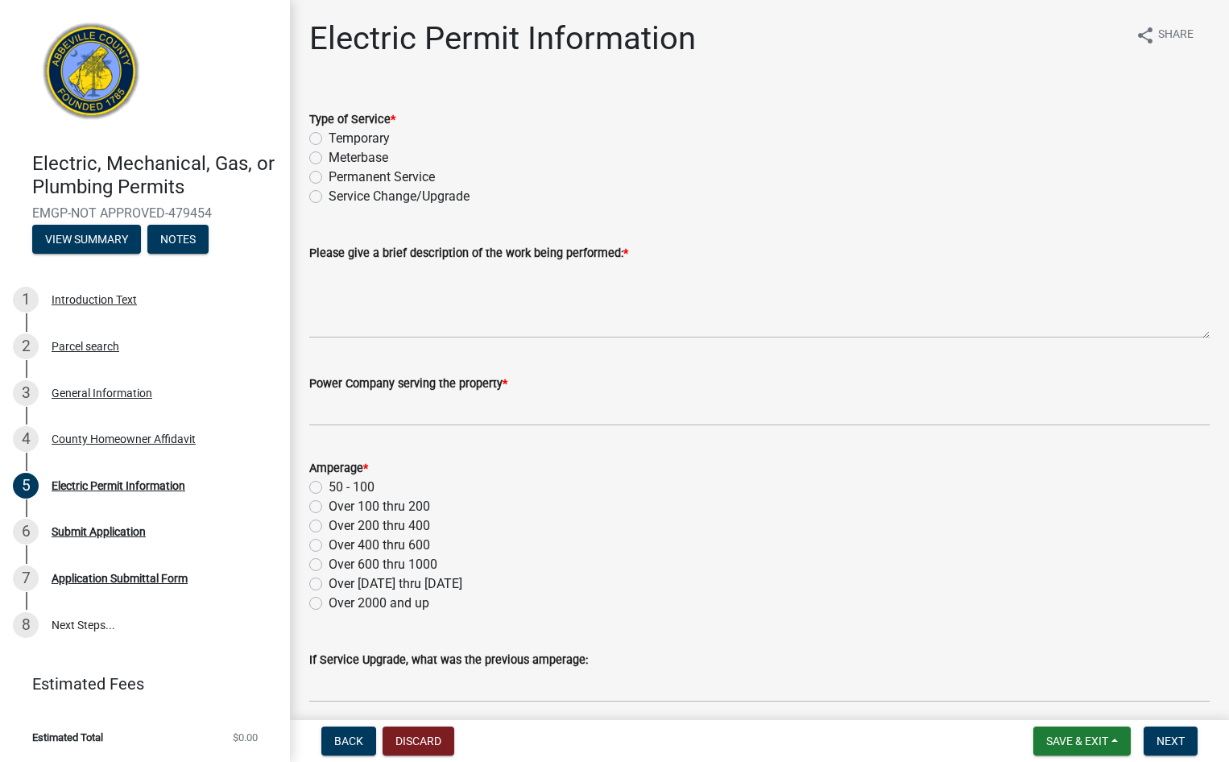
click at [329, 135] on label "Temporary" at bounding box center [359, 138] width 61 height 19
click at [329, 135] on input "Temporary" at bounding box center [334, 134] width 10 height 10
radio input "true"
click at [366, 321] on textarea "Please give a brief description of the work being performed: *" at bounding box center [759, 301] width 901 height 76
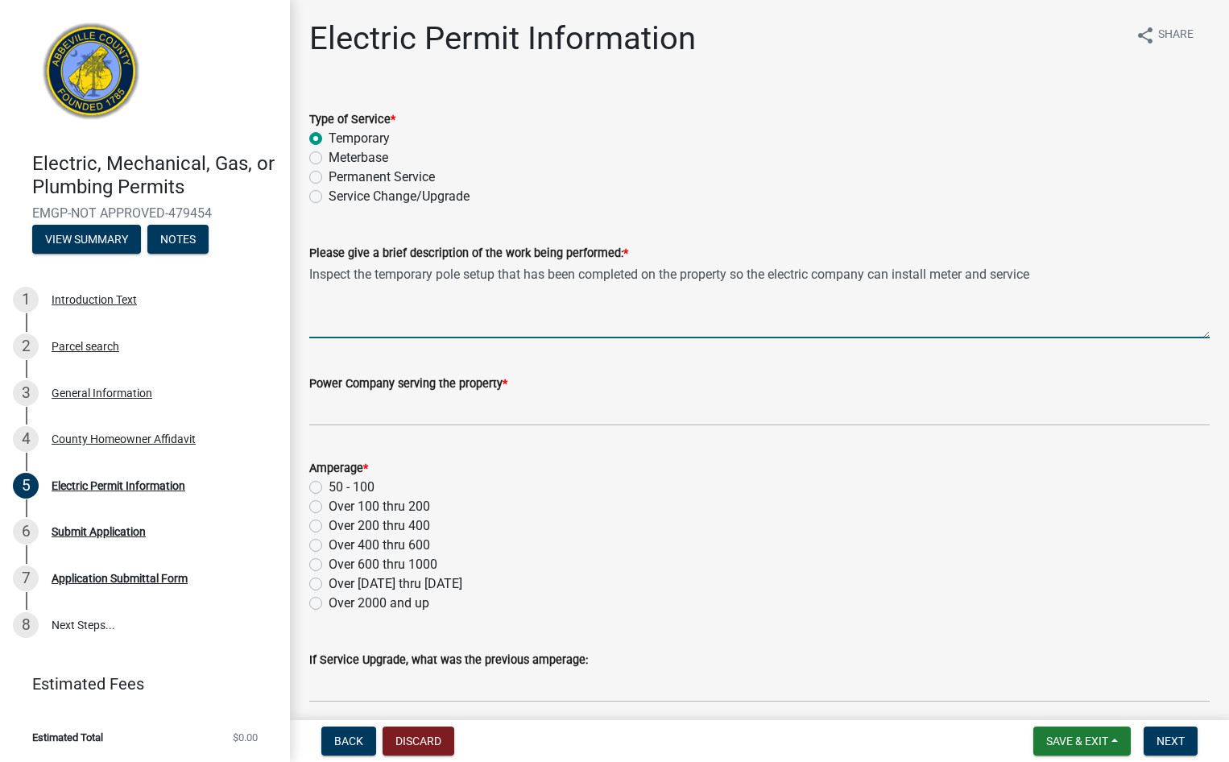
type textarea "Inspect the temporary pole setup that has been completed on the property so the…"
click at [437, 414] on input "Power Company serving the property *" at bounding box center [759, 409] width 901 height 33
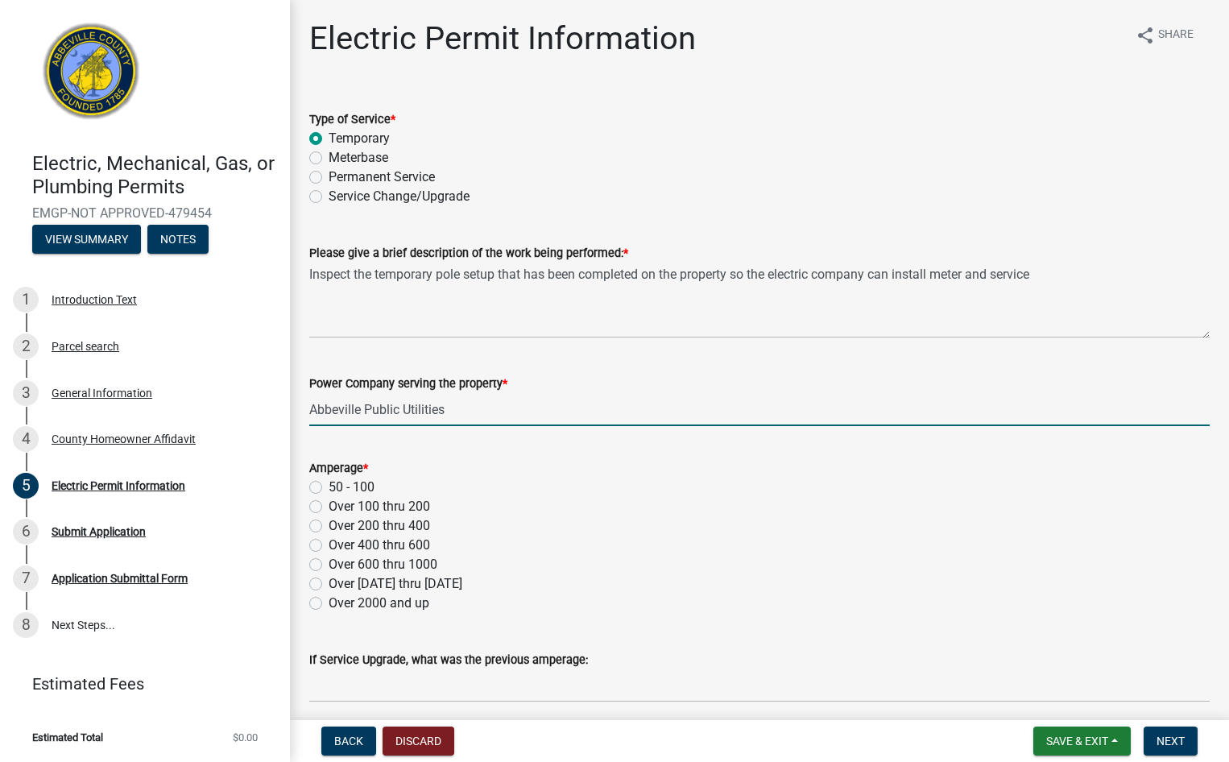
type input "Abbeville Public Utilities"
click at [323, 506] on div "Over 100 thru 200" at bounding box center [759, 506] width 901 height 19
click at [329, 507] on label "Over 100 thru 200" at bounding box center [379, 506] width 101 height 19
click at [329, 507] on input "Over 100 thru 200" at bounding box center [334, 502] width 10 height 10
radio input "true"
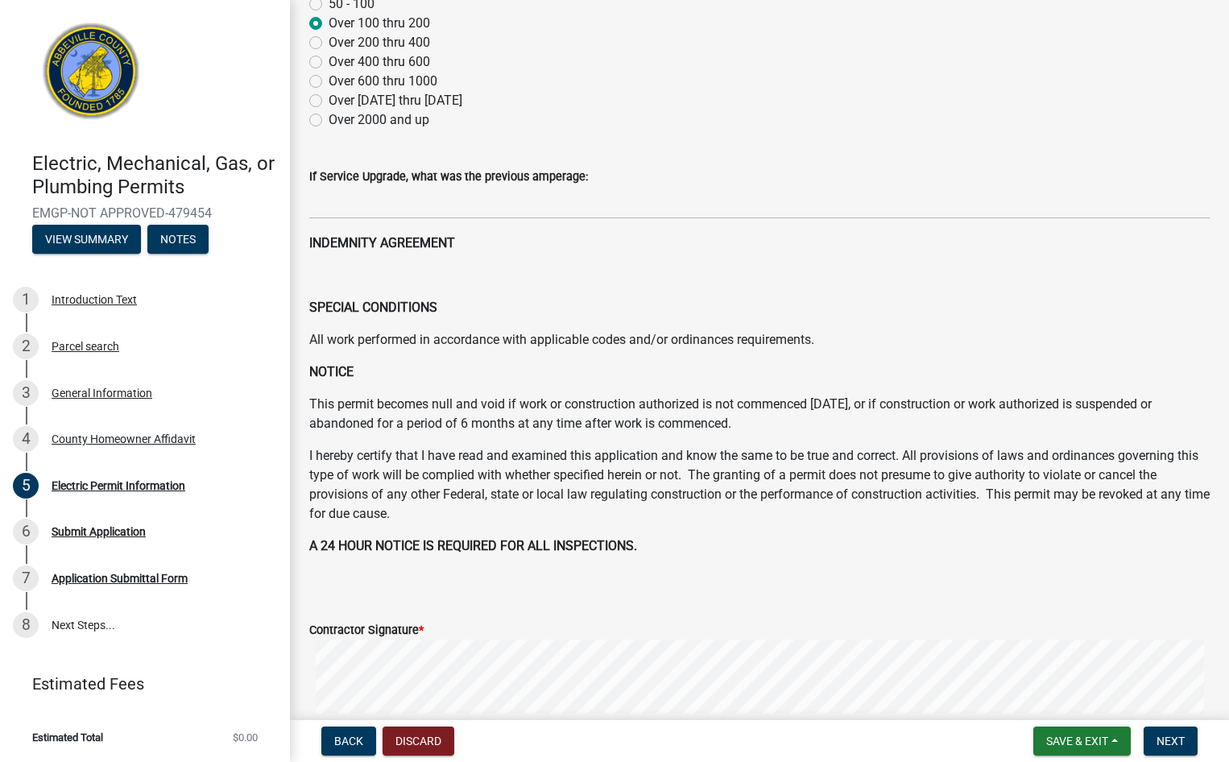
scroll to position [564, 0]
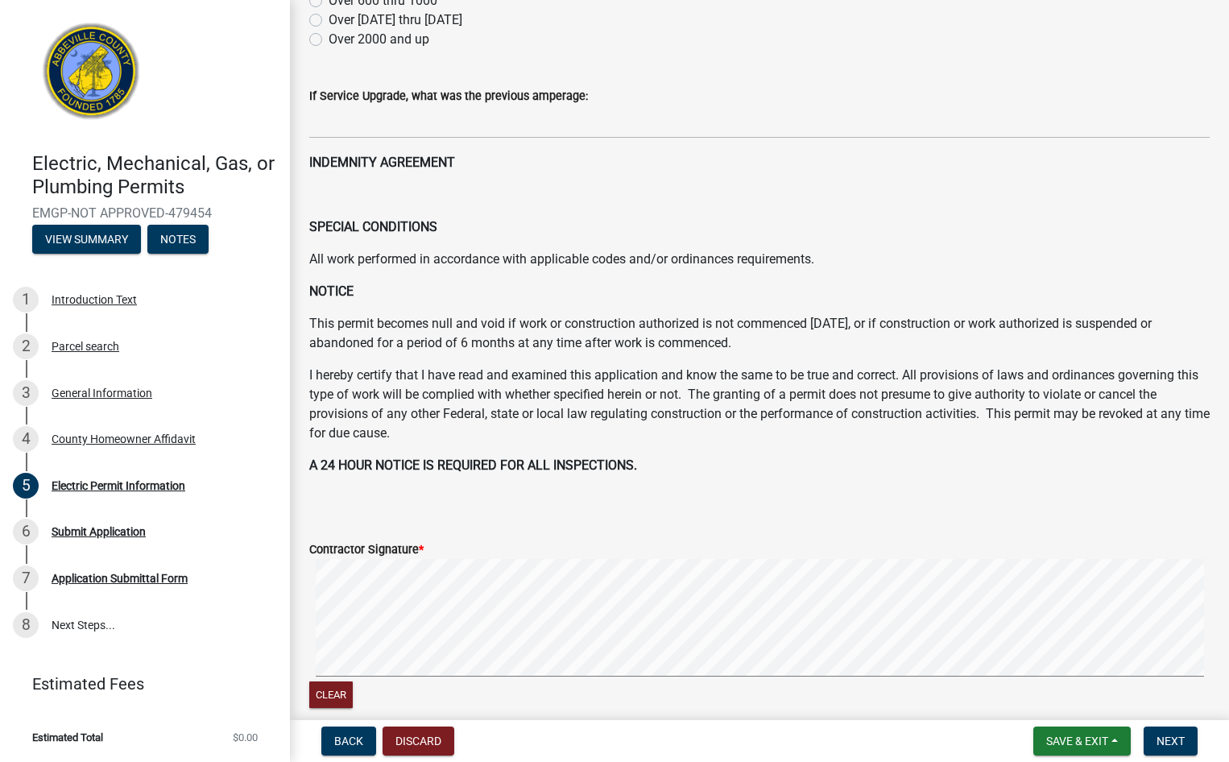
click at [419, 545] on span "*" at bounding box center [421, 550] width 5 height 14
click at [1180, 739] on span "Next" at bounding box center [1171, 741] width 28 height 13
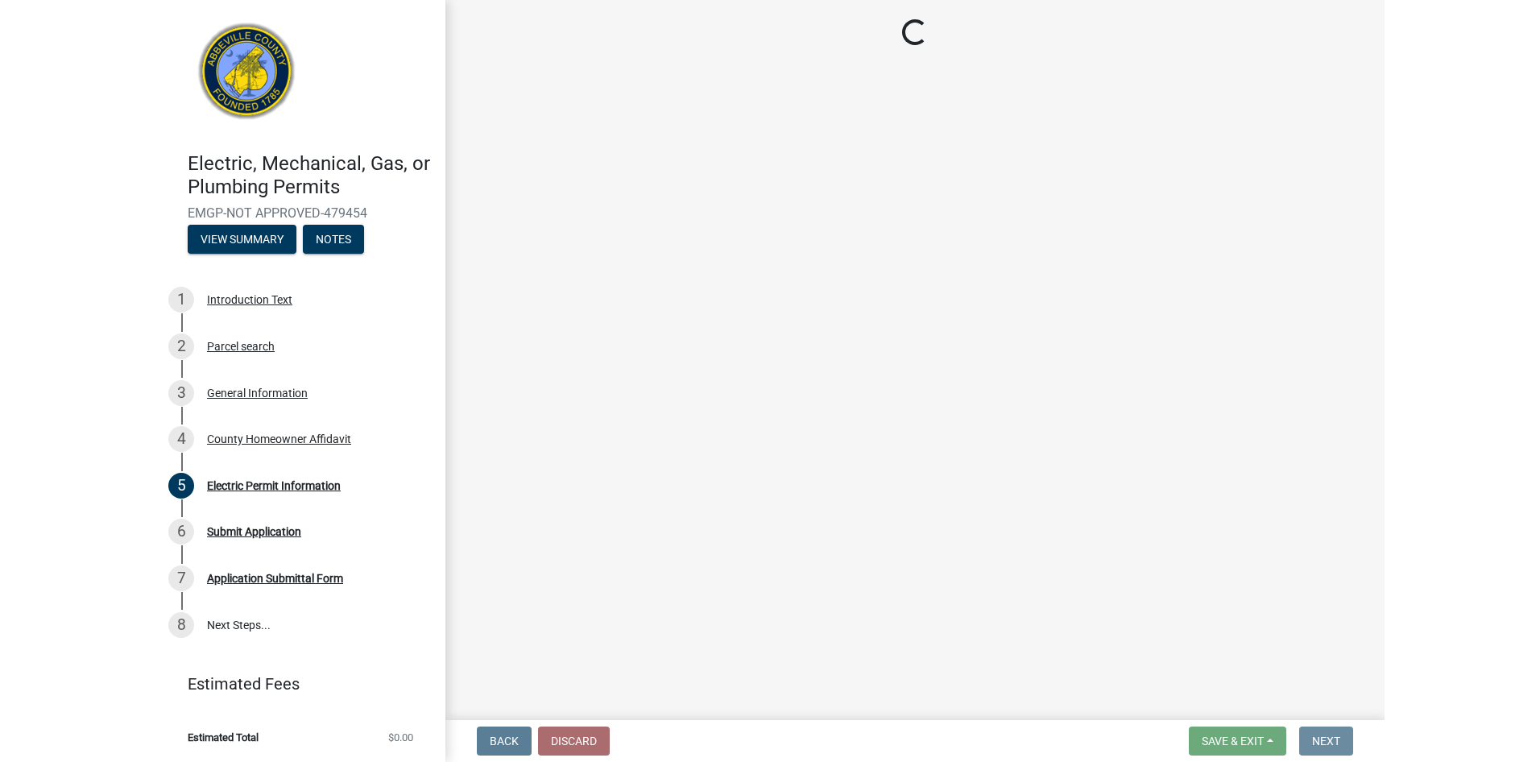
scroll to position [0, 0]
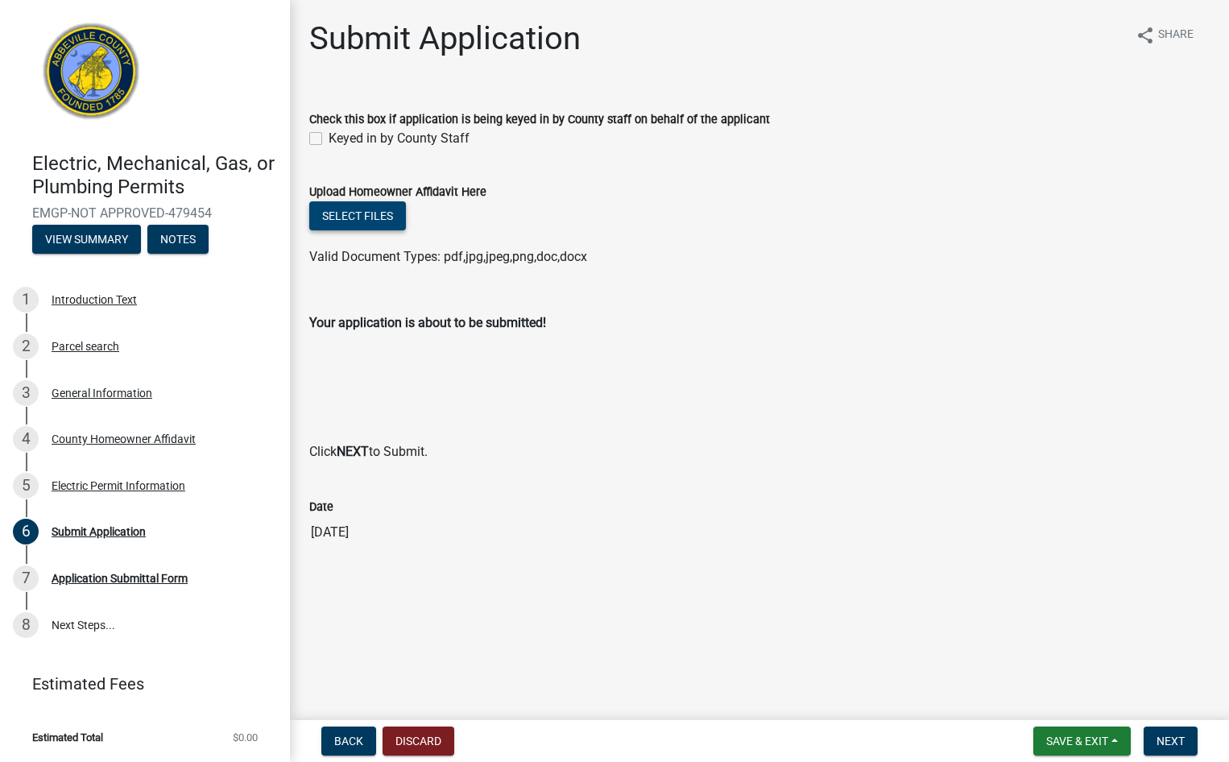
click at [381, 210] on button "Select files" at bounding box center [357, 215] width 97 height 29
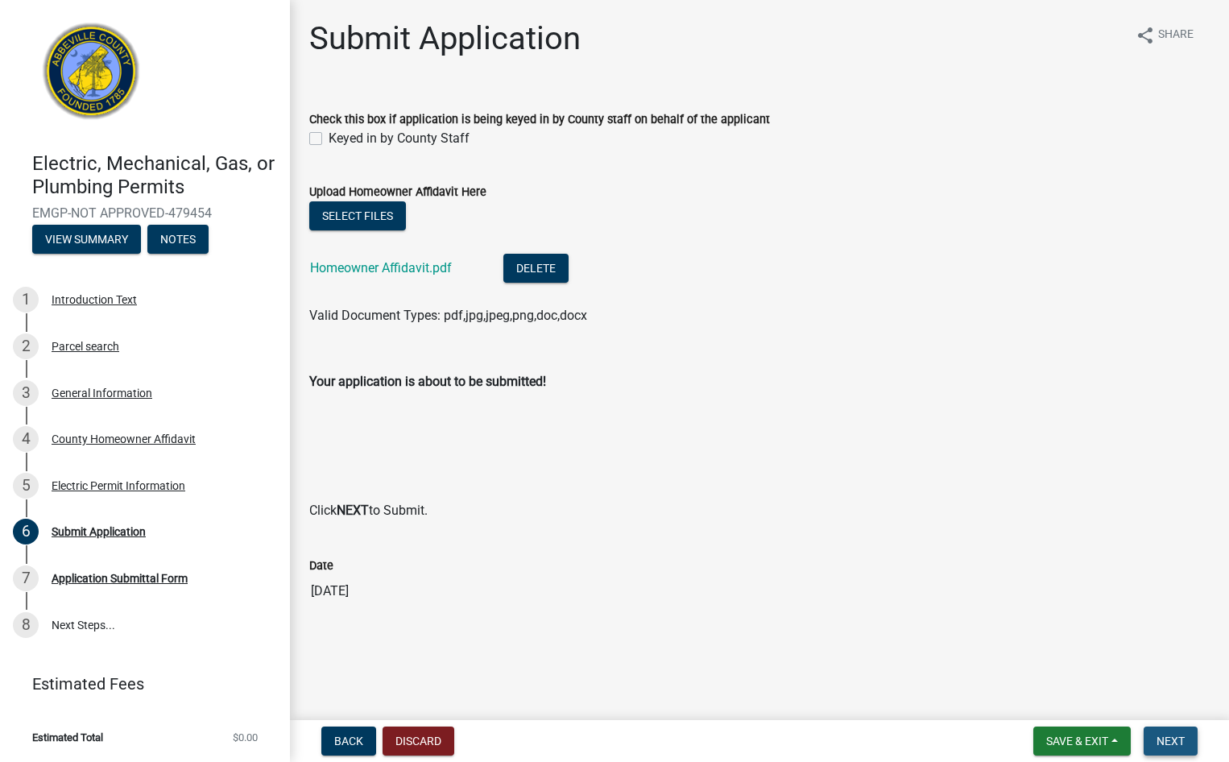
click at [1175, 744] on span "Next" at bounding box center [1171, 741] width 28 height 13
